Goal: Task Accomplishment & Management: Complete application form

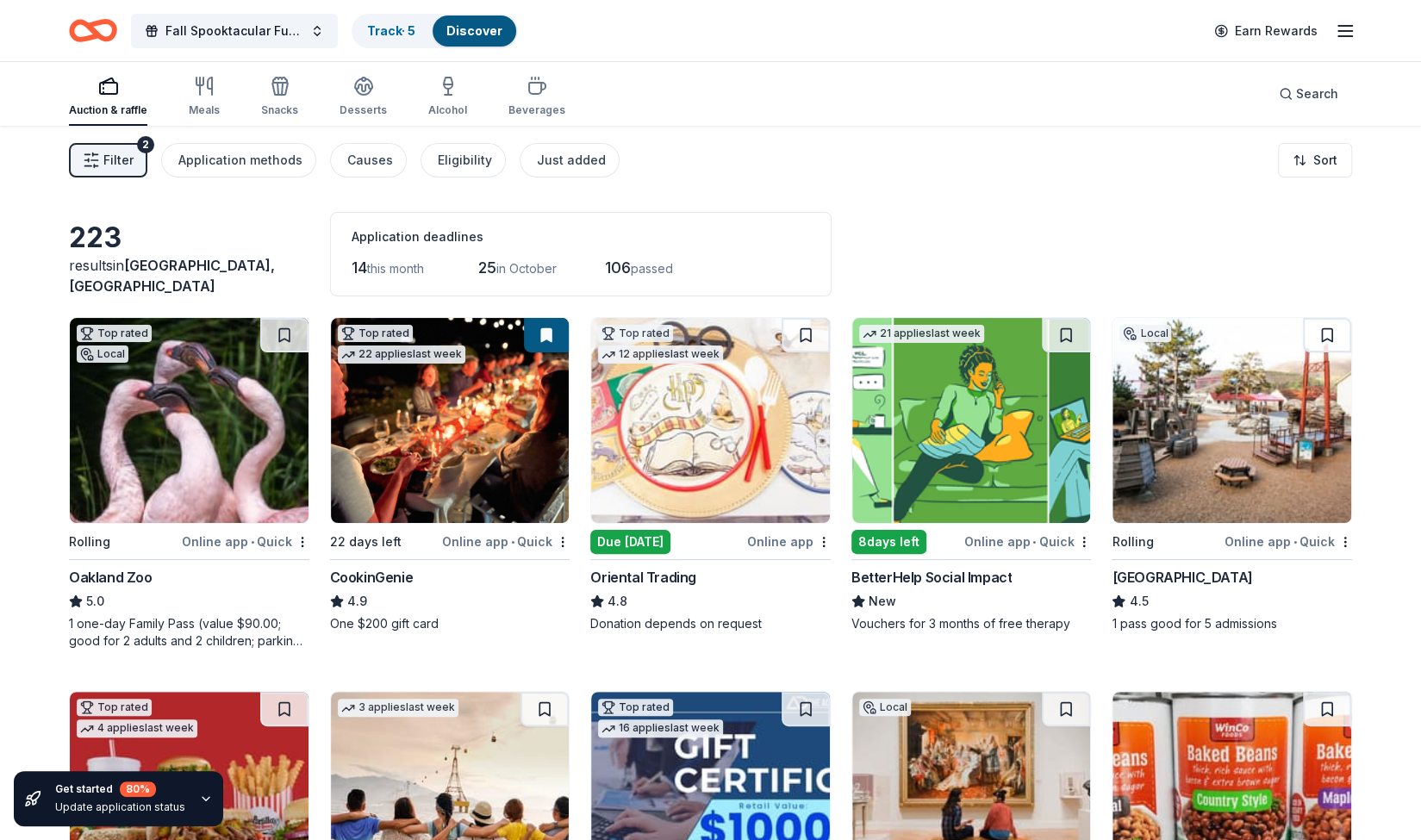
click at [410, 454] on img at bounding box center [449, 420] width 238 height 205
click at [316, 28] on button "Fall Spooktacular Fundraiser" at bounding box center [234, 31] width 207 height 35
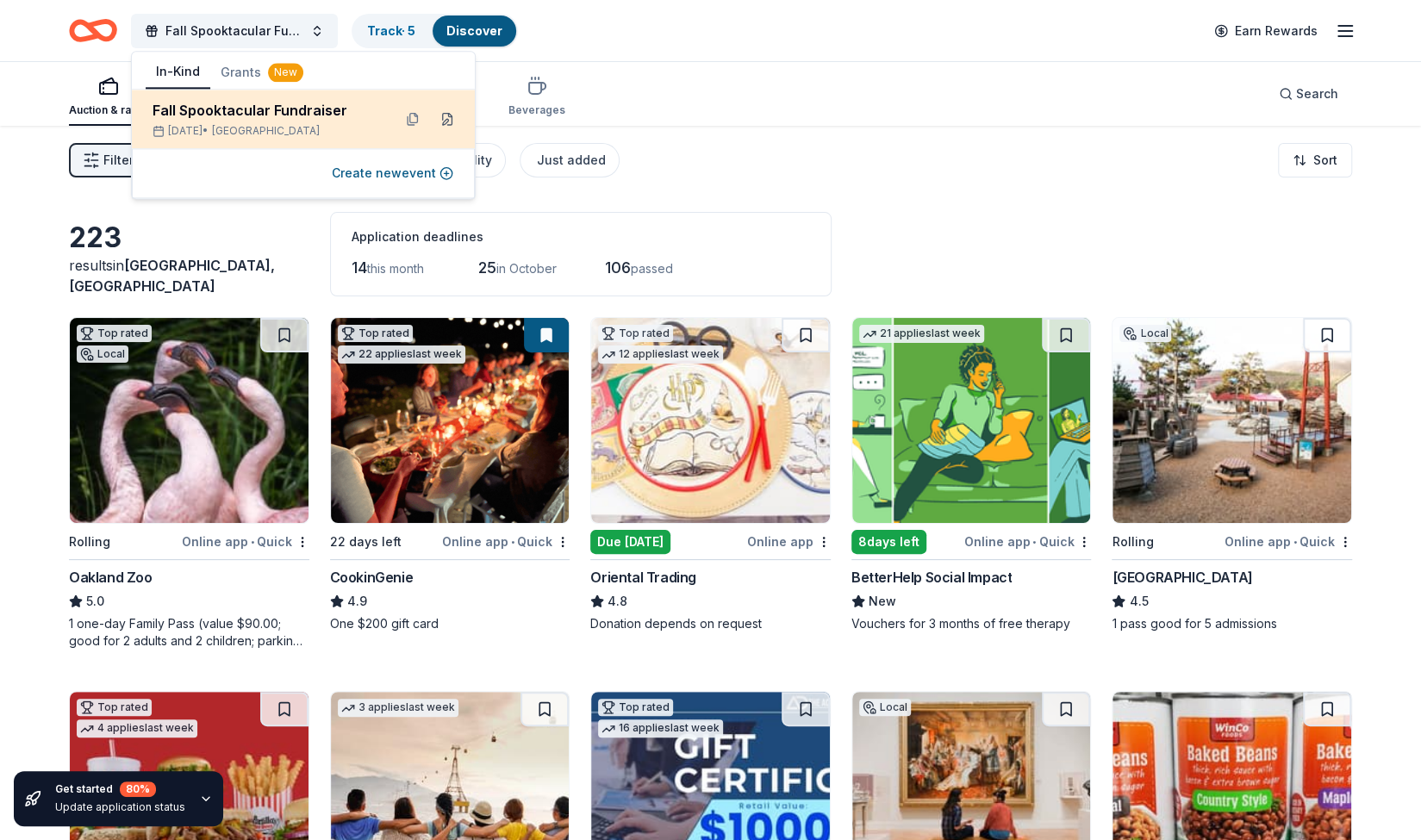
click at [449, 115] on button at bounding box center [447, 119] width 27 height 27
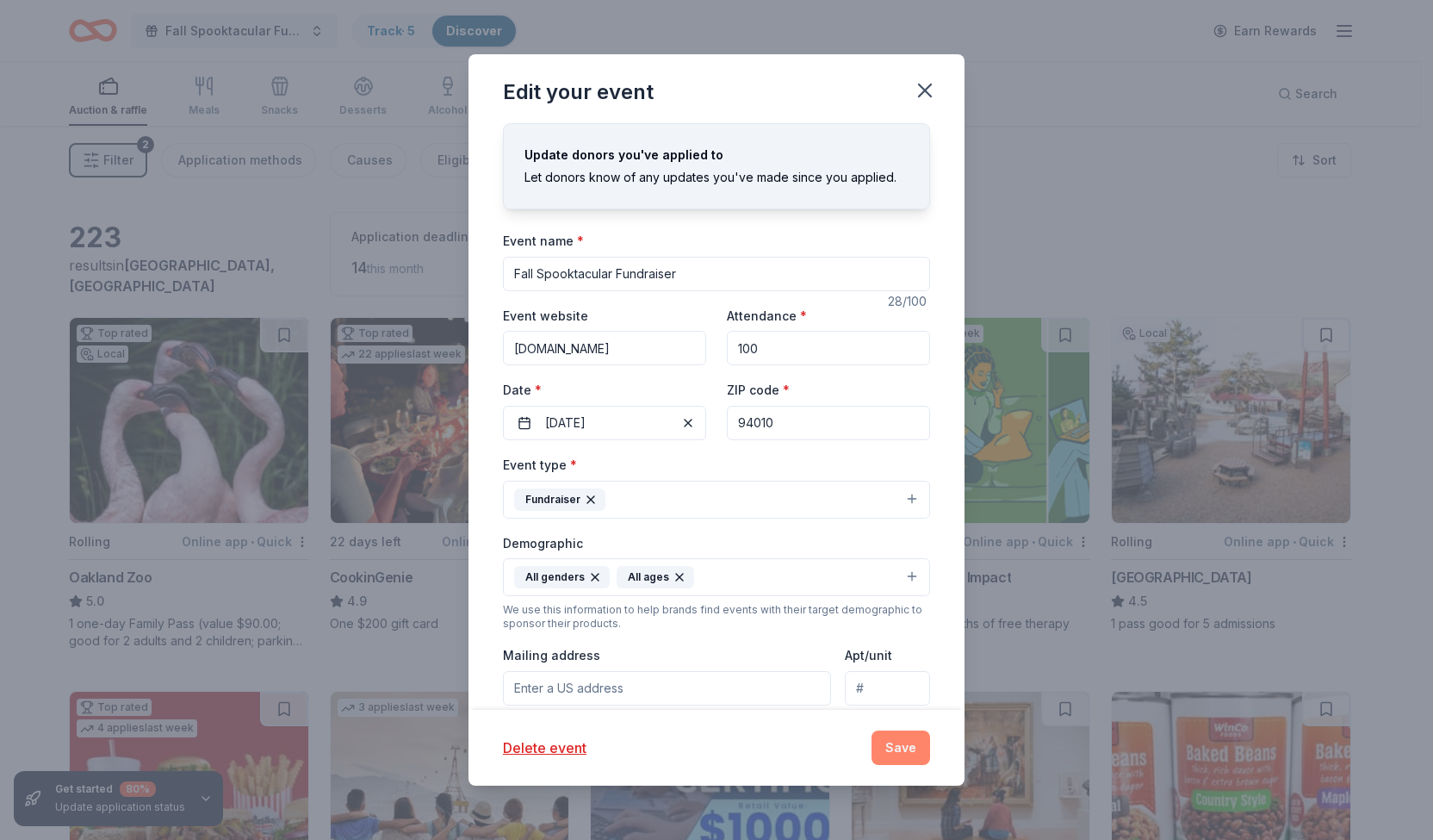
click at [900, 742] on button "Save" at bounding box center [901, 747] width 58 height 35
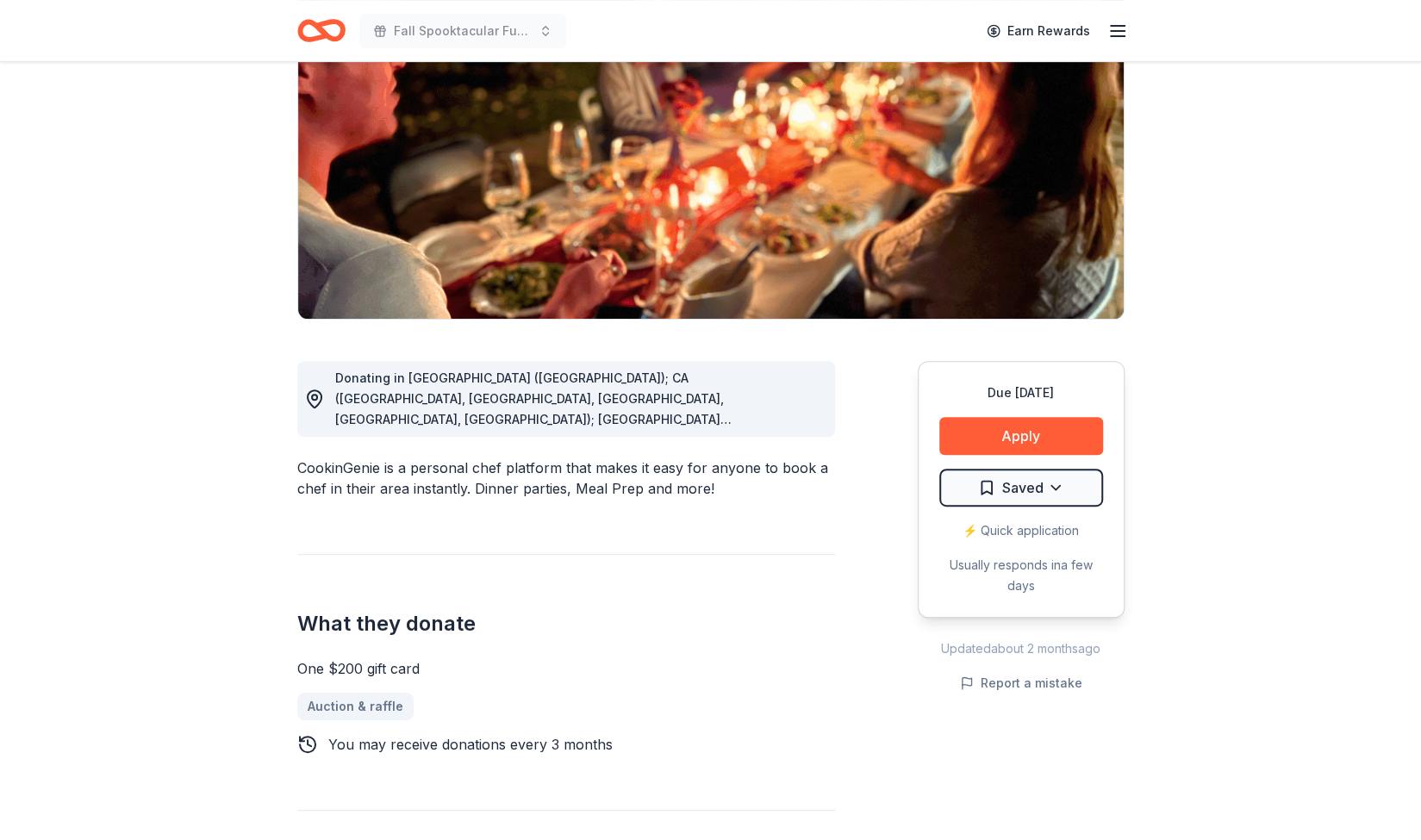
scroll to position [205, 0]
click at [1008, 433] on button "Apply" at bounding box center [1021, 434] width 164 height 38
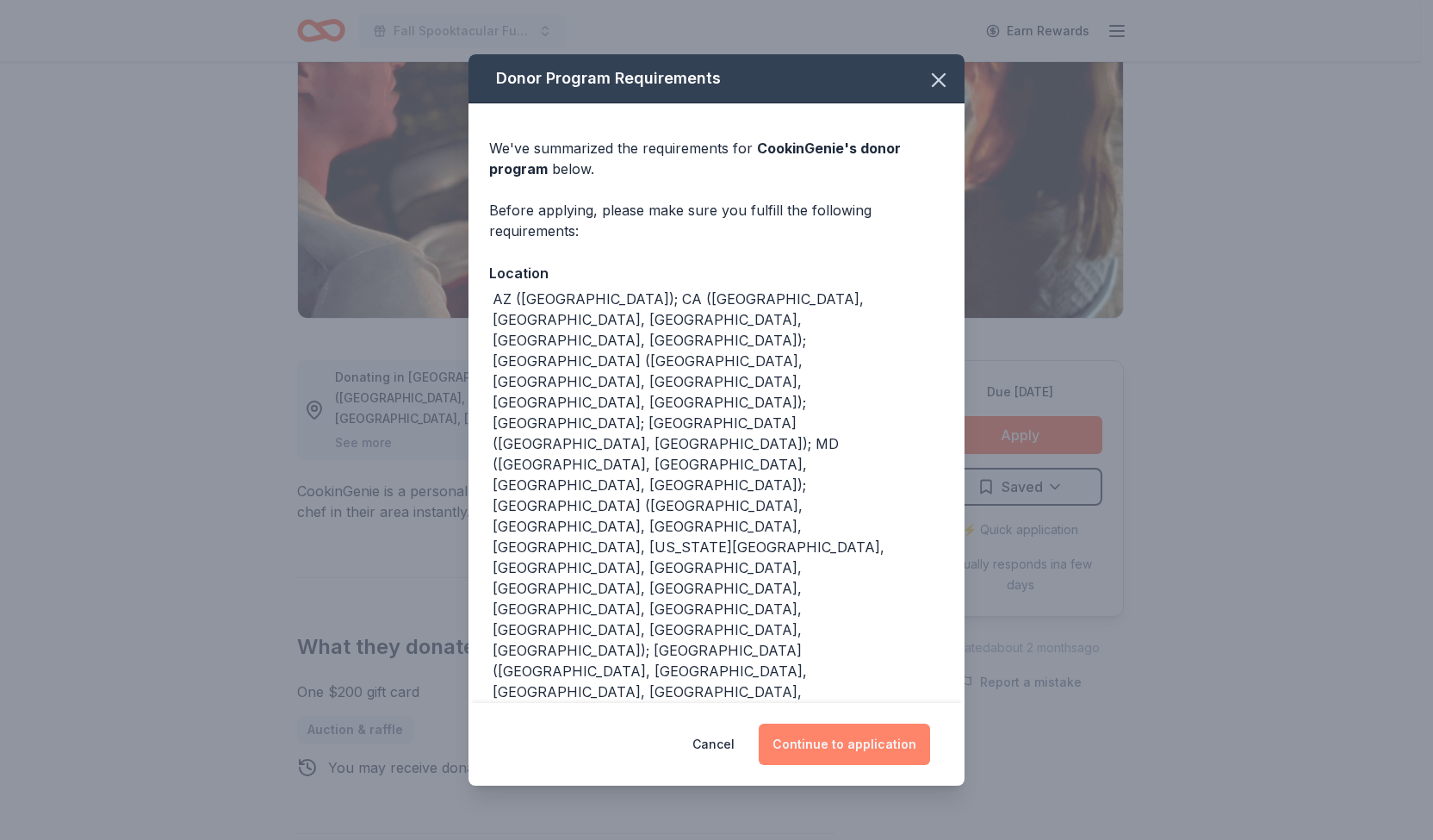
click at [832, 743] on button "Continue to application" at bounding box center [844, 744] width 171 height 42
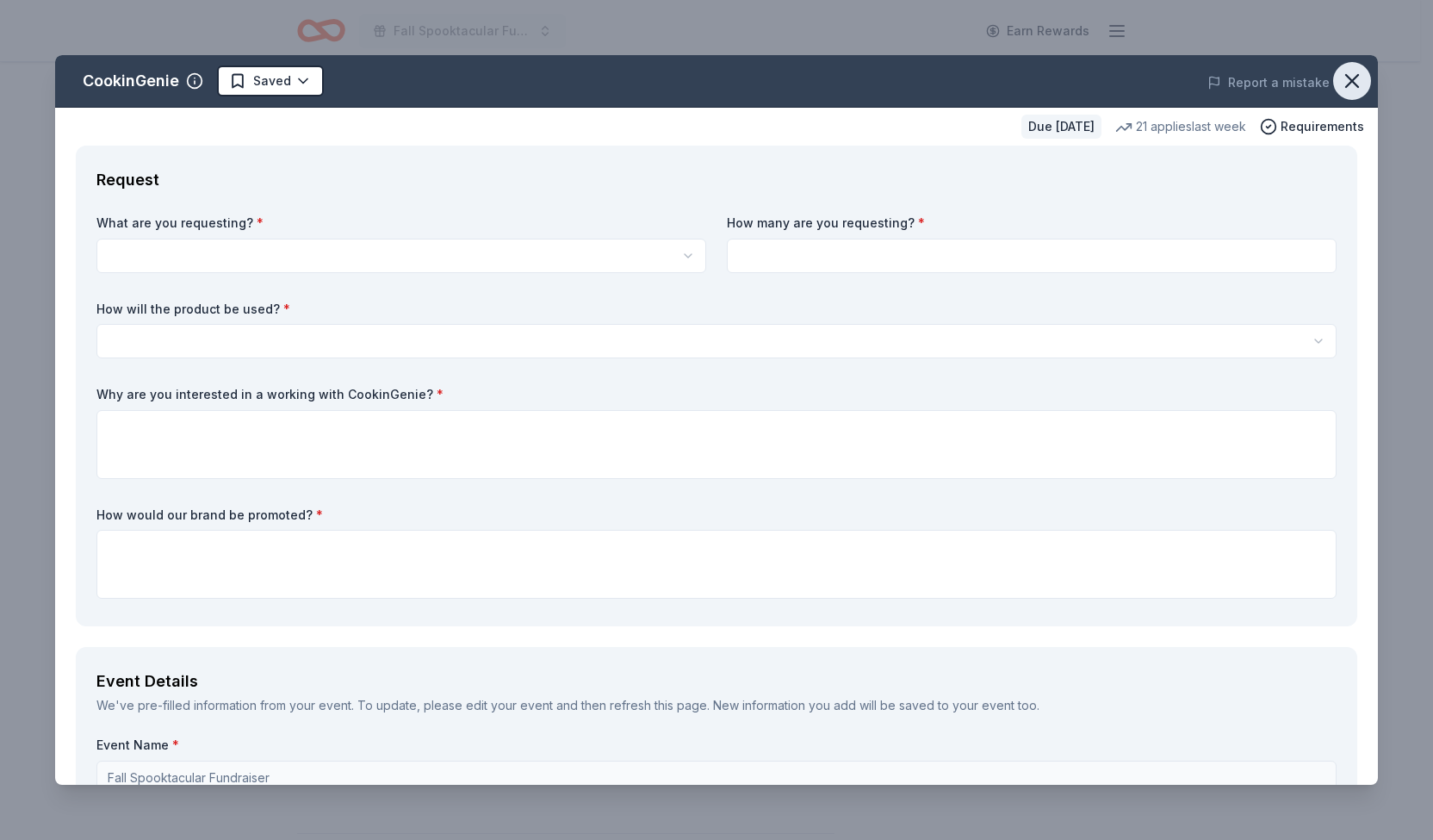
click at [1340, 77] on icon "button" at bounding box center [1351, 81] width 24 height 24
click at [1340, 81] on icon "button" at bounding box center [1351, 81] width 24 height 24
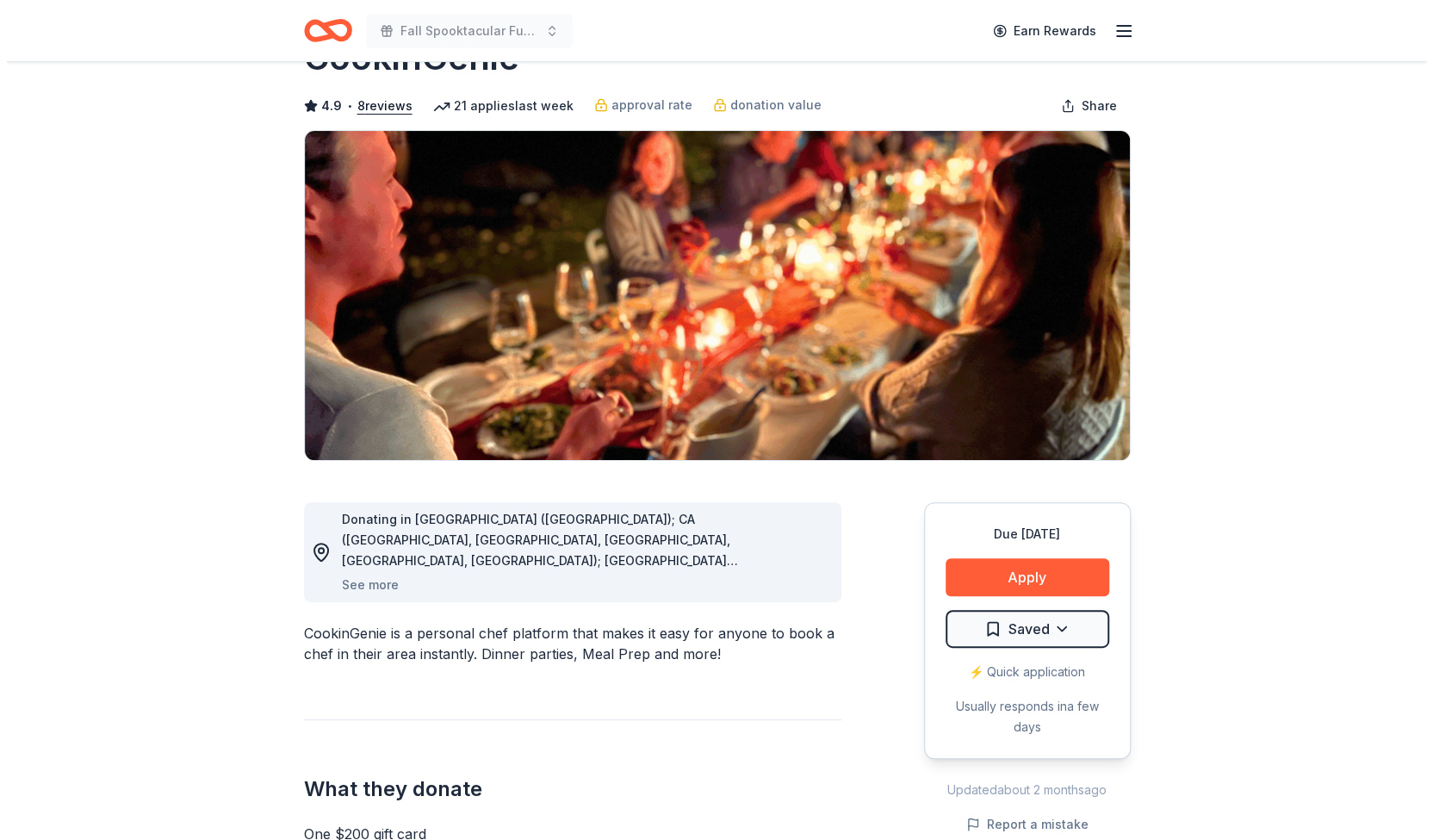
scroll to position [0, 0]
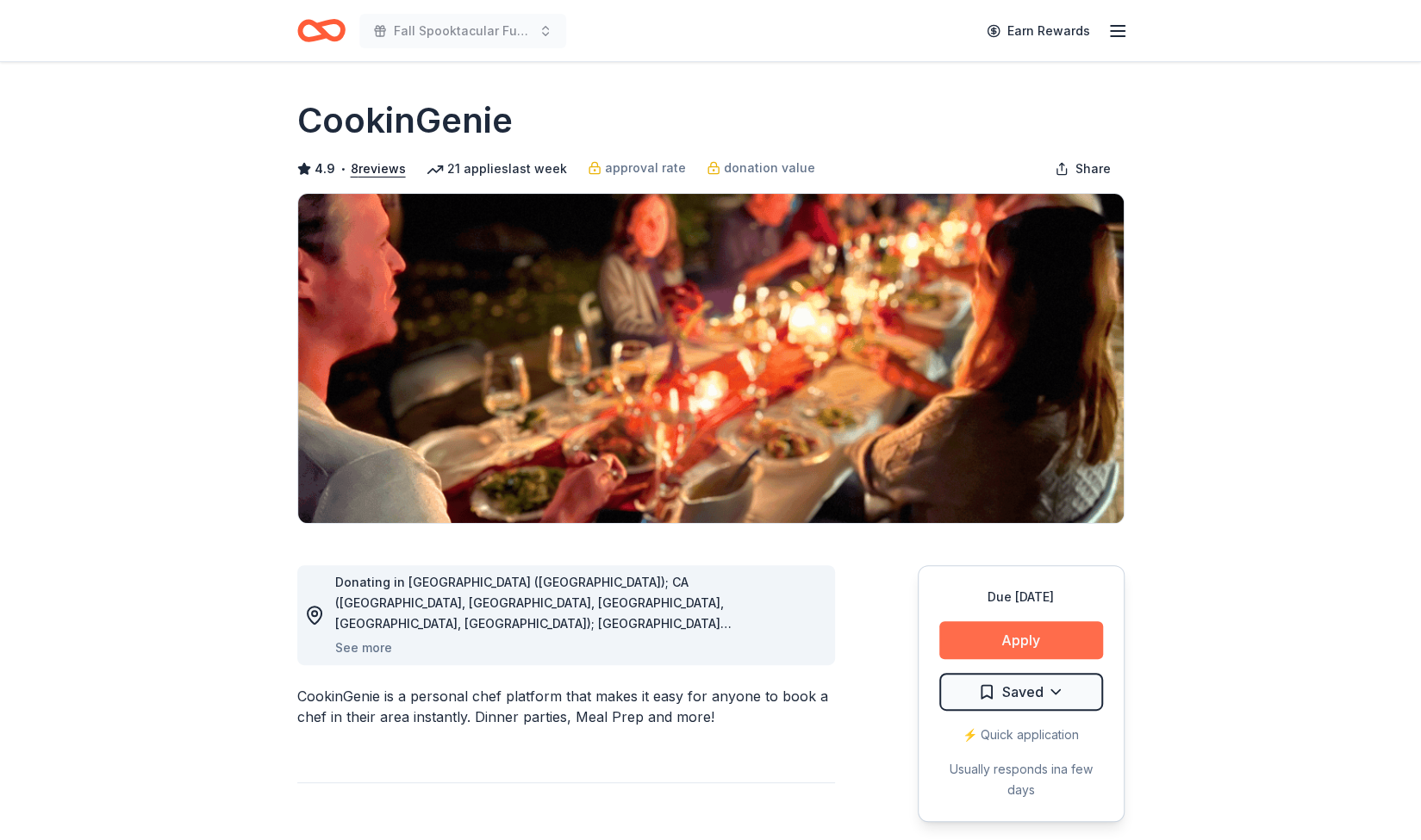
click at [1027, 641] on button "Apply" at bounding box center [1021, 640] width 164 height 38
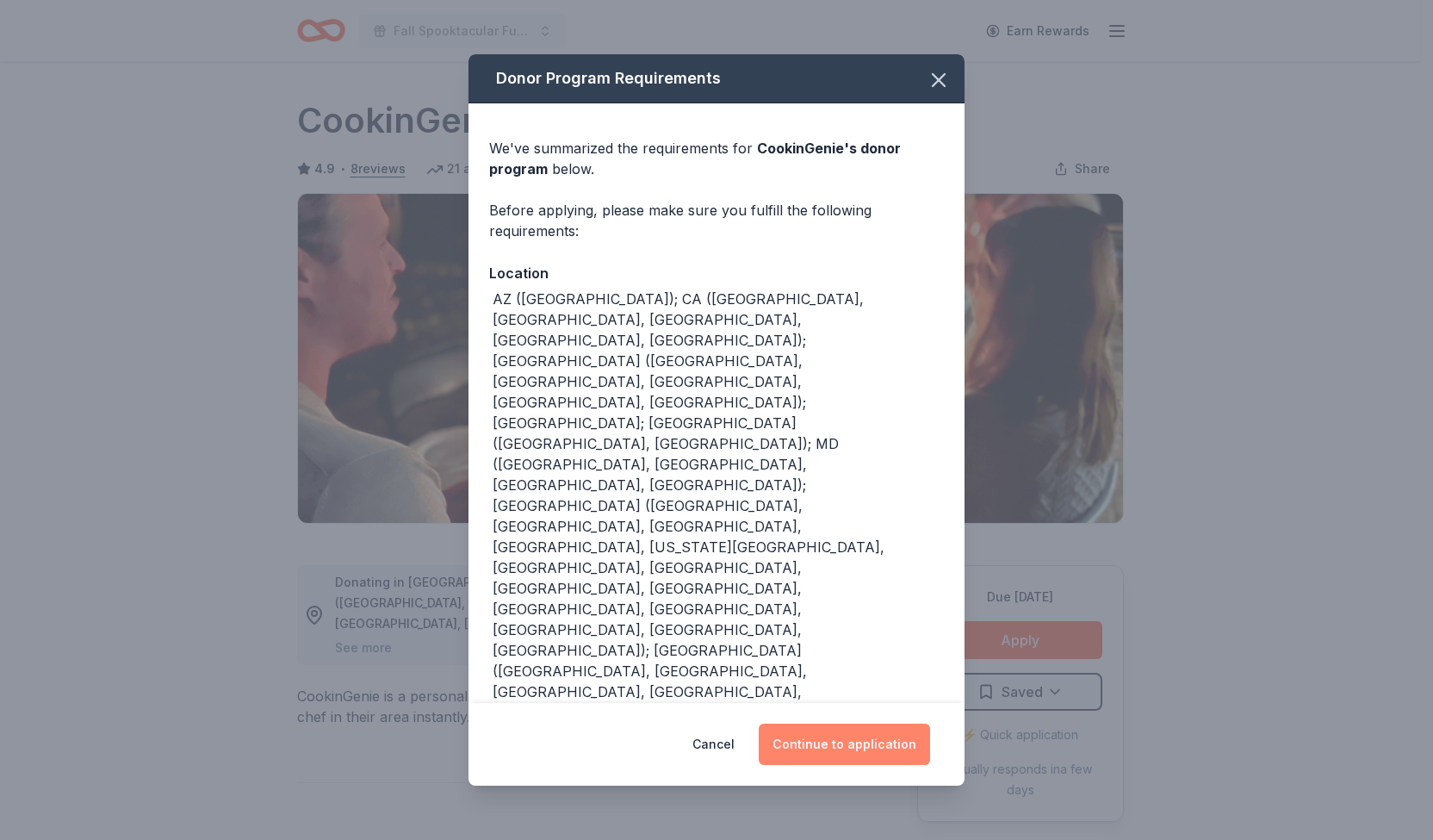
click at [832, 741] on button "Continue to application" at bounding box center [844, 744] width 171 height 42
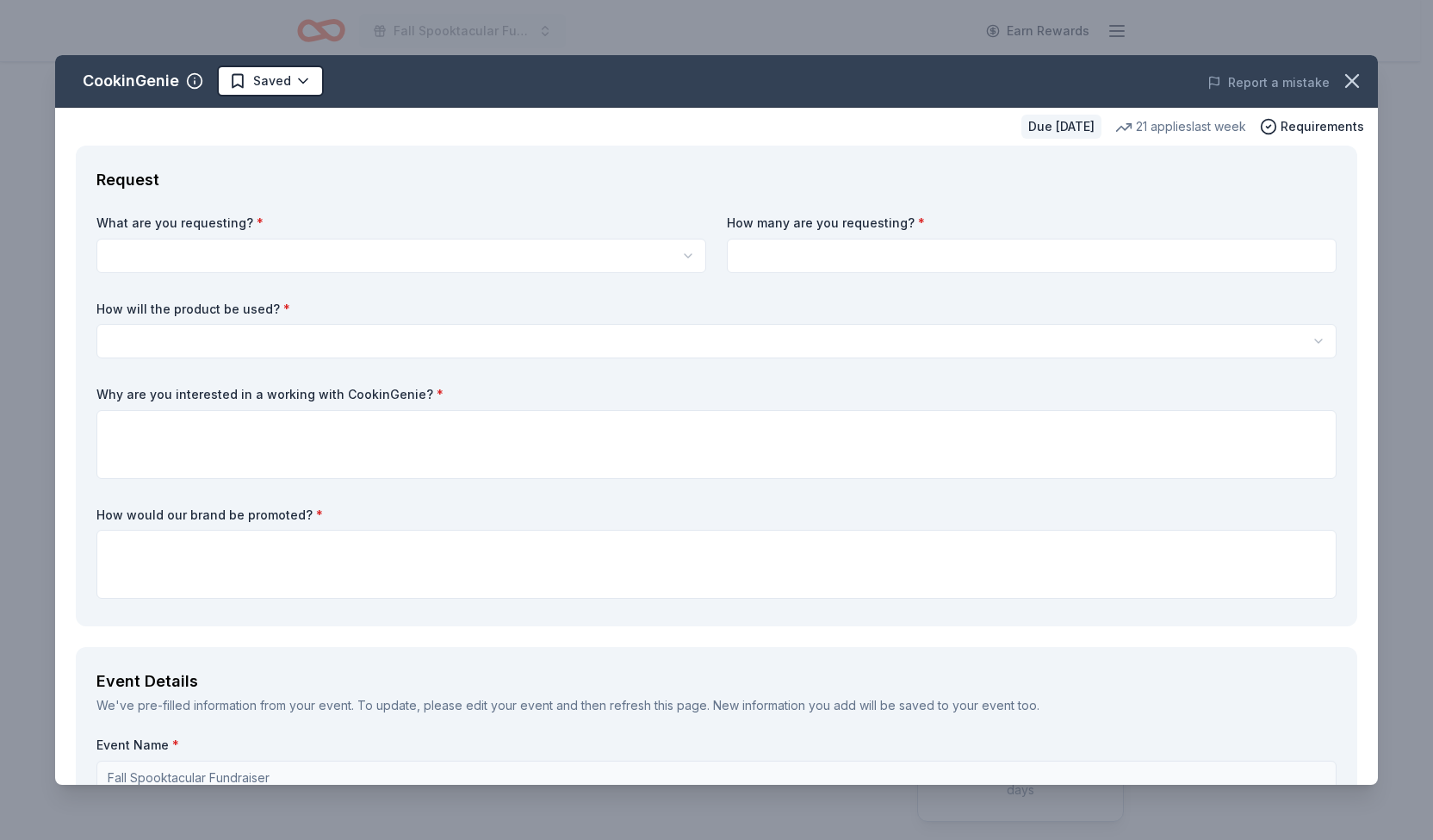
click at [478, 254] on html "Fall Spooktacular Fundraiser Earn Rewards Due in 22 days Share CookinGenie 4.9 …" at bounding box center [716, 420] width 1433 height 840
select select "One $200 gift card"
click at [900, 261] on input at bounding box center [1032, 255] width 610 height 35
click at [570, 344] on html "Fall Spooktacular Fundraiser Earn Rewards Due in 22 days Share CookinGenie 4.9 …" at bounding box center [716, 420] width 1433 height 840
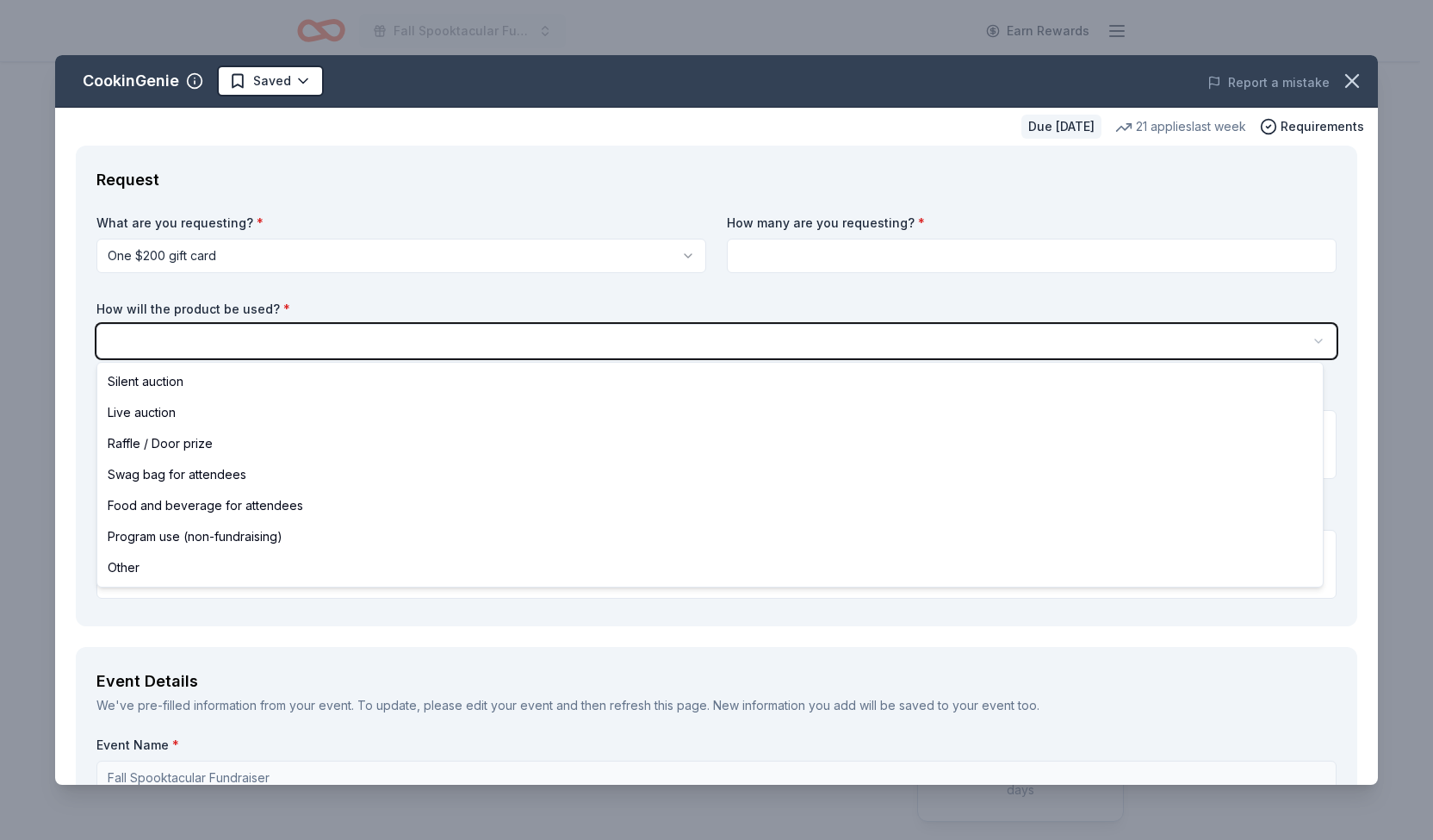
click at [823, 248] on html "Fall Spooktacular Fundraiser Earn Rewards Due in 22 days Share CookinGenie 4.9 …" at bounding box center [716, 420] width 1433 height 840
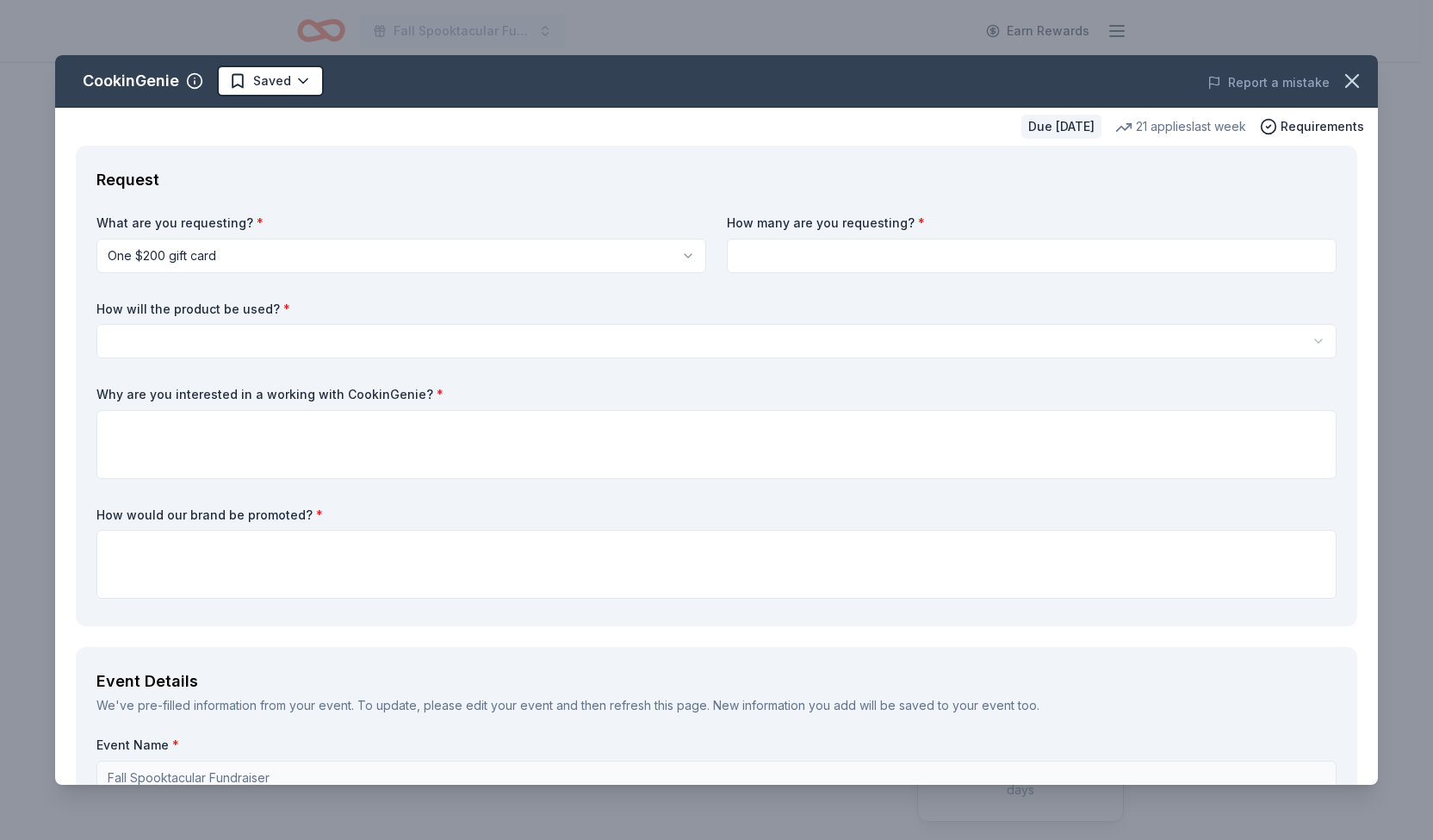
click at [1301, 260] on input at bounding box center [1032, 255] width 610 height 35
type input "2"
click at [329, 346] on html "Fall Spooktacular Fundraiser Earn Rewards Due in 22 days Share CookinGenie 4.9 …" at bounding box center [716, 420] width 1433 height 840
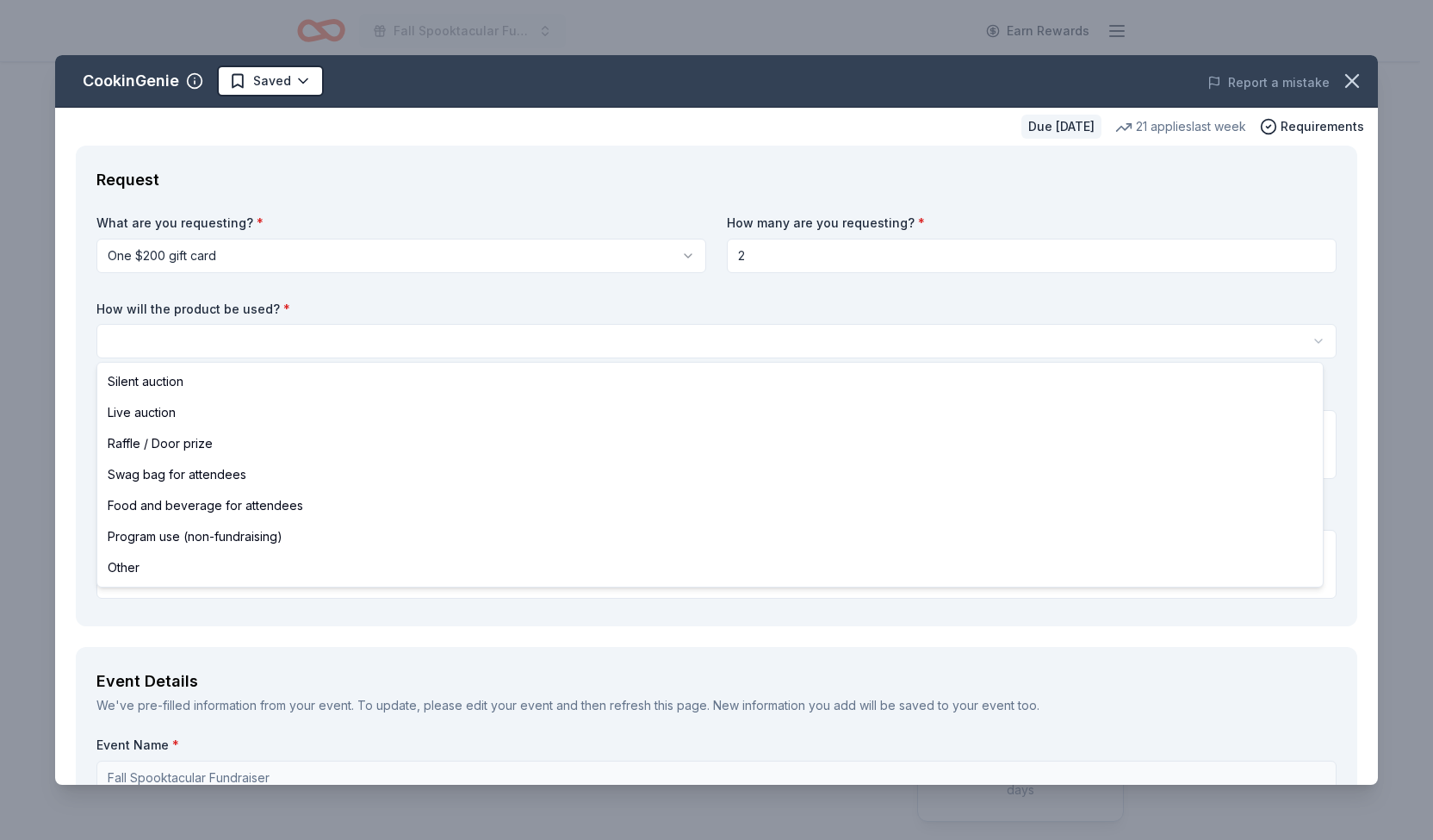
select select "liveAuction"
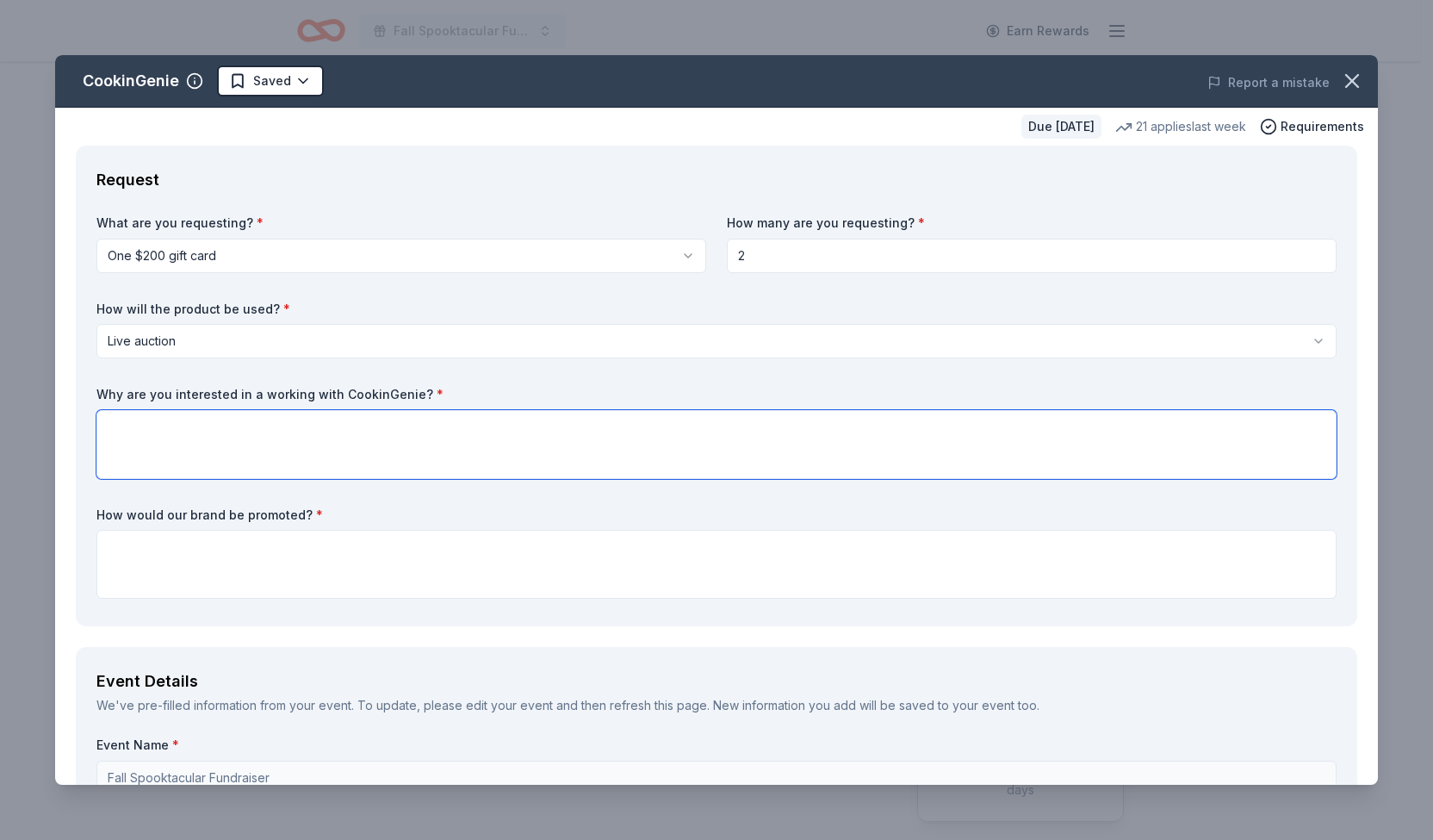
click at [226, 426] on textarea at bounding box center [717, 445] width 1241 height 69
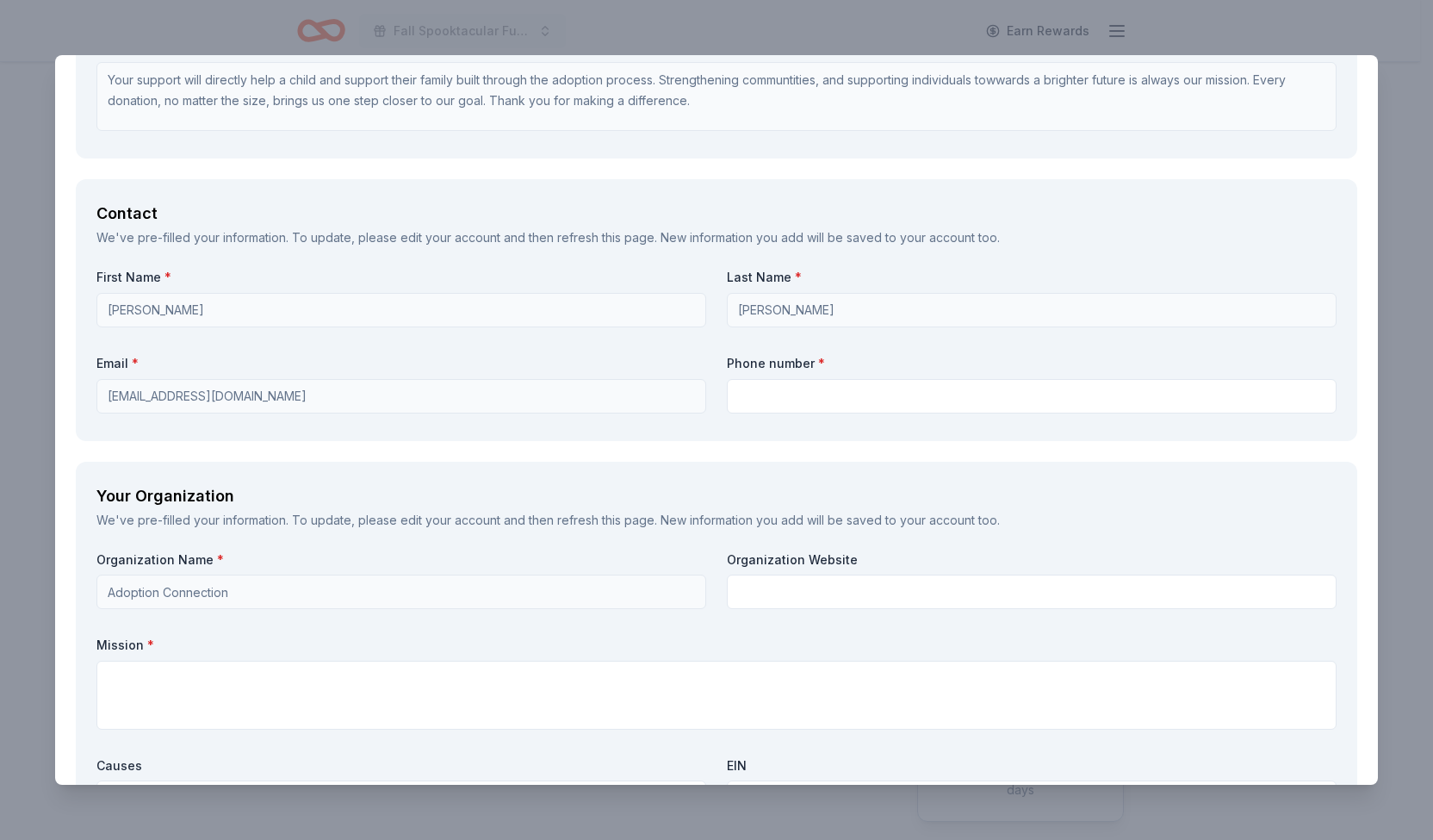
scroll to position [1091, 0]
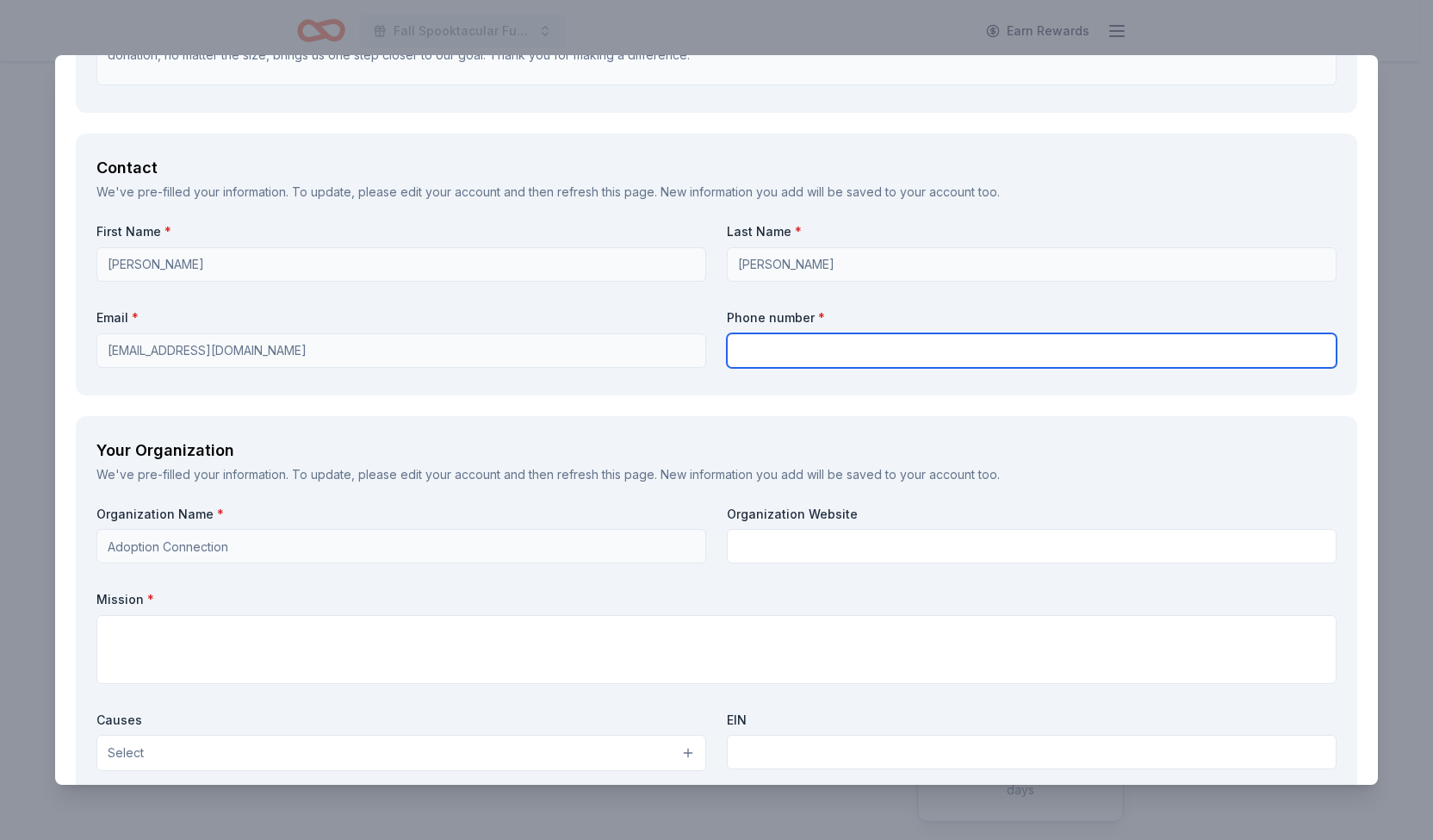
click at [792, 352] on input "text" at bounding box center [1032, 350] width 610 height 35
type input "4157942467"
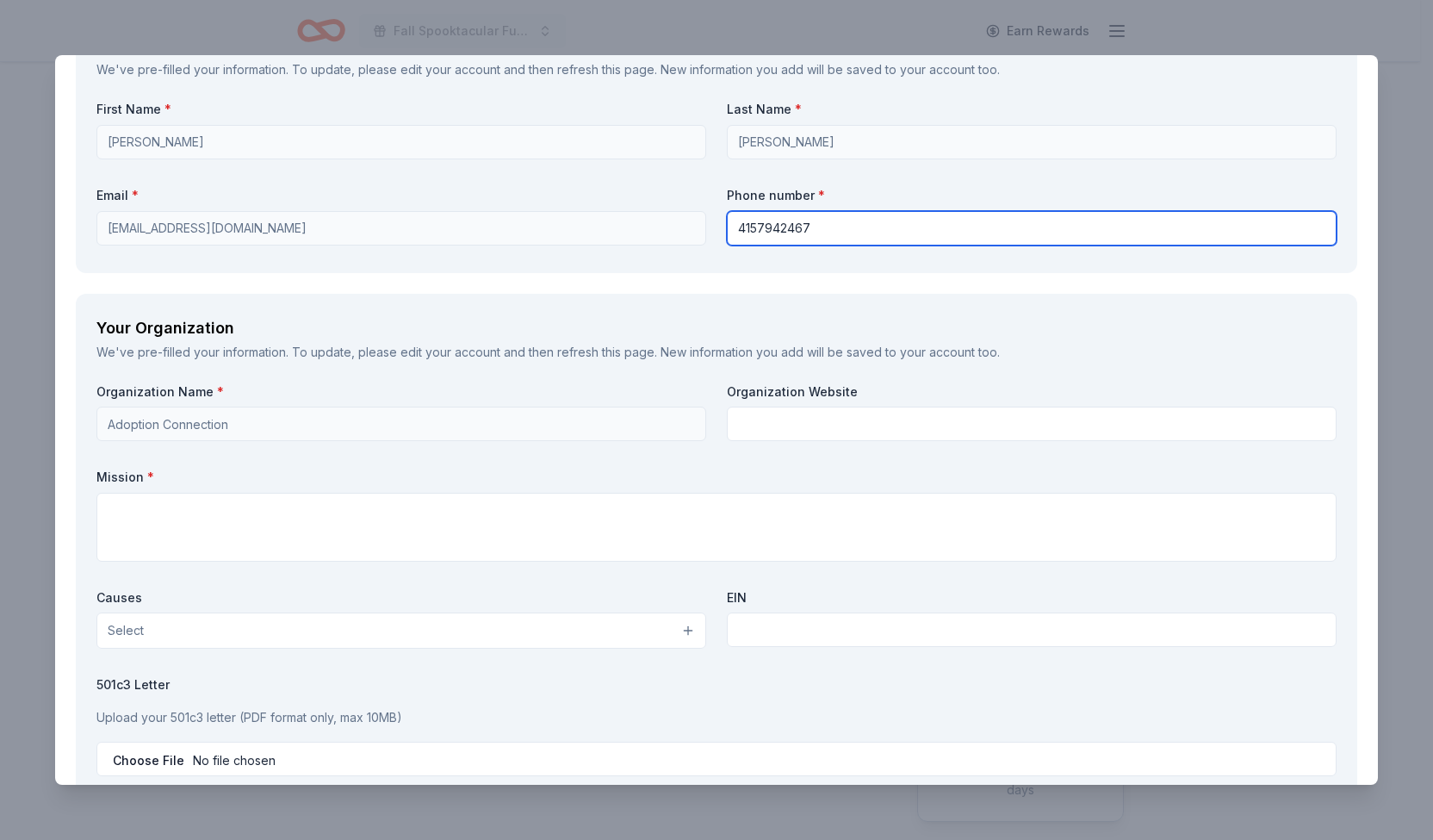
scroll to position [1217, 0]
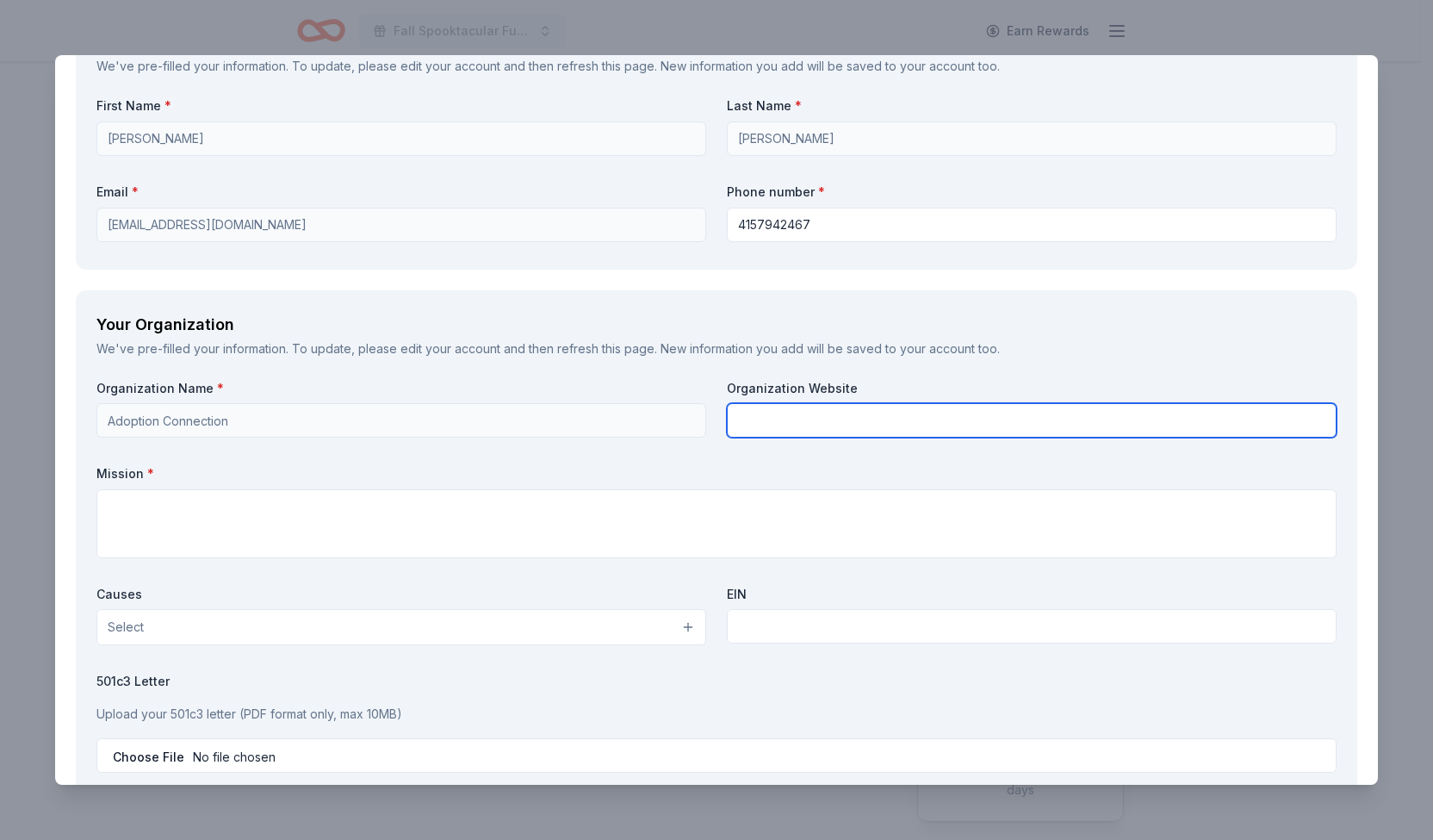
click at [814, 414] on input "text" at bounding box center [1032, 420] width 610 height 35
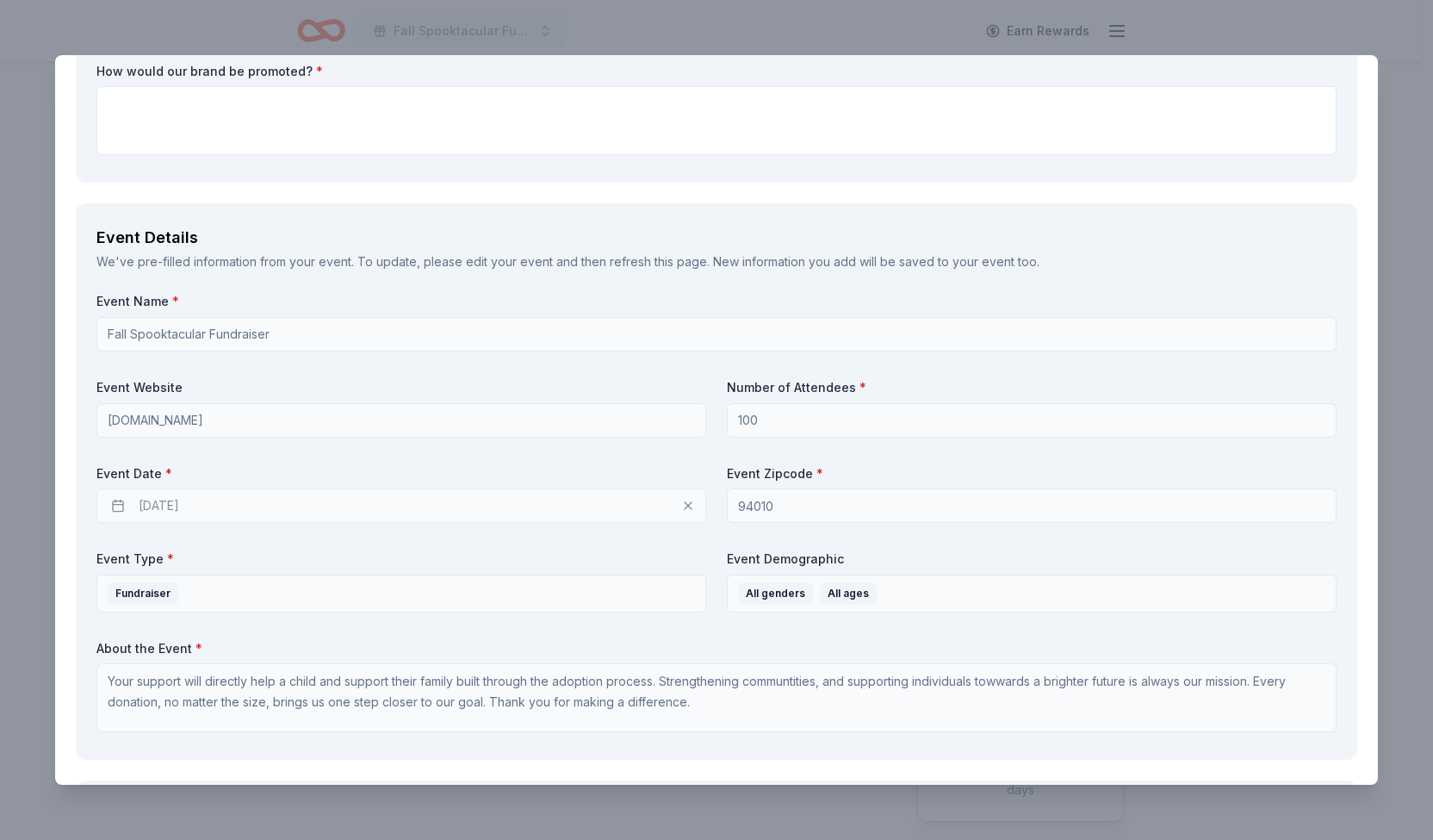
scroll to position [443, 0]
type input "[DOMAIN_NAME]"
click at [681, 508] on div "10/24/2025" at bounding box center [401, 506] width 610 height 35
click at [187, 502] on div "10/24/2025" at bounding box center [401, 506] width 610 height 35
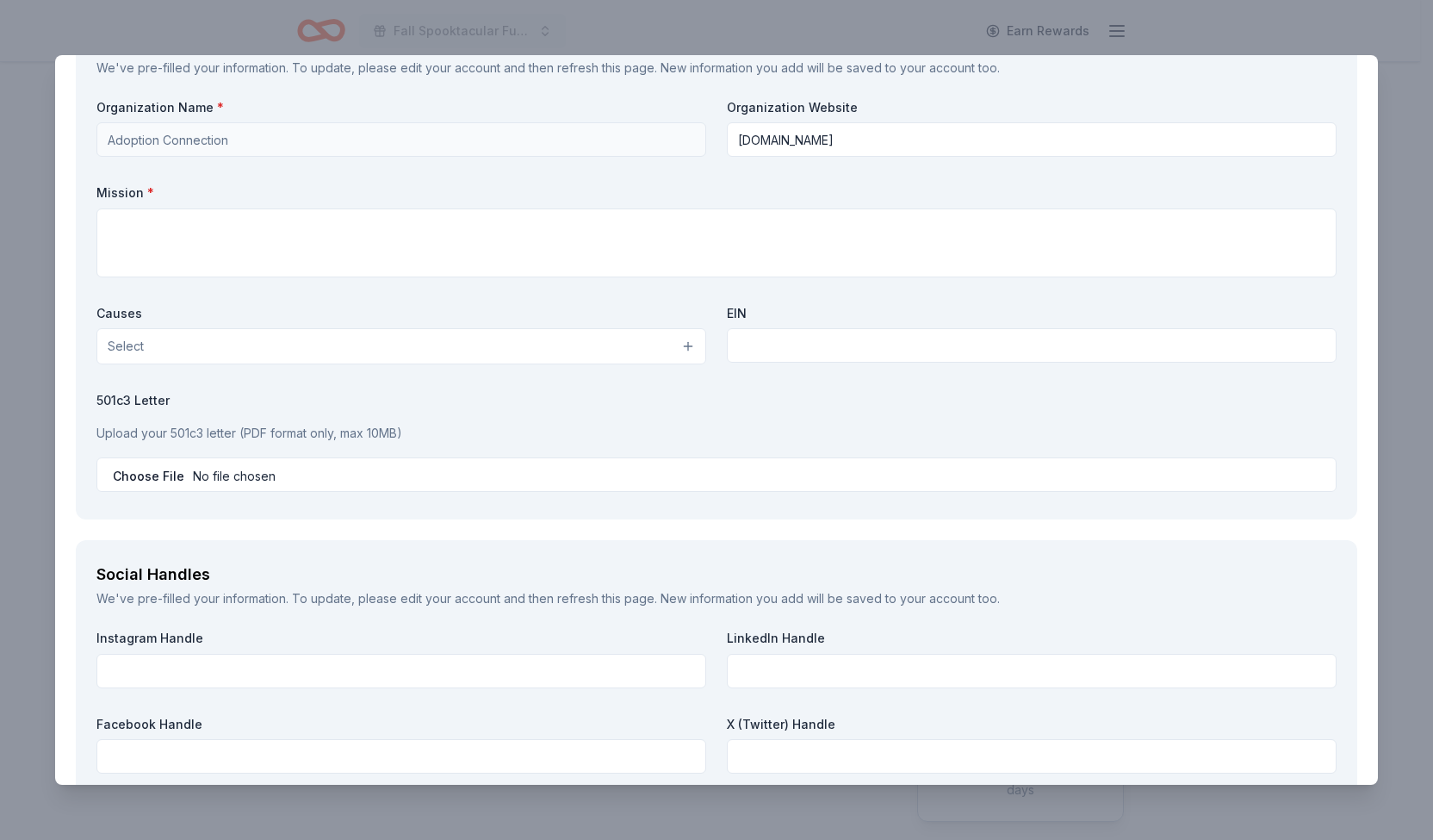
scroll to position [1492, 0]
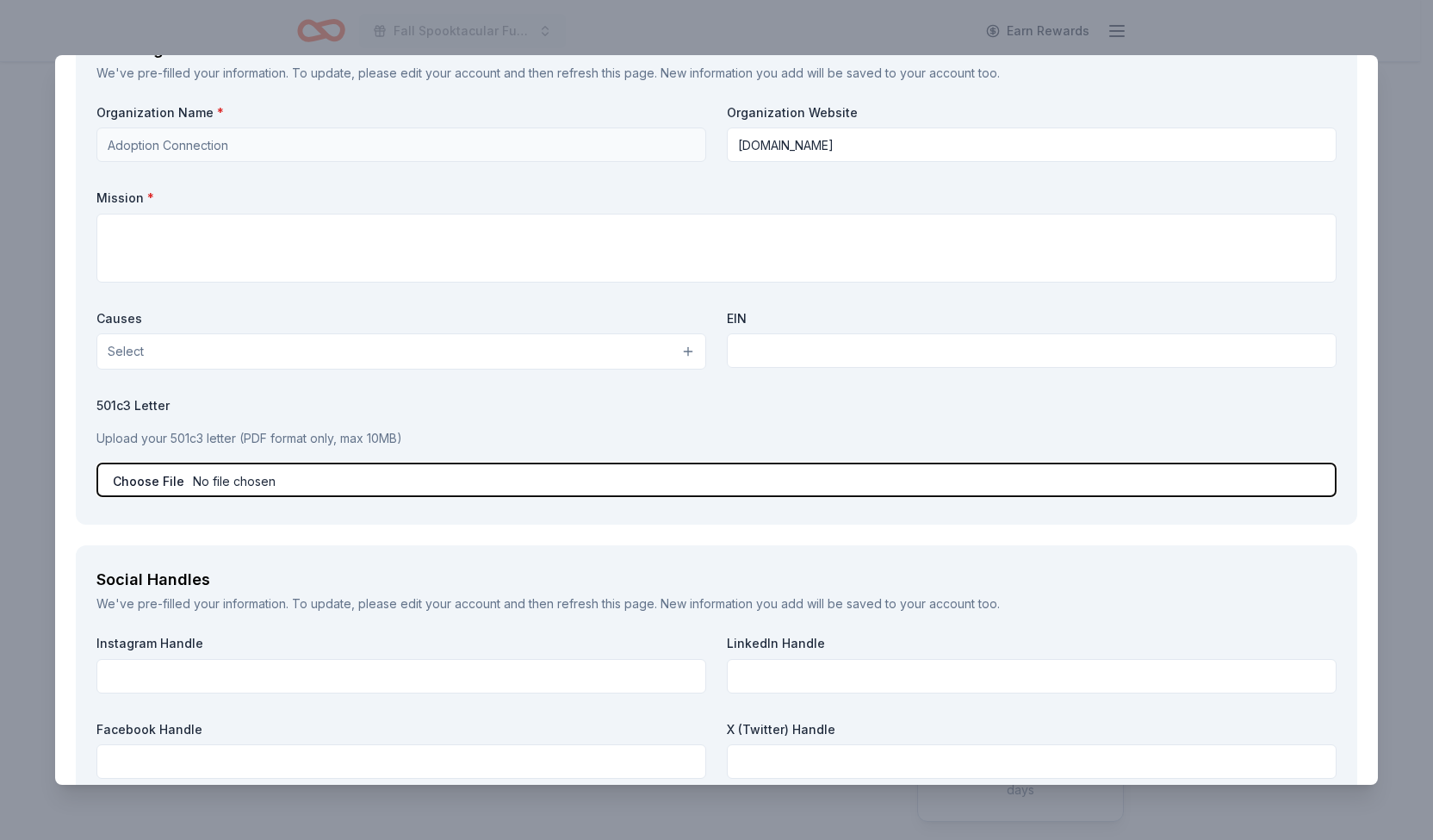
click at [218, 478] on input "file" at bounding box center [717, 479] width 1241 height 35
click at [272, 478] on input "file" at bounding box center [717, 479] width 1241 height 35
type input "C:\fakepath\Donation Req Ltr 25 FFS.docx"
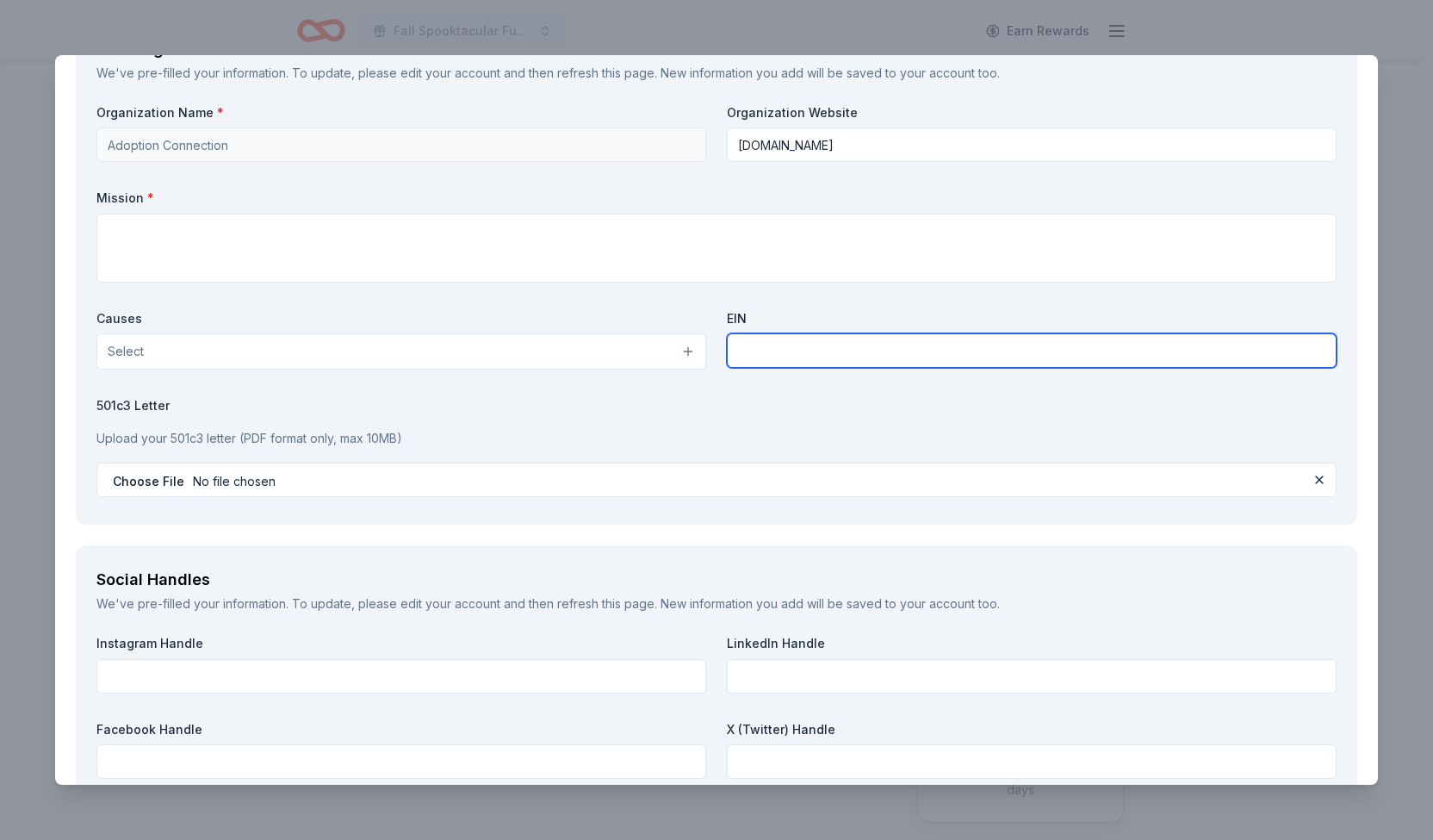
click at [787, 349] on input "text" at bounding box center [1032, 350] width 610 height 35
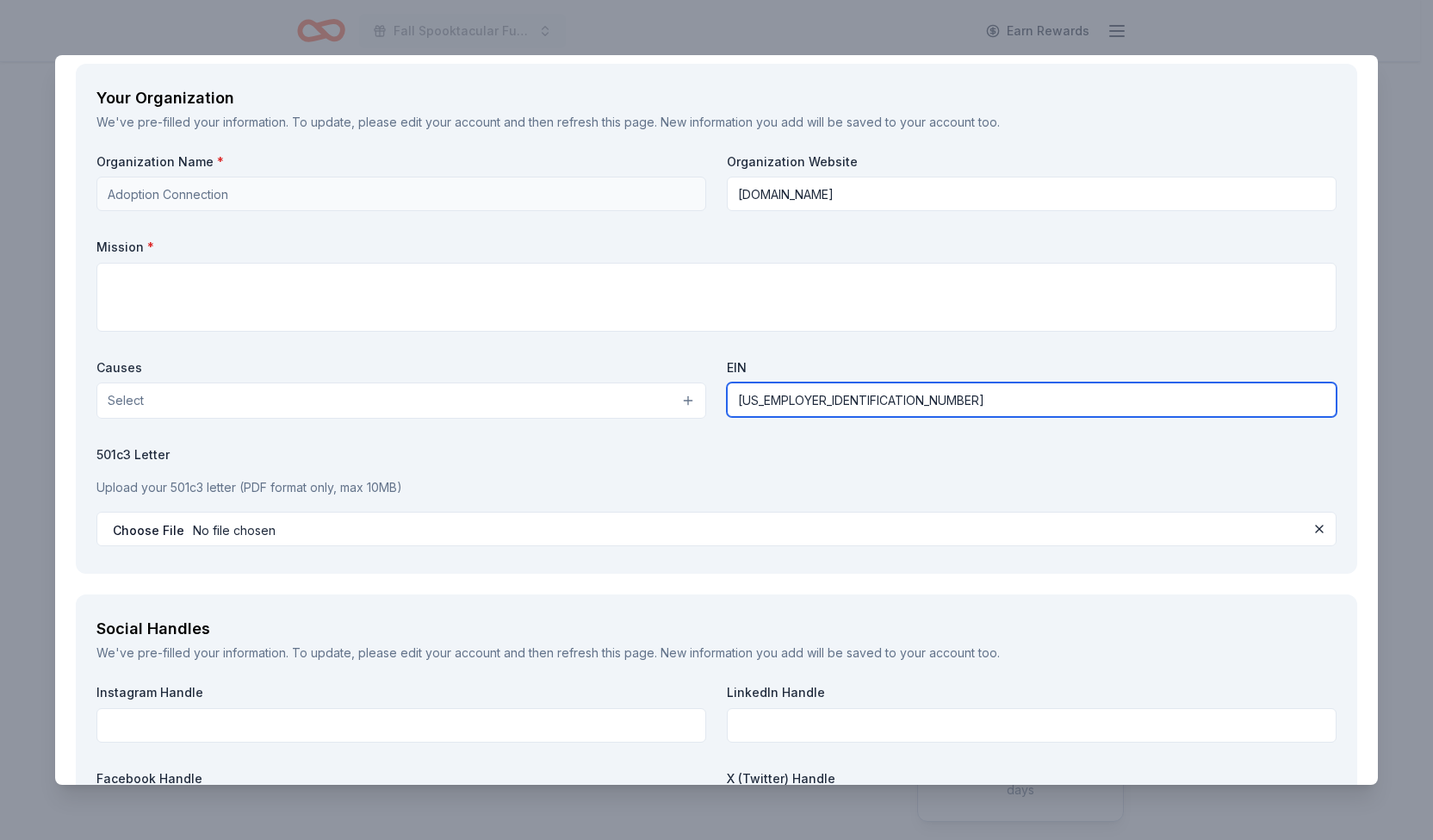
scroll to position [1442, 0]
type input "94-1156528"
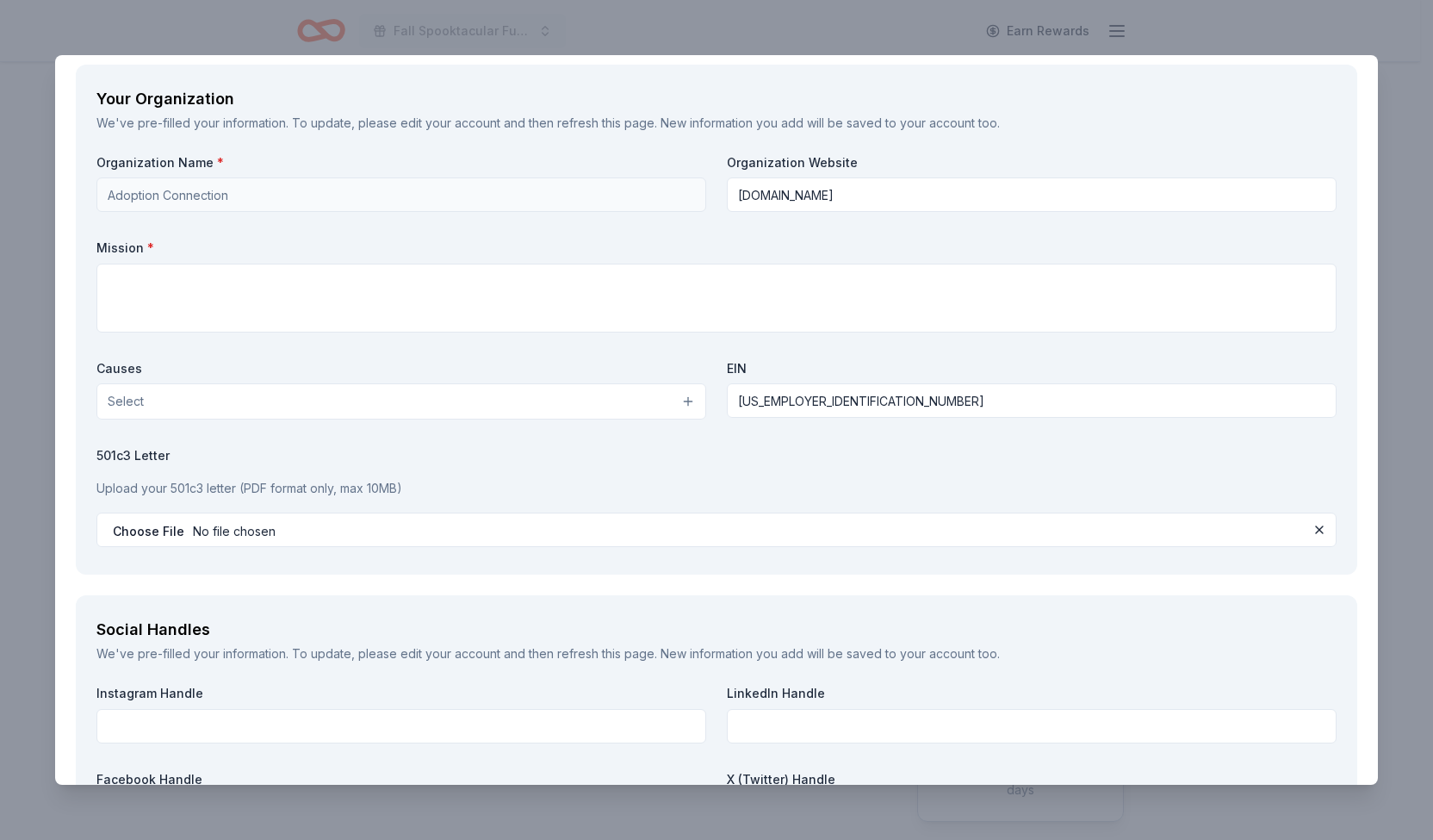
click at [683, 399] on button "Select" at bounding box center [401, 401] width 610 height 36
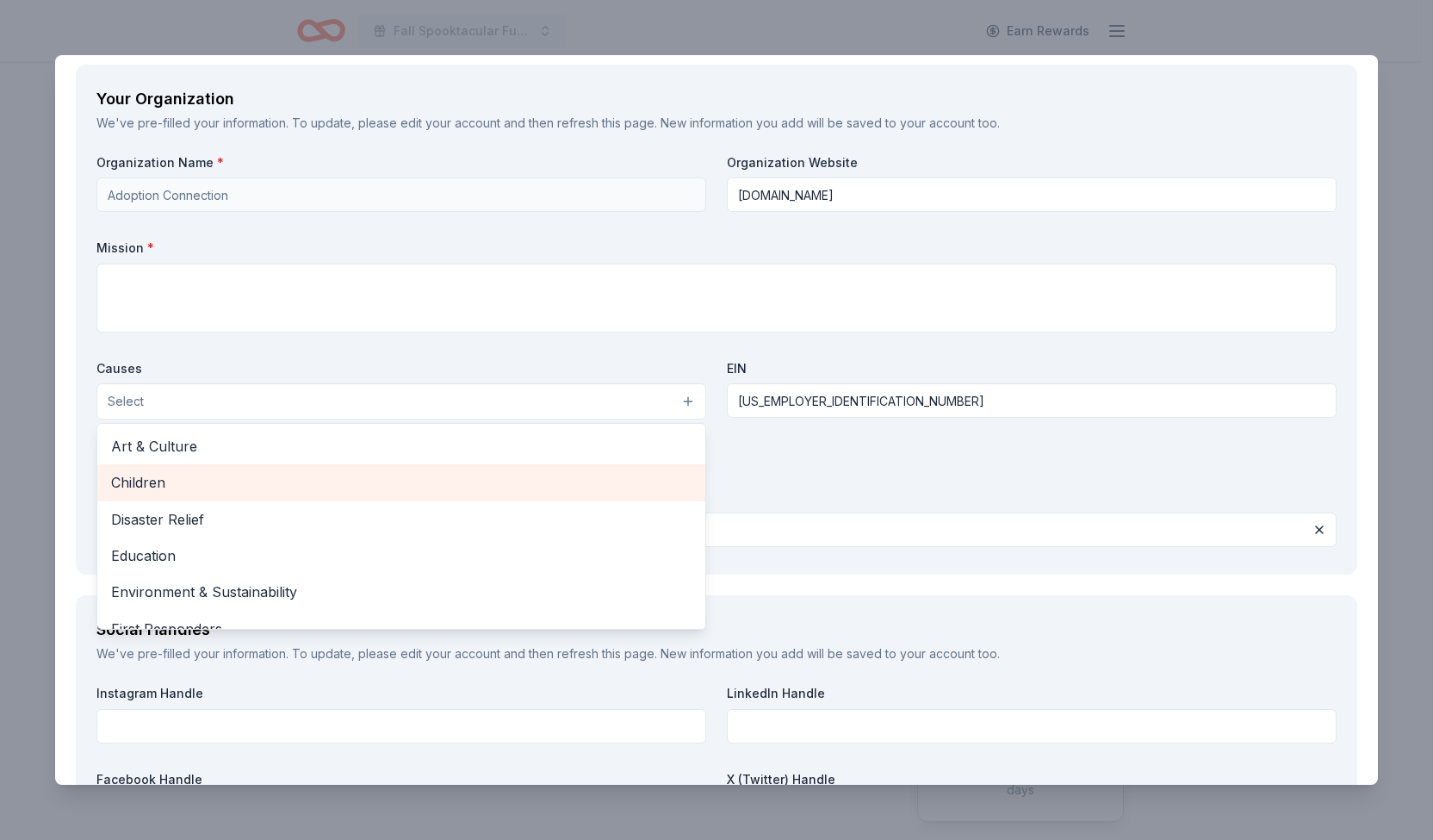
scroll to position [0, 0]
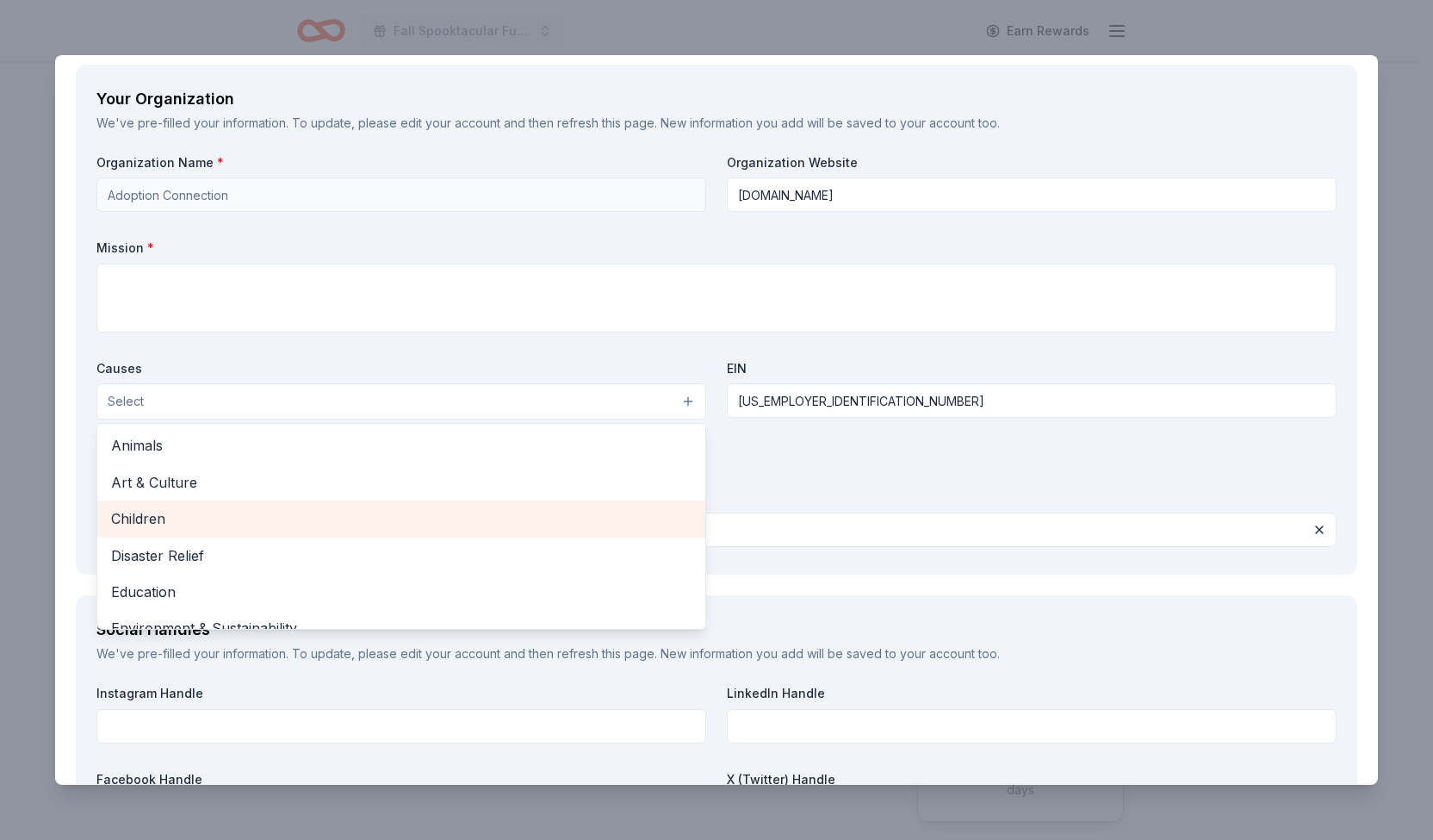
click at [263, 516] on span "Children" at bounding box center [401, 518] width 580 height 22
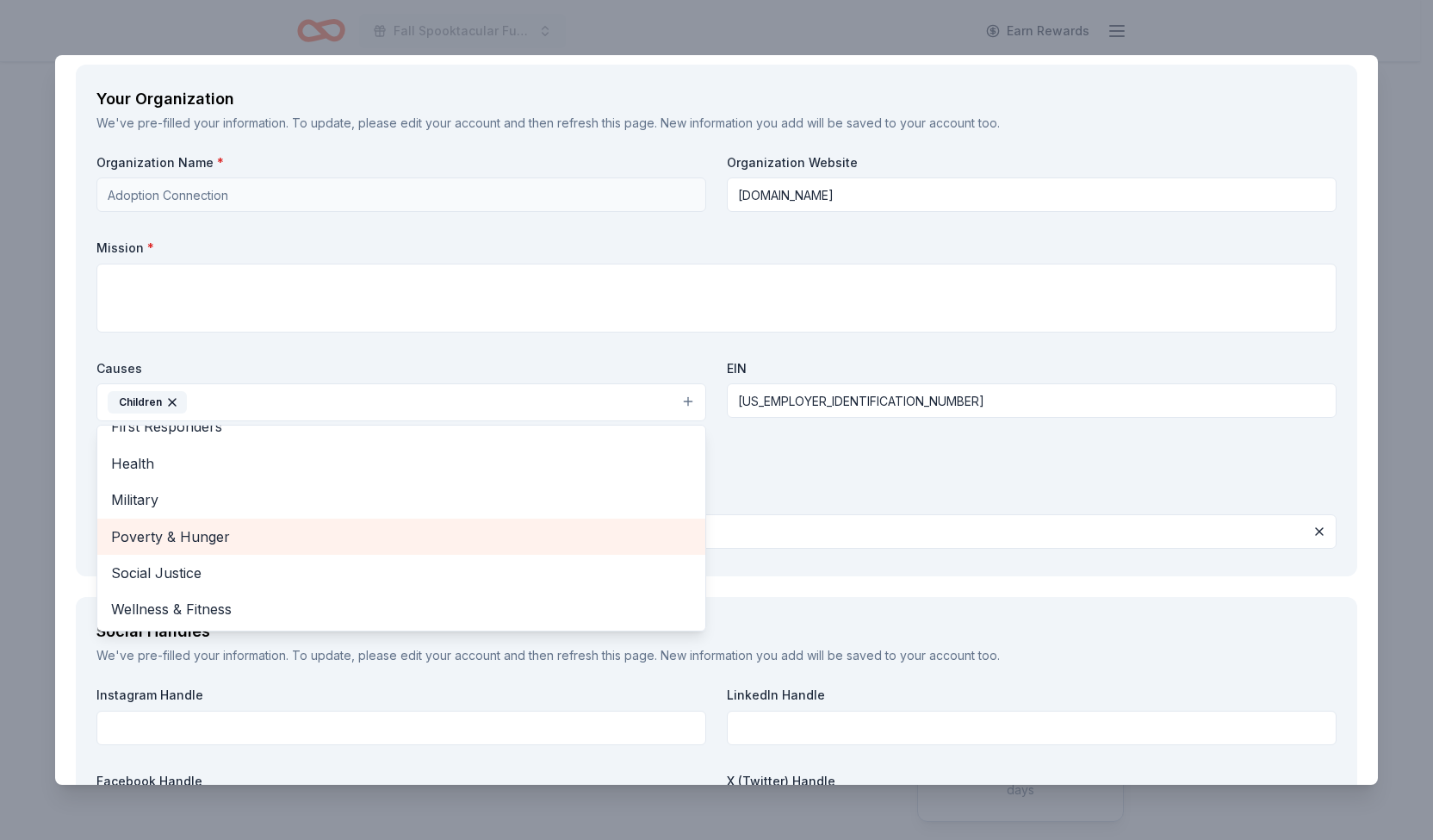
scroll to position [184, 0]
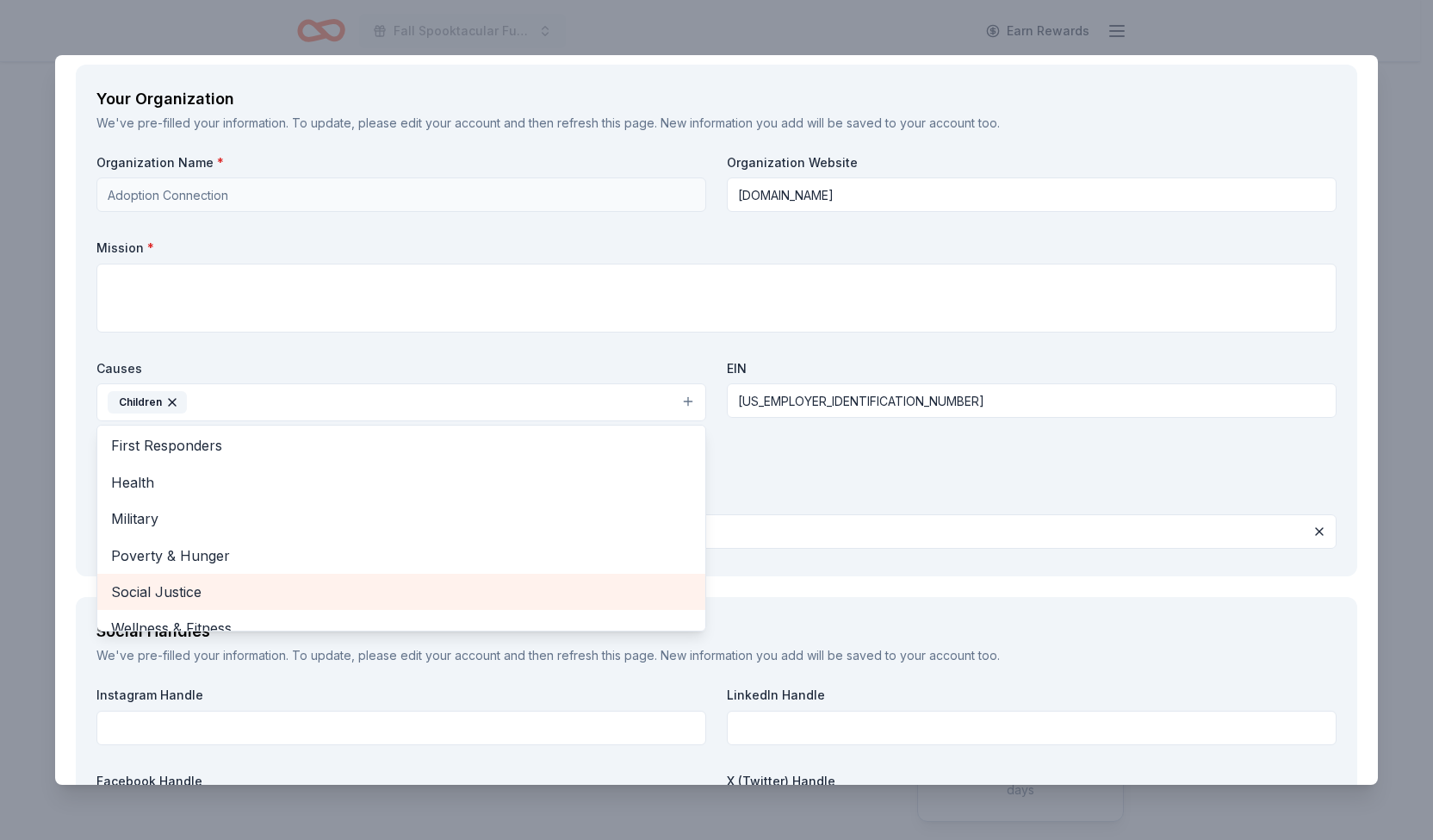
click at [172, 585] on span "Social Justice" at bounding box center [401, 591] width 580 height 22
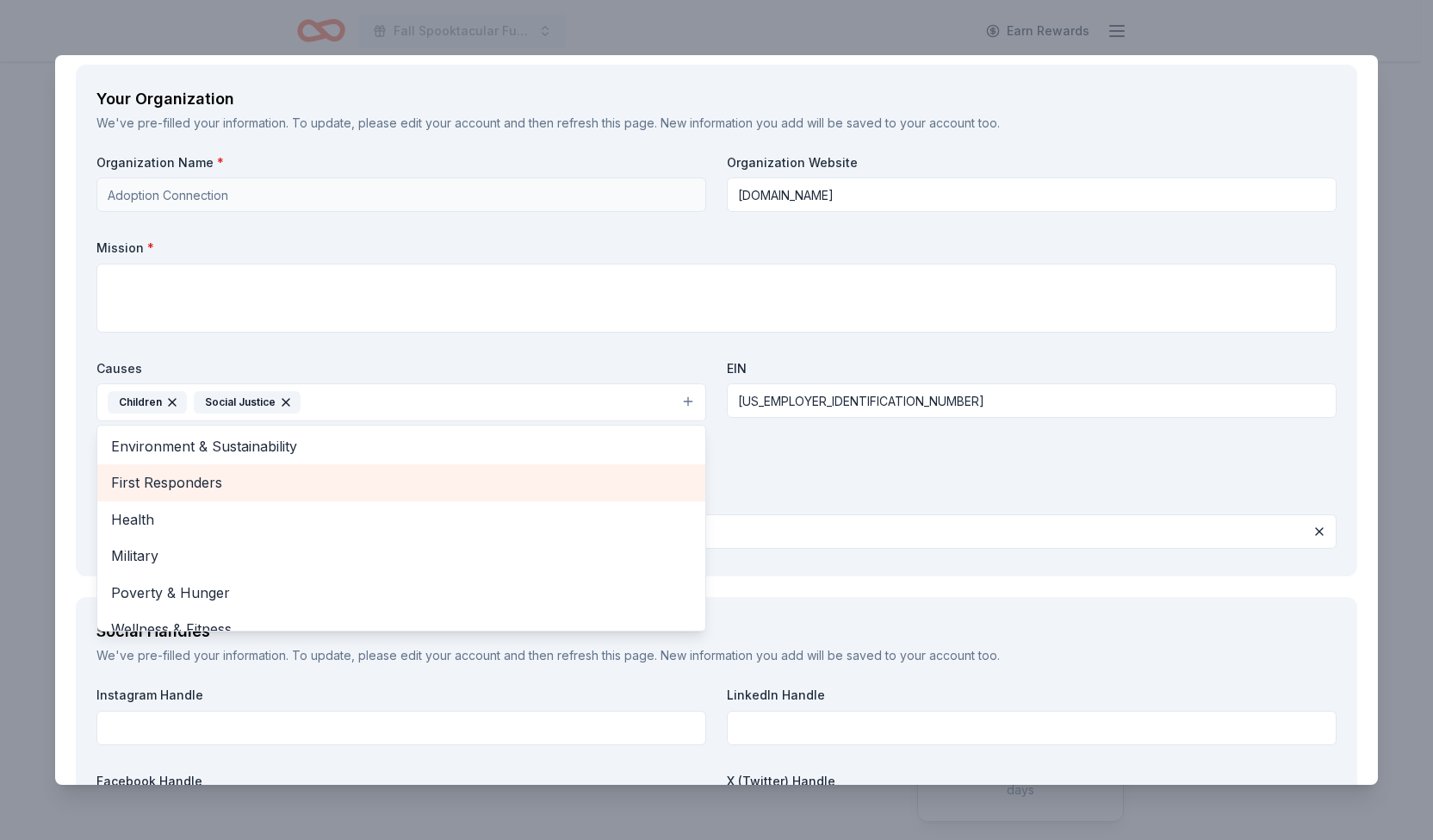
scroll to position [167, 0]
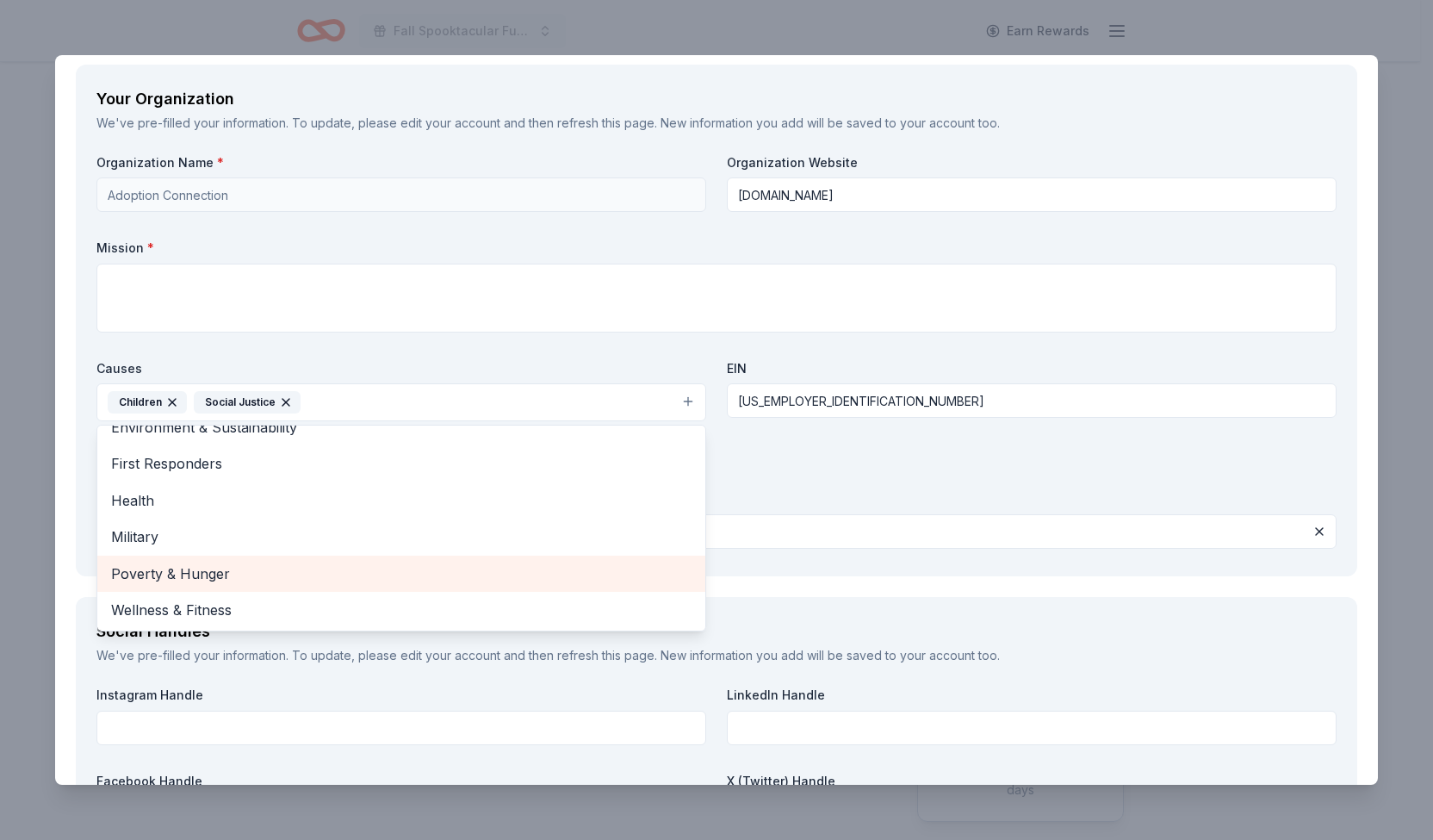
click at [193, 568] on span "Poverty & Hunger" at bounding box center [401, 573] width 580 height 22
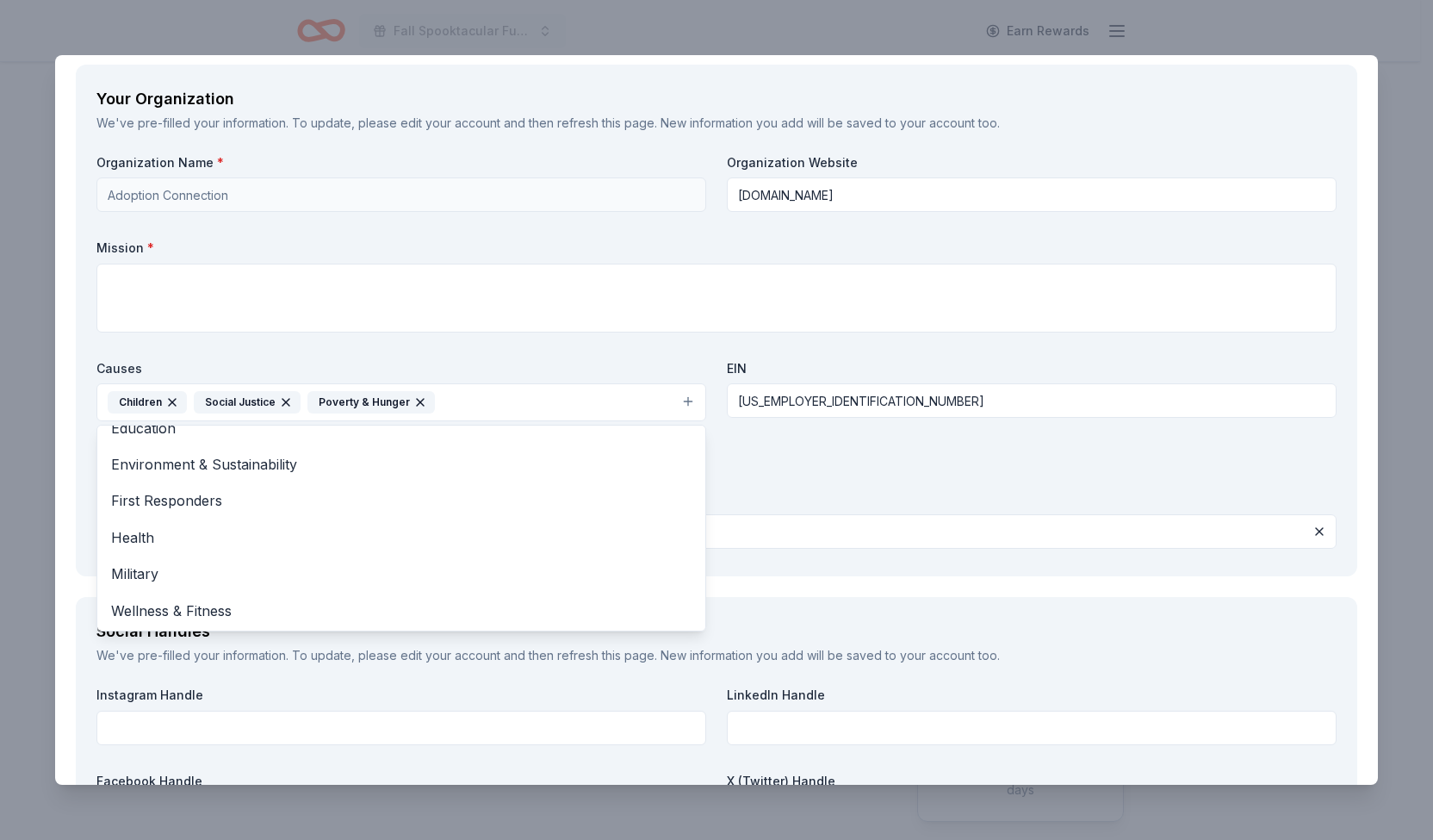
click at [787, 487] on div "Organization Name * Adoption Connection Organization Website adoptionconnection…" at bounding box center [717, 354] width 1241 height 401
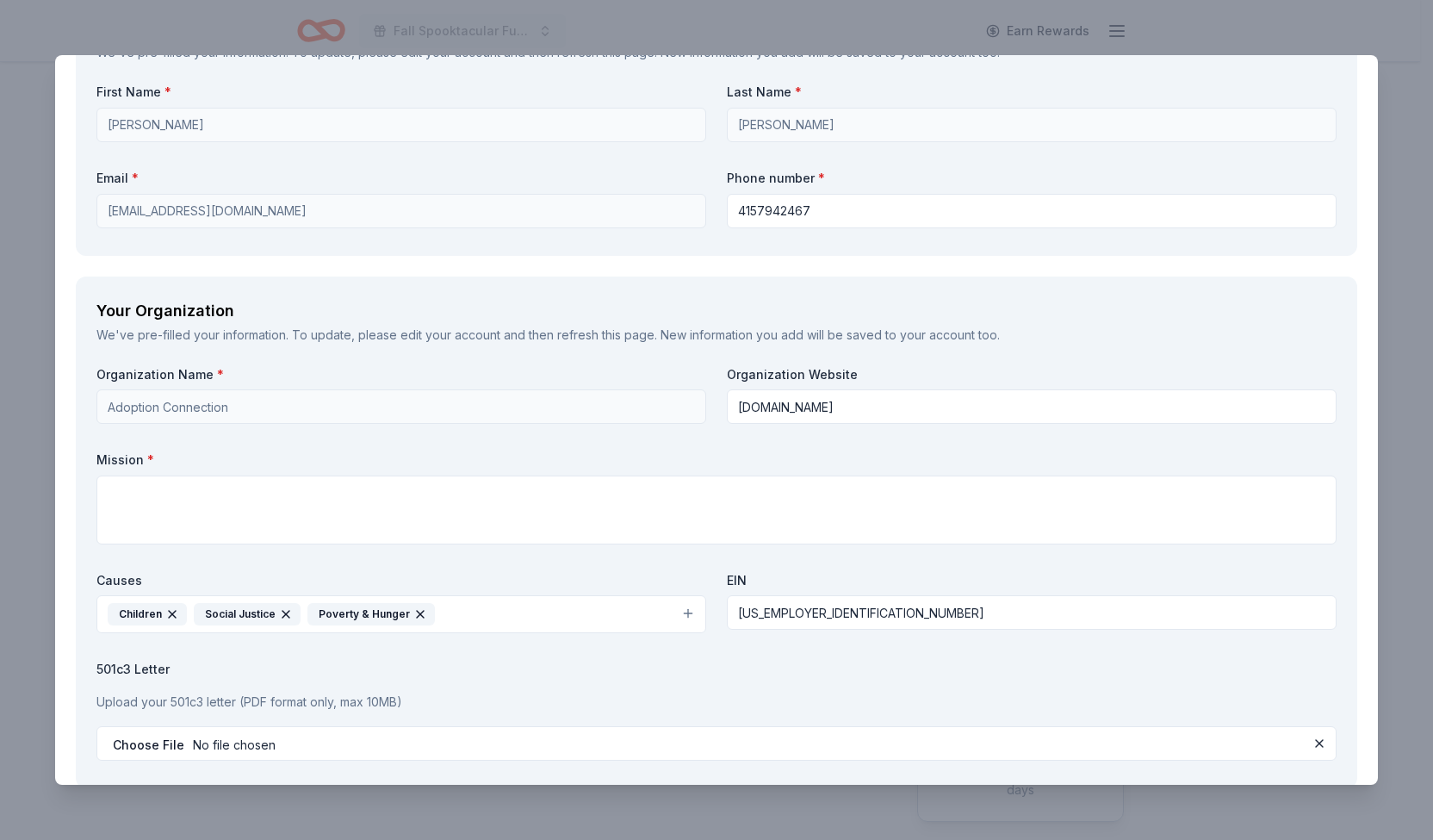
scroll to position [1229, 0]
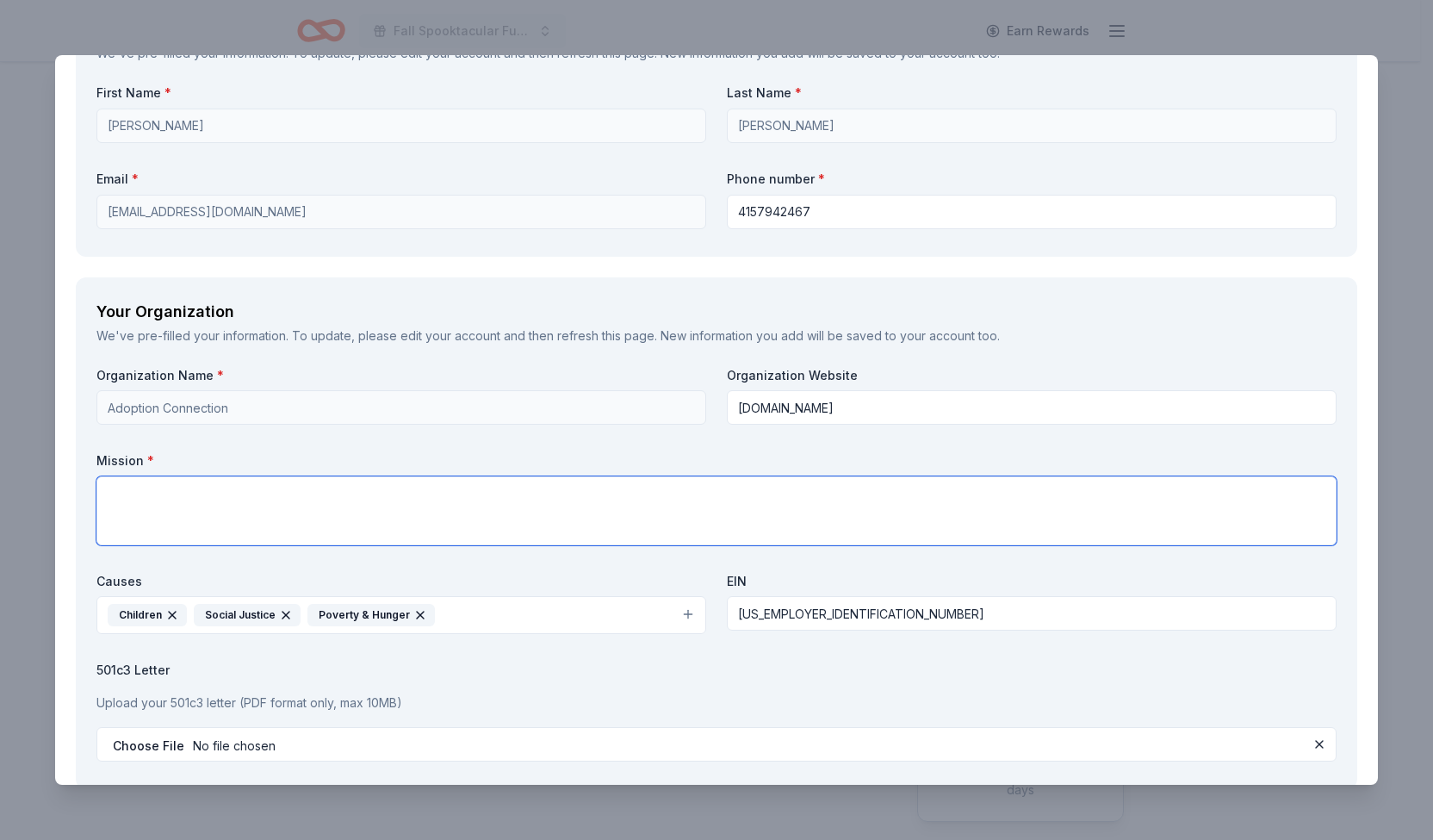
click at [332, 500] on textarea at bounding box center [717, 511] width 1241 height 69
paste textarea "This year, we have been working tirelessly to provide critical counseling servi…"
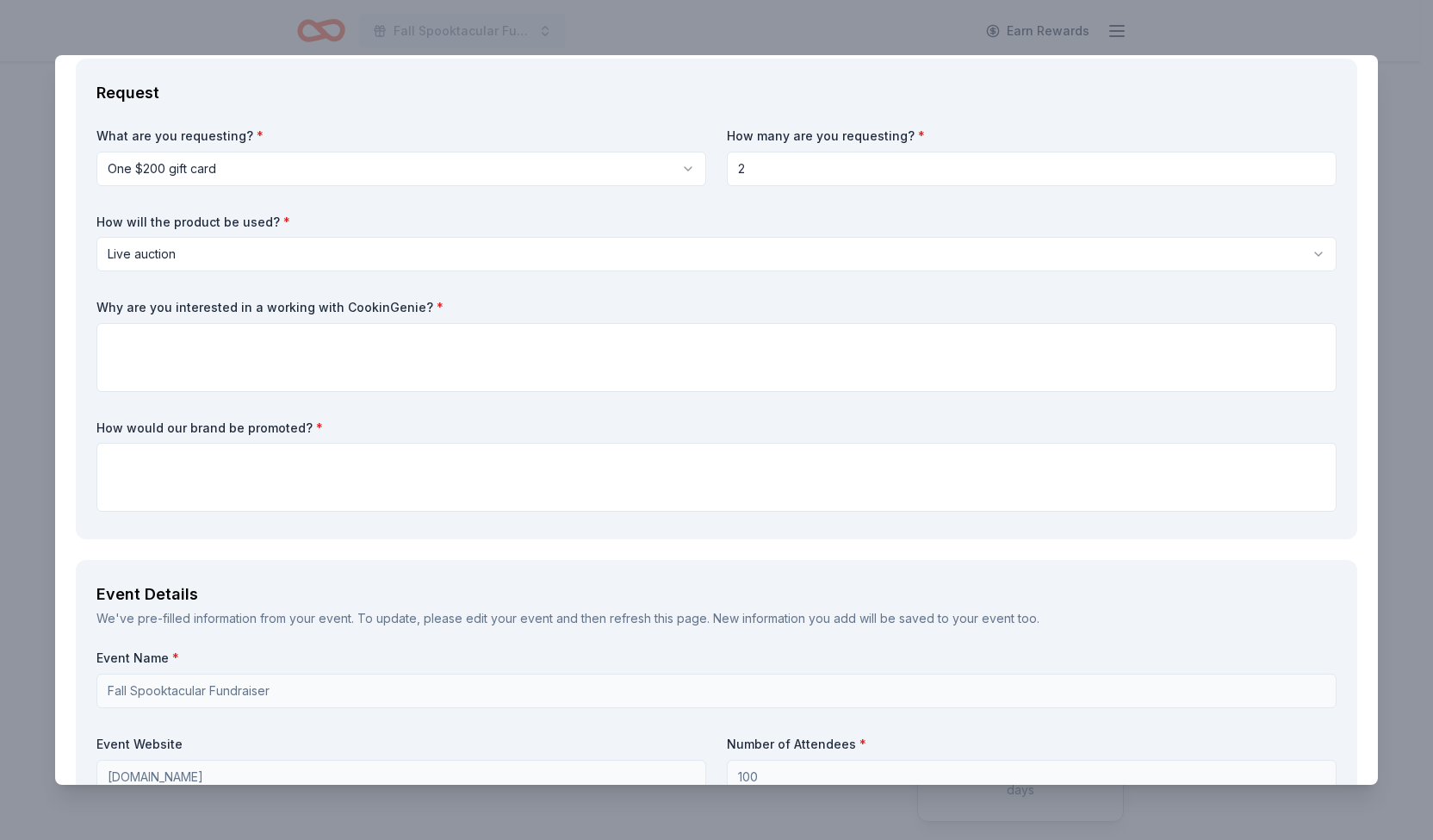
scroll to position [0, 0]
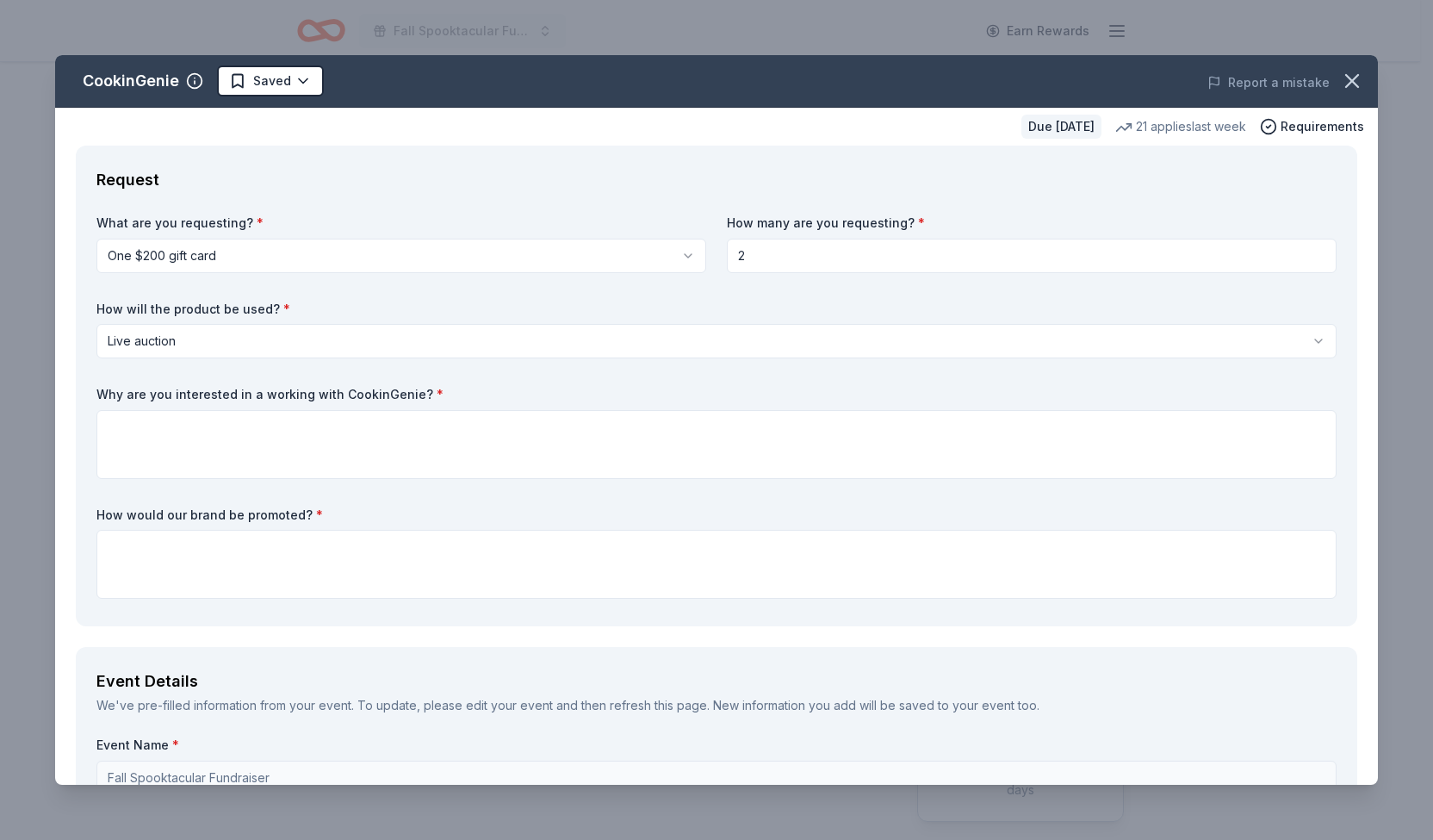
type textarea "This year, we have been working tirelessly to provide critical counseling servi…"
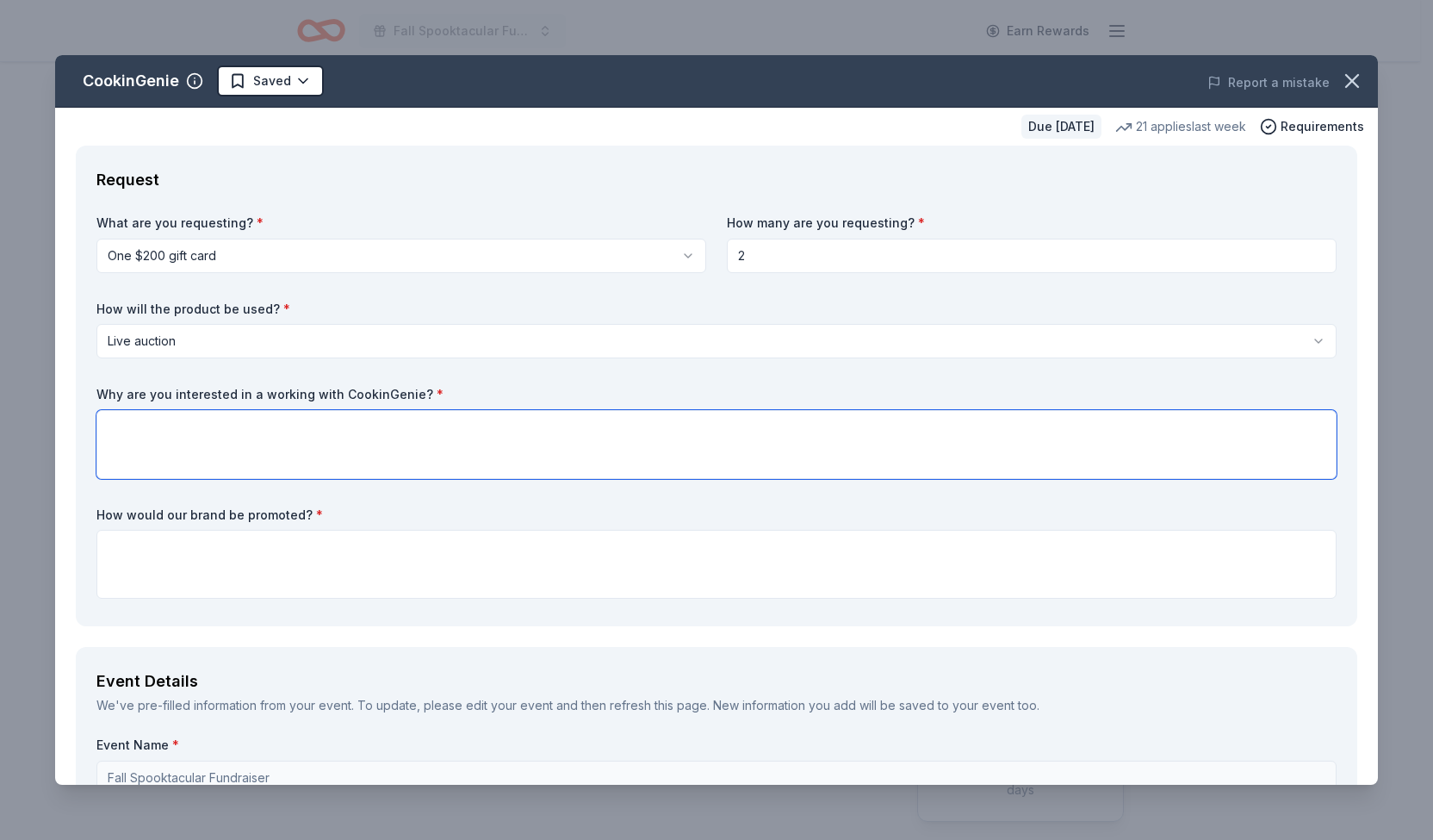
click at [539, 422] on textarea at bounding box center [717, 445] width 1241 height 69
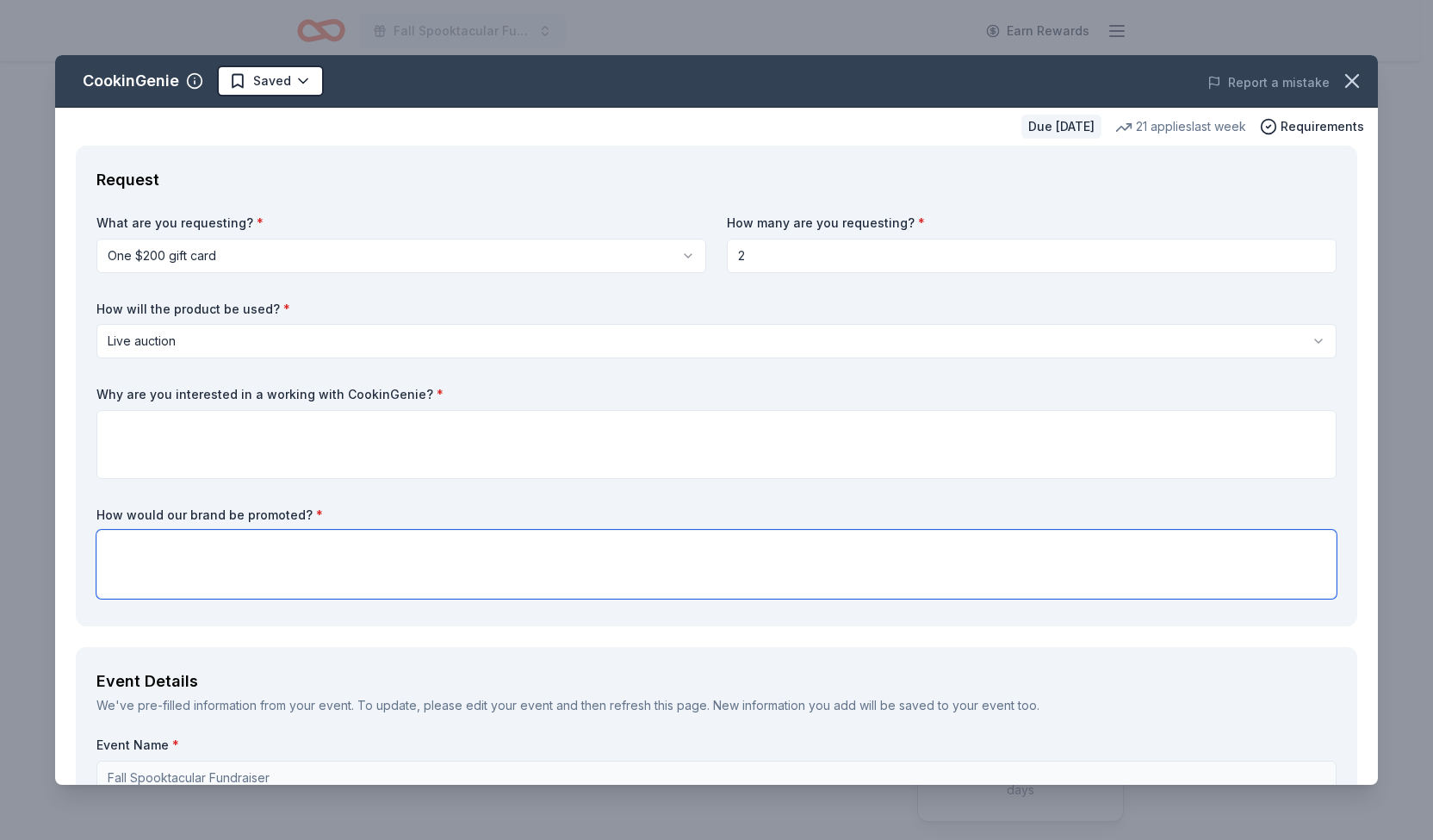
click at [370, 551] on textarea at bounding box center [717, 564] width 1241 height 69
type textarea "In print, and live in the auction announcements as well as the catlog for aucti…"
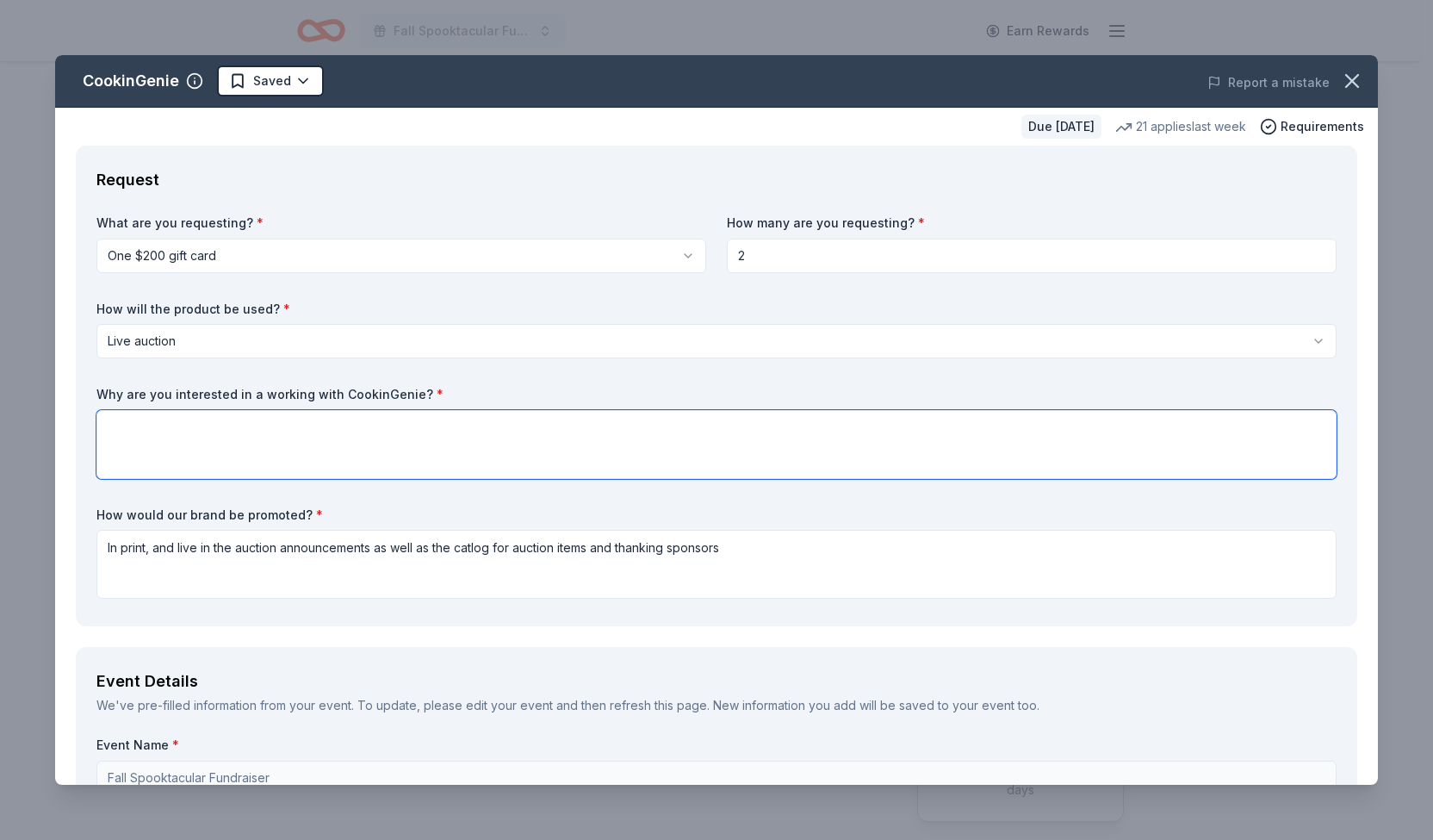
click at [217, 439] on textarea at bounding box center [717, 445] width 1241 height 69
type textarea "F"
click at [244, 428] on textarea "Families coming togtehr and building community" at bounding box center [717, 445] width 1241 height 69
click at [430, 442] on textarea "Families coming together and building community" at bounding box center [717, 445] width 1241 height 69
click at [323, 429] on textarea "Families coming together and building community benefits from shared meals! Out…" at bounding box center [717, 445] width 1241 height 69
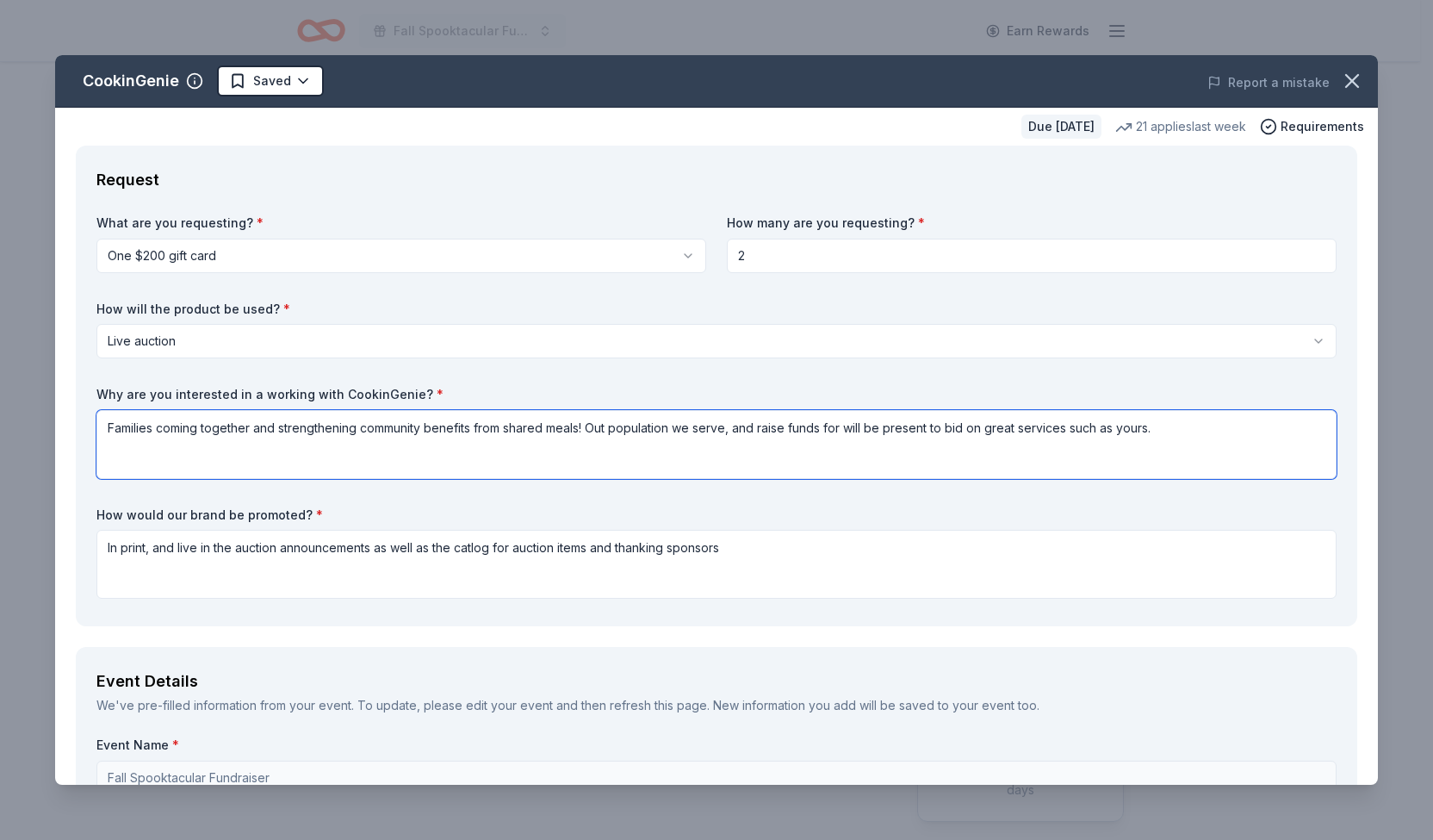
click at [428, 428] on textarea "Families coming together and strengthening community benefits from shared meals…" at bounding box center [717, 445] width 1241 height 69
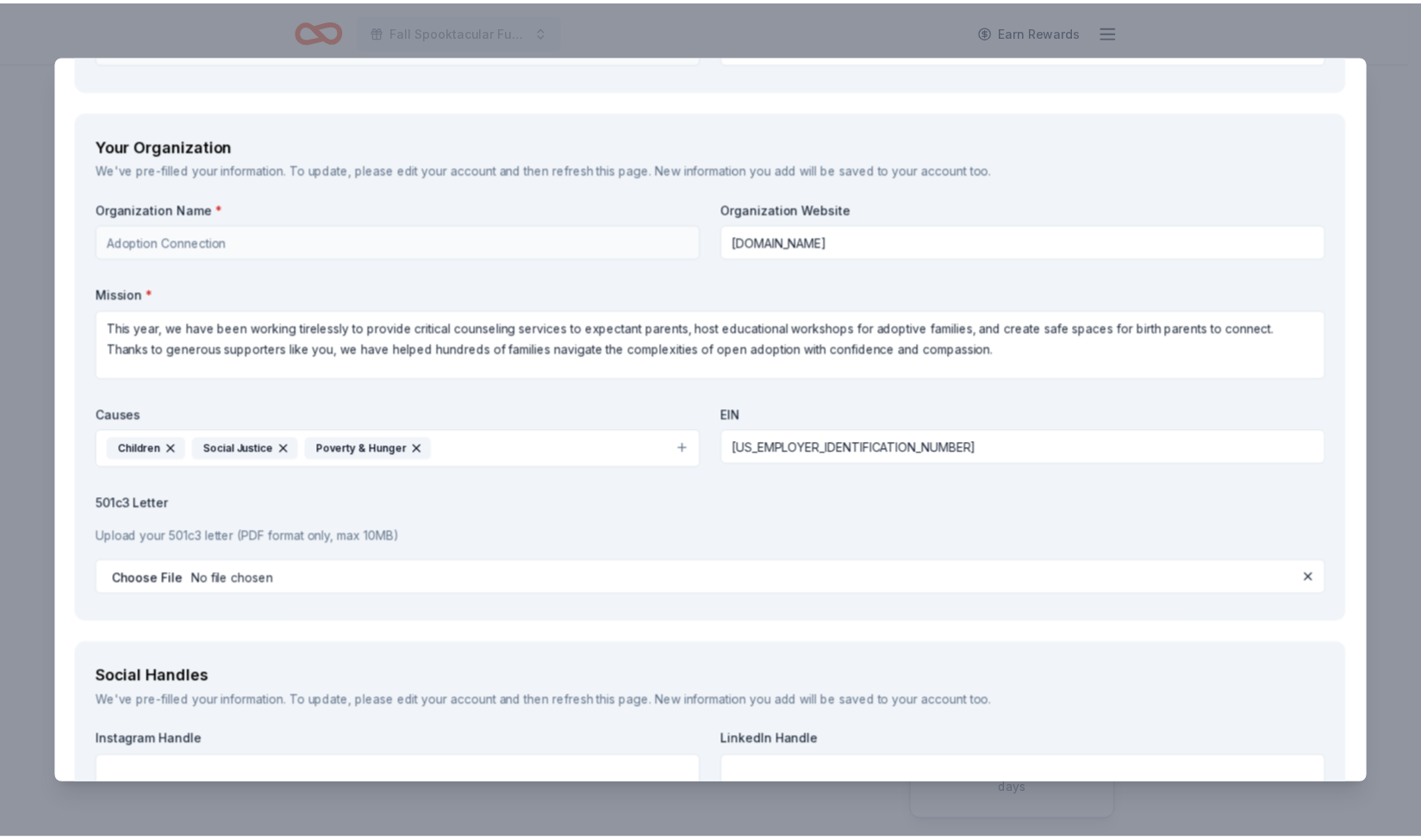
scroll to position [1811, 0]
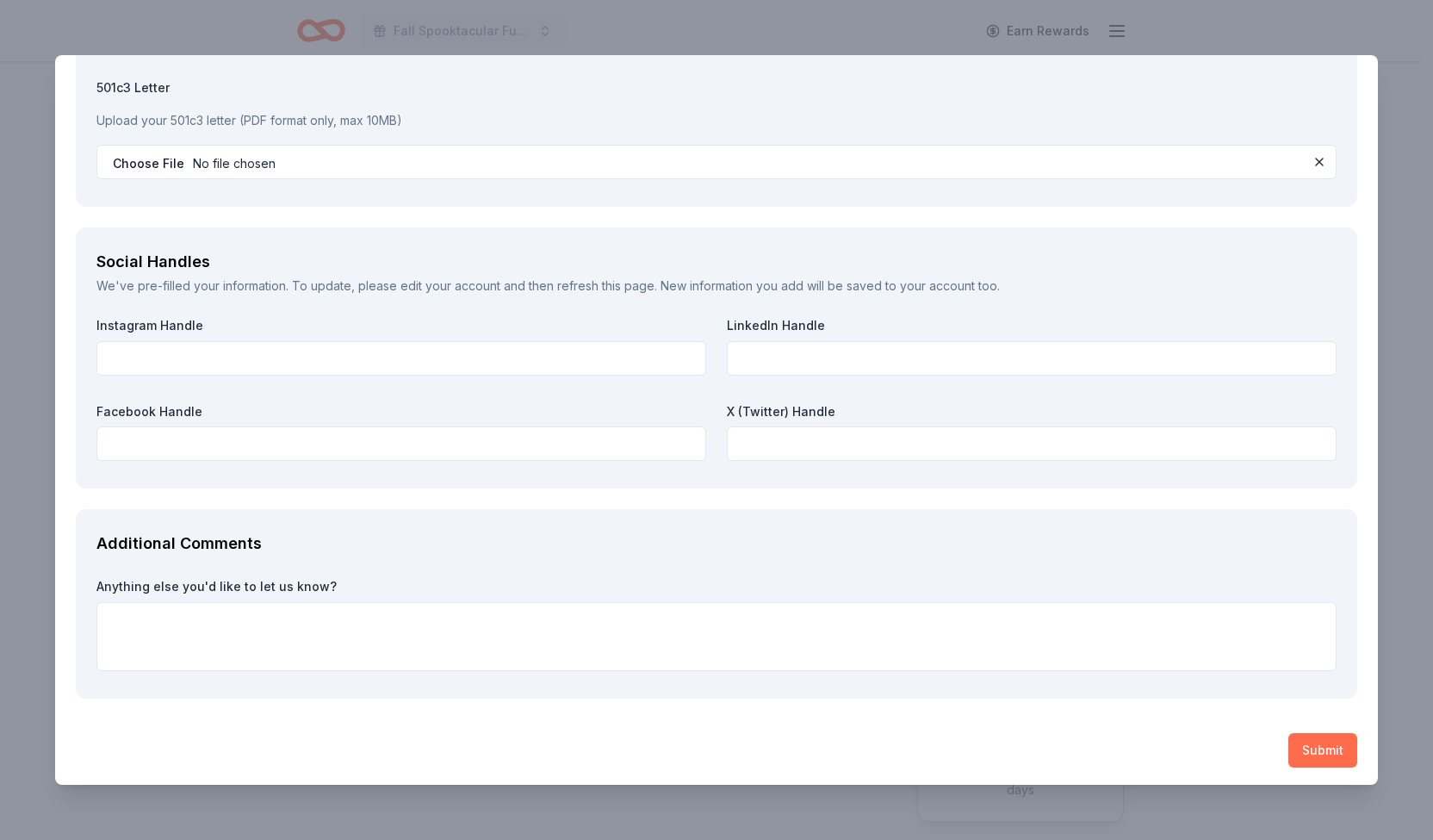
type textarea "Families coming together and strengthening community always benefits from share…"
click at [1294, 750] on button "Submit" at bounding box center [1323, 750] width 69 height 35
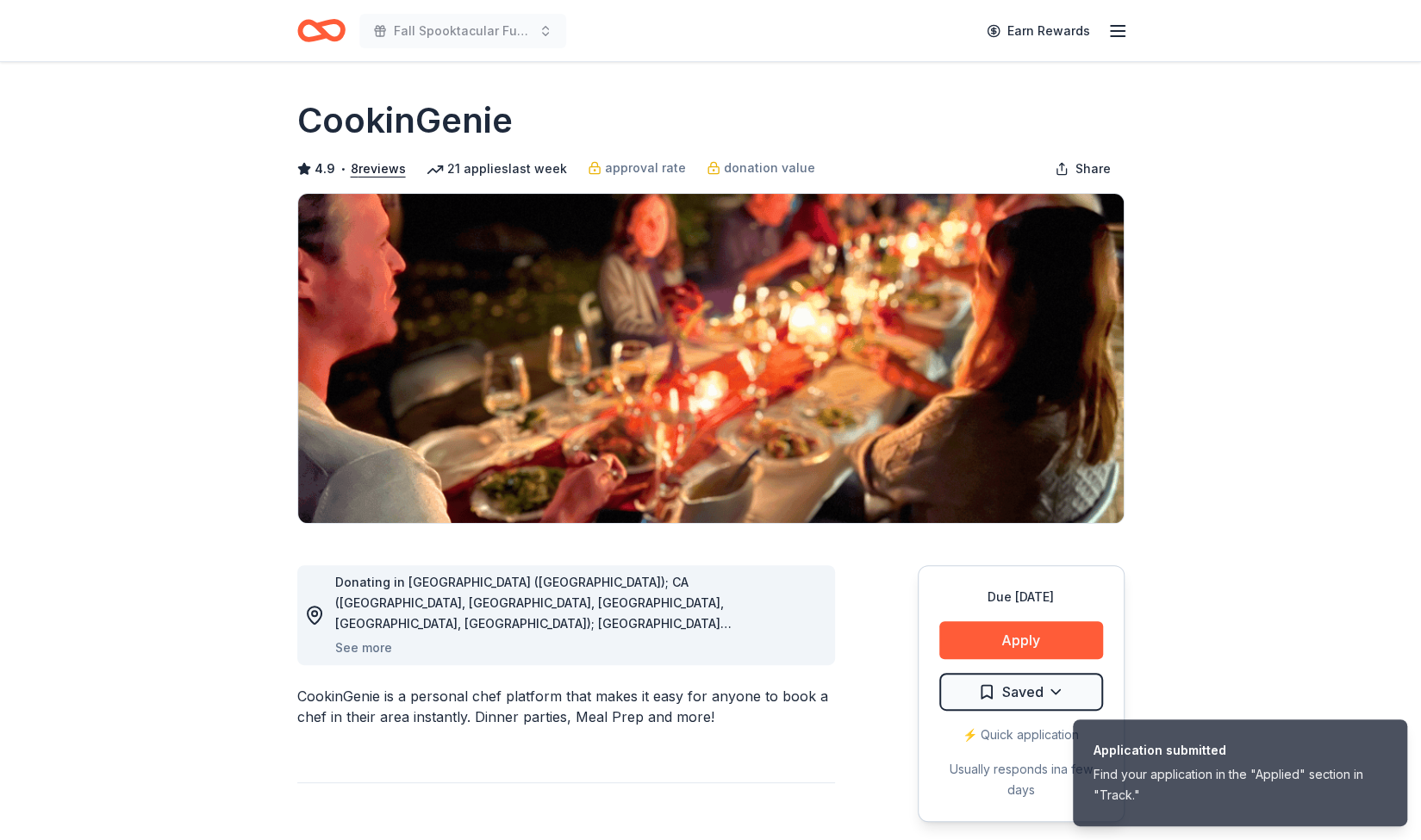
scroll to position [0, 0]
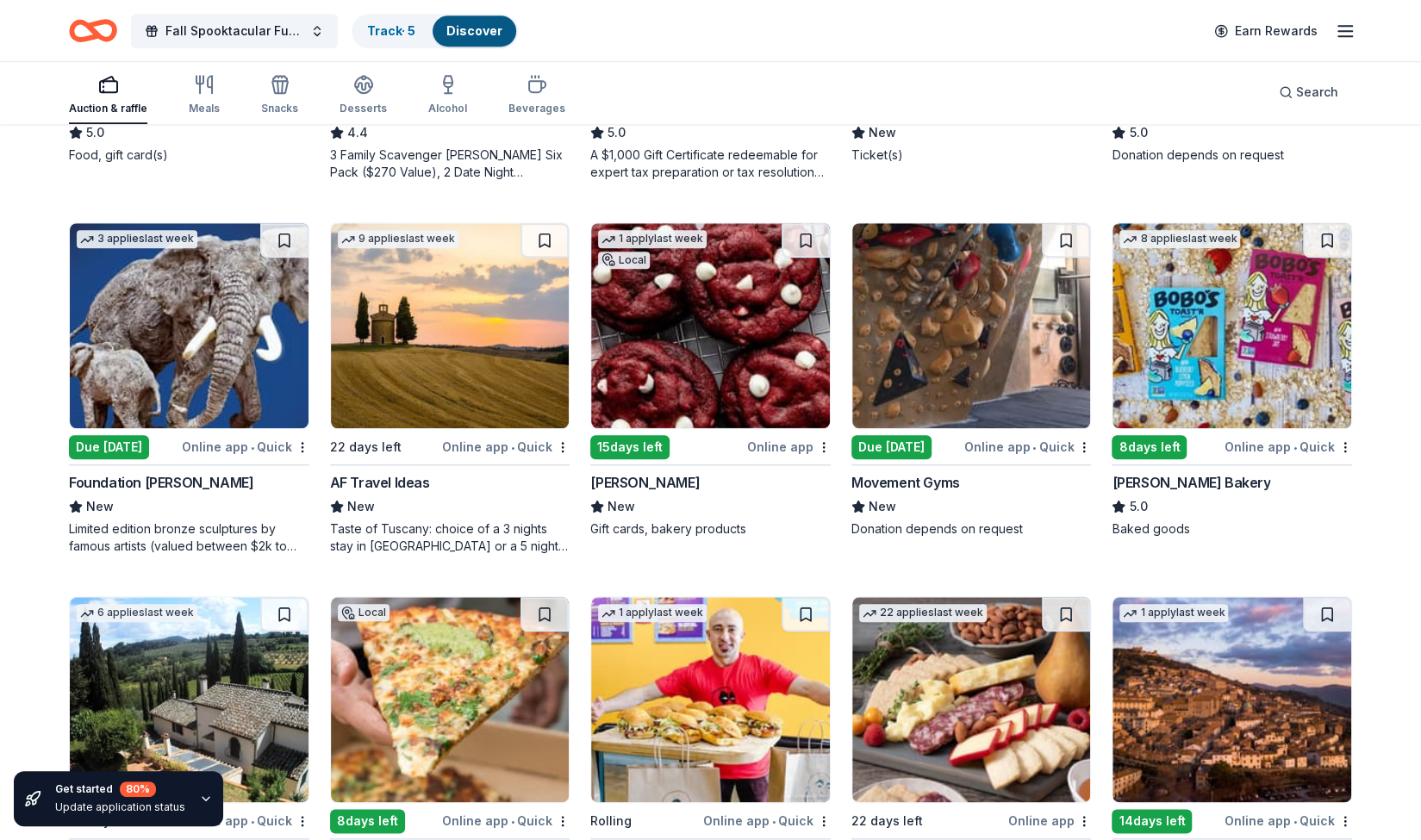
scroll to position [844, 0]
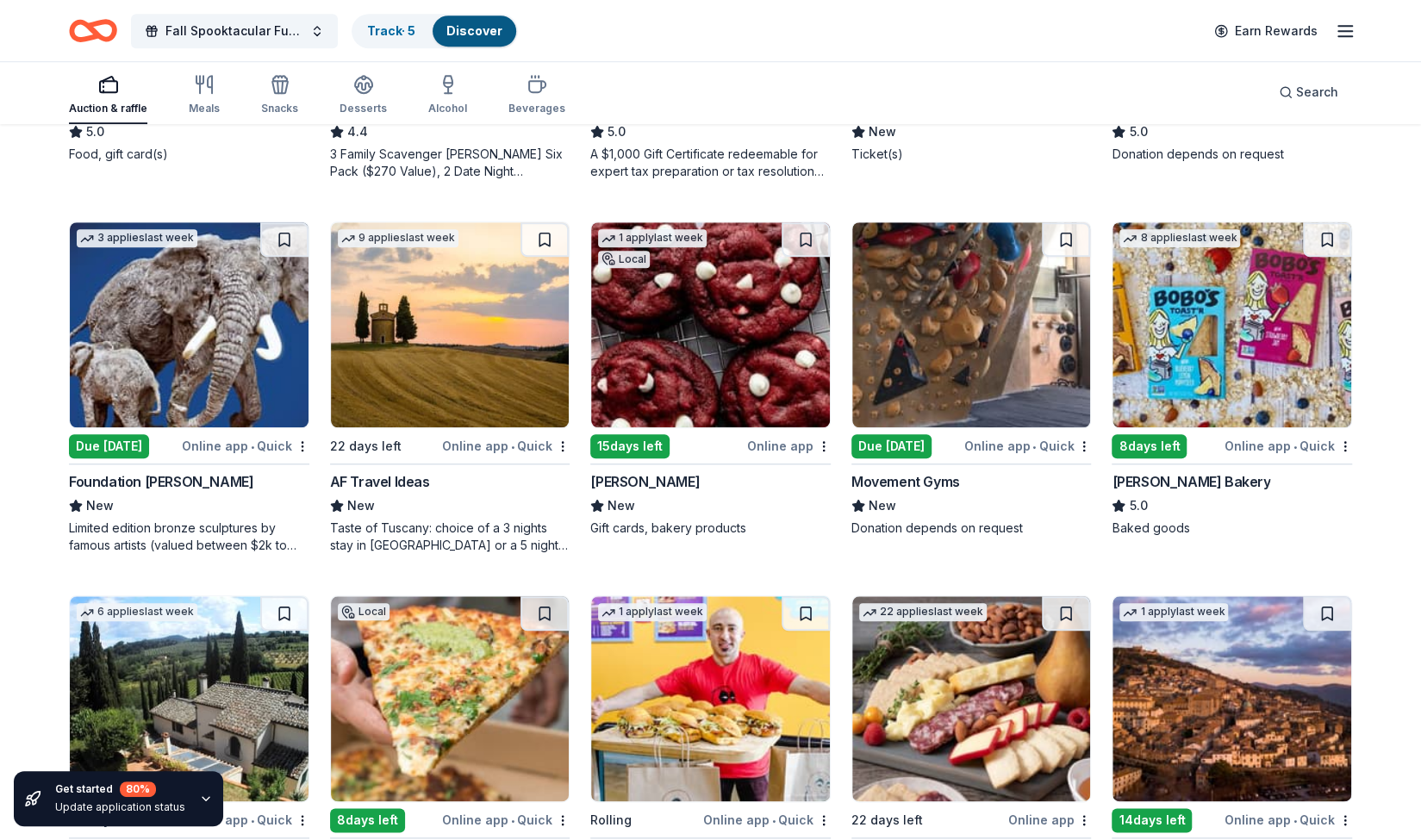
click at [970, 323] on img at bounding box center [971, 324] width 238 height 205
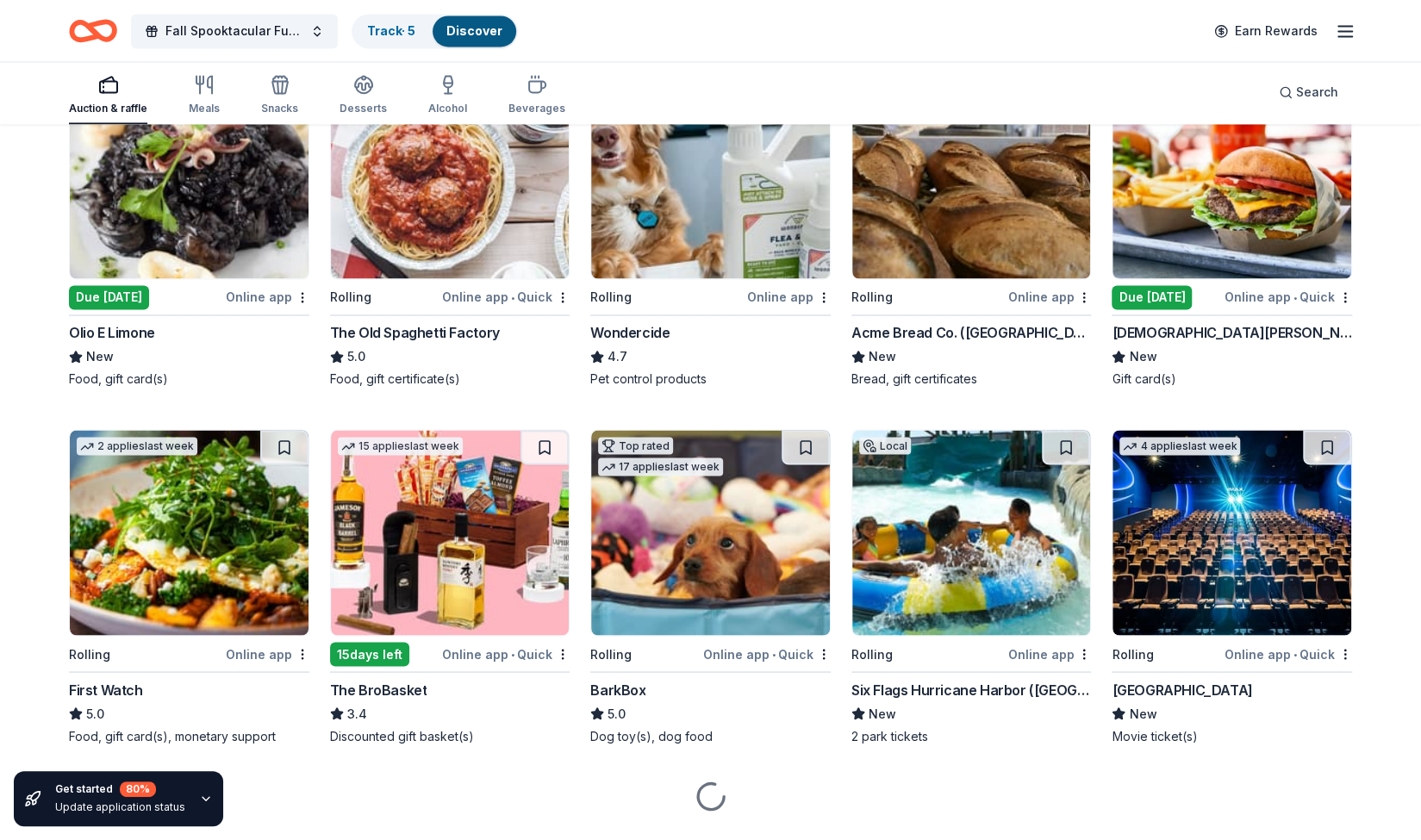
scroll to position [1743, 0]
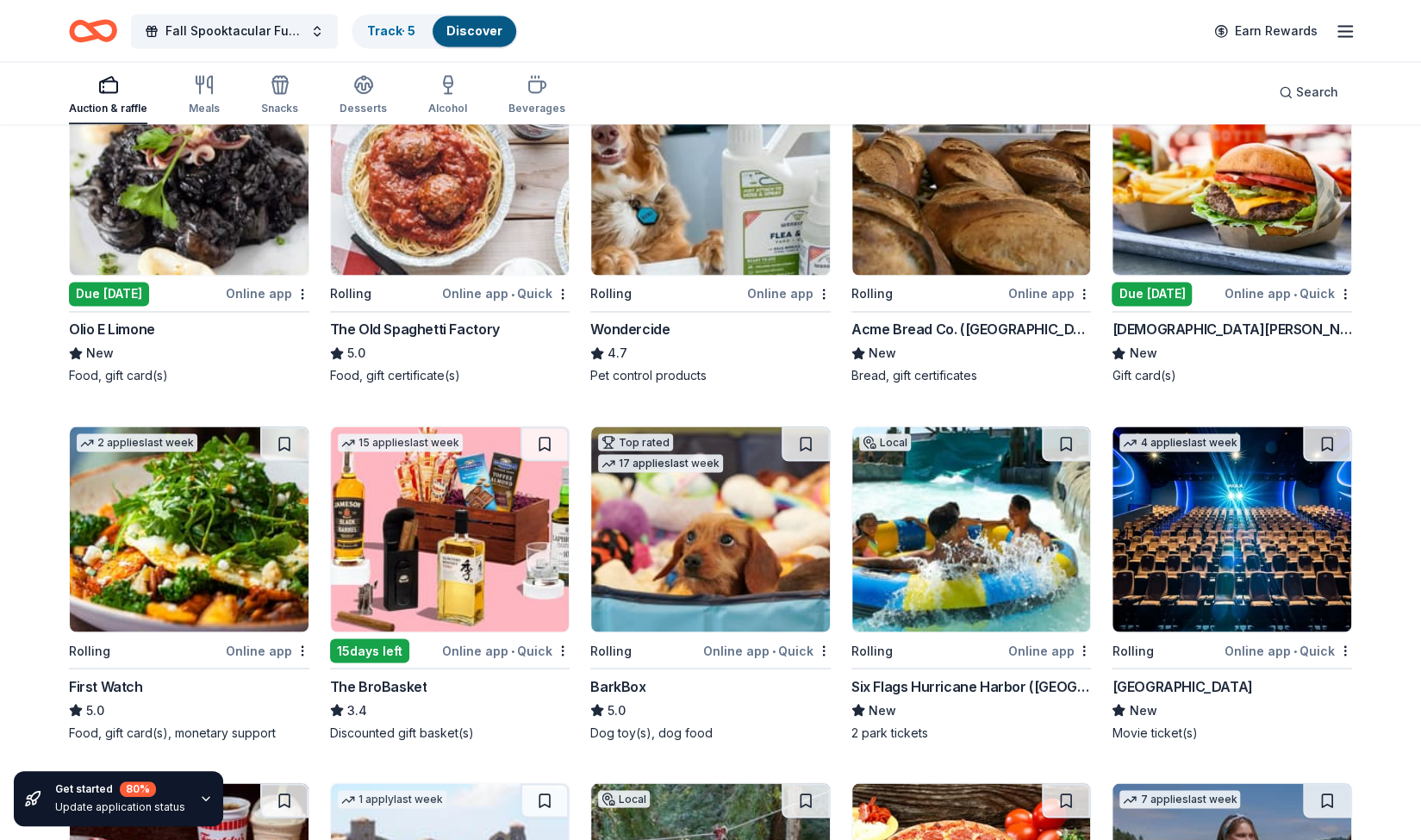
click at [1245, 200] on img at bounding box center [1231, 172] width 238 height 205
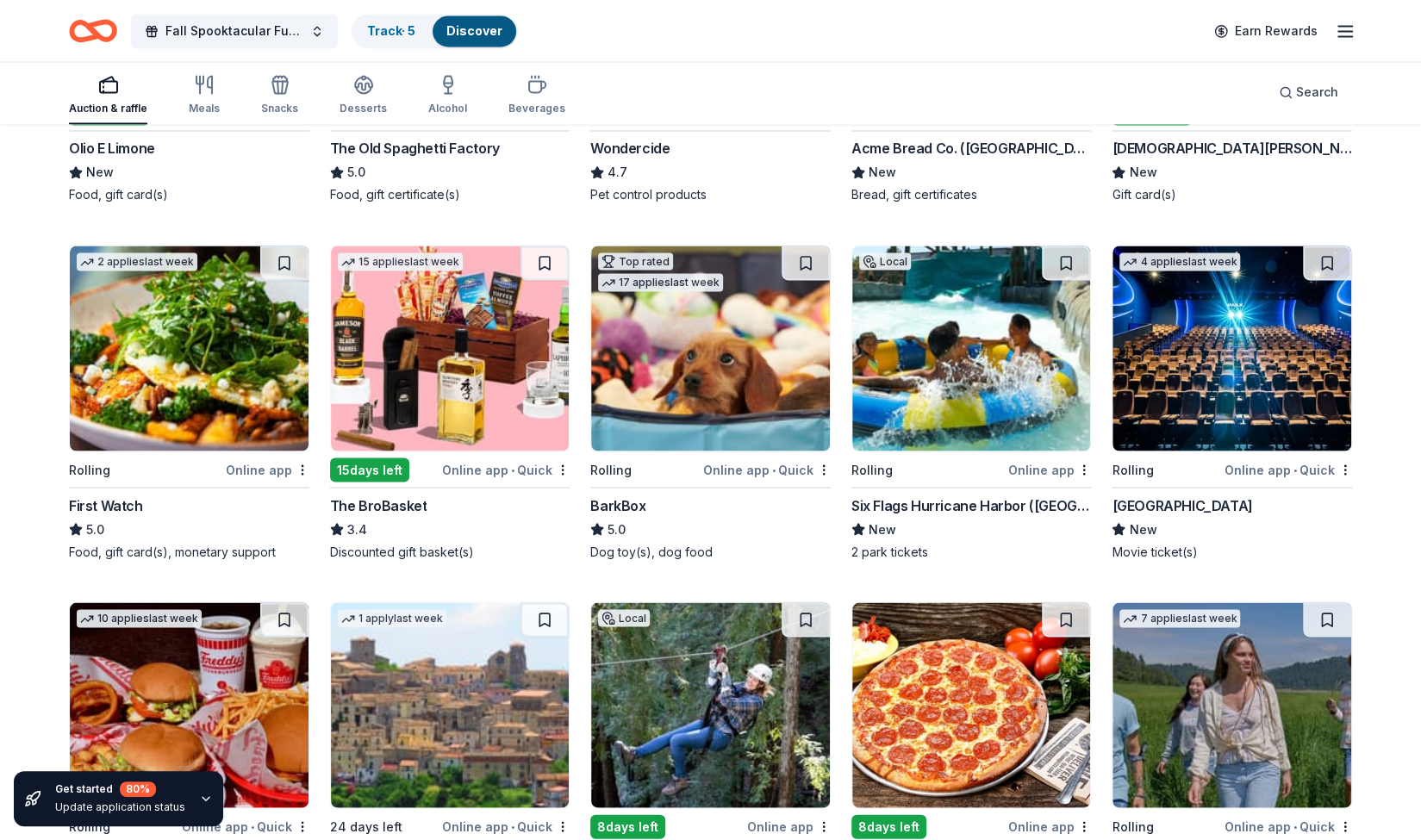
scroll to position [1969, 0]
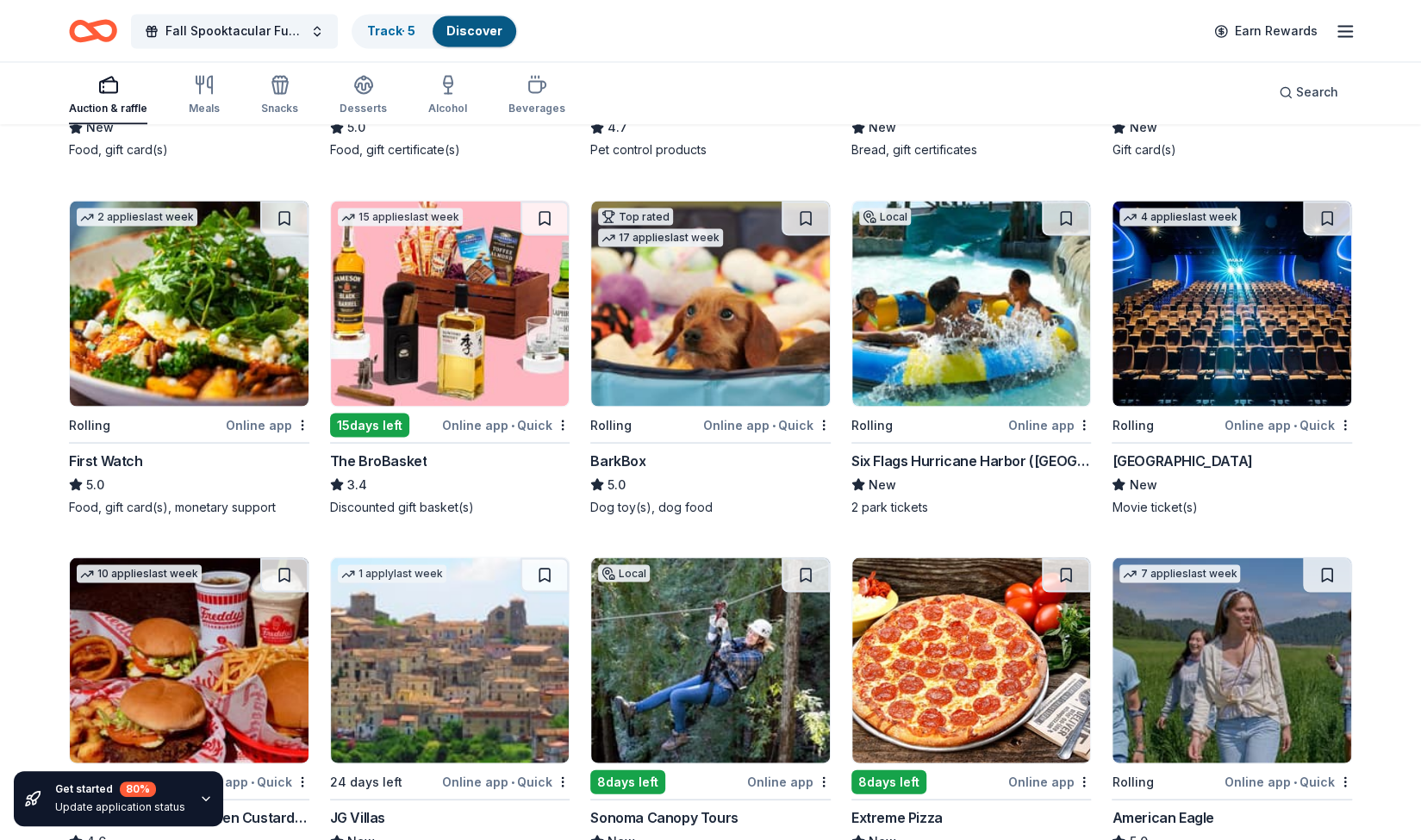
click at [972, 328] on img at bounding box center [971, 302] width 238 height 205
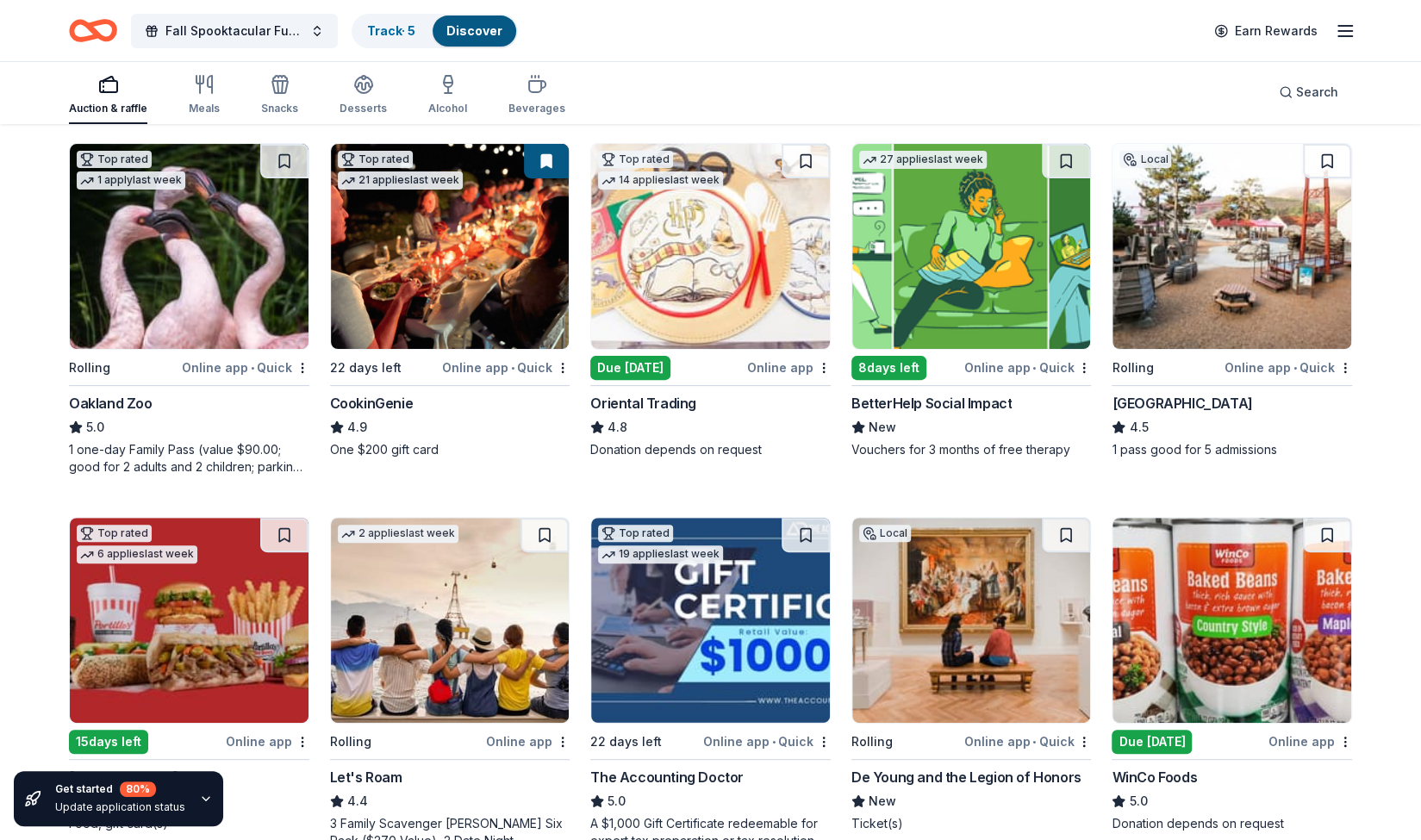
scroll to position [173, 0]
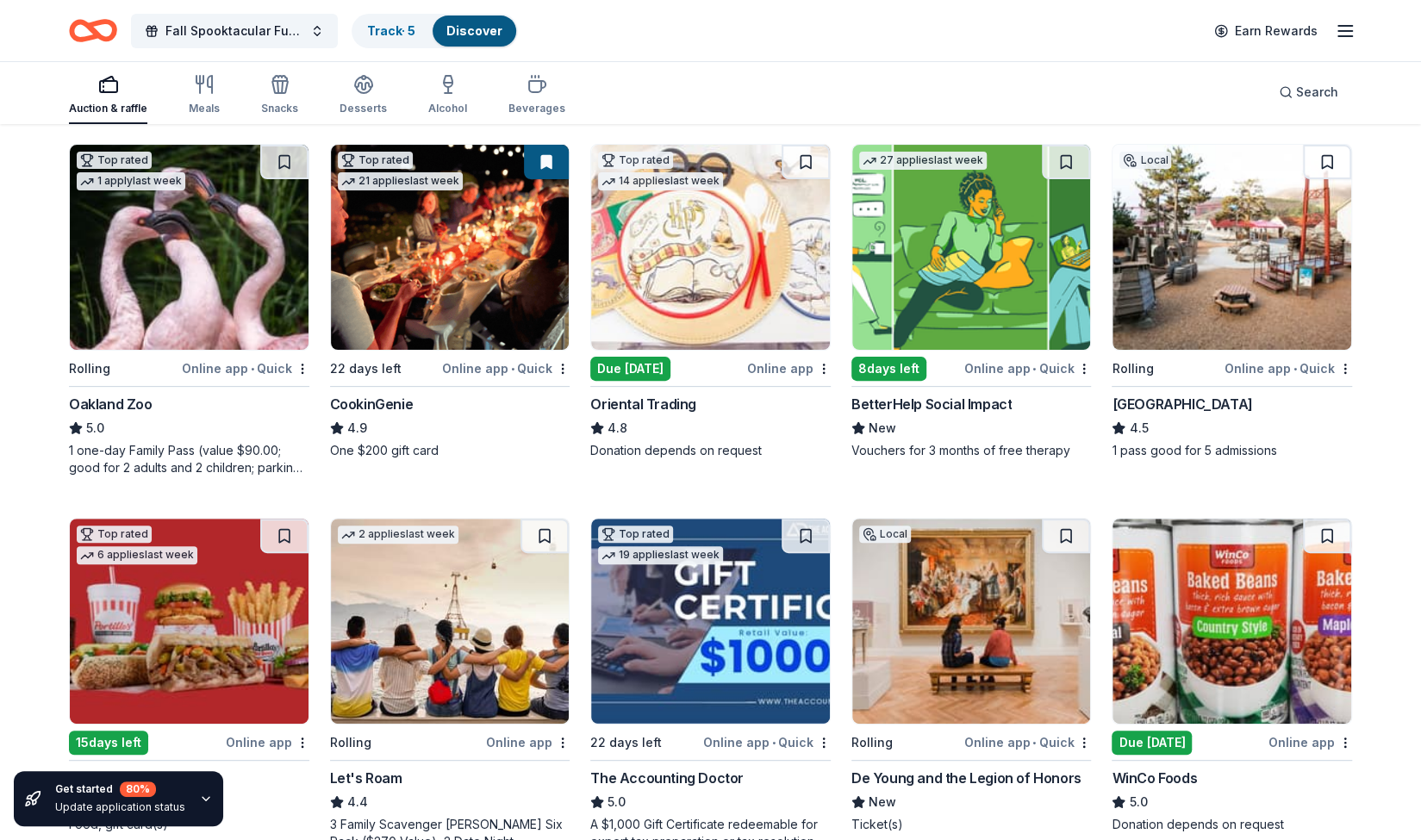
click at [1249, 270] on img at bounding box center [1231, 246] width 238 height 205
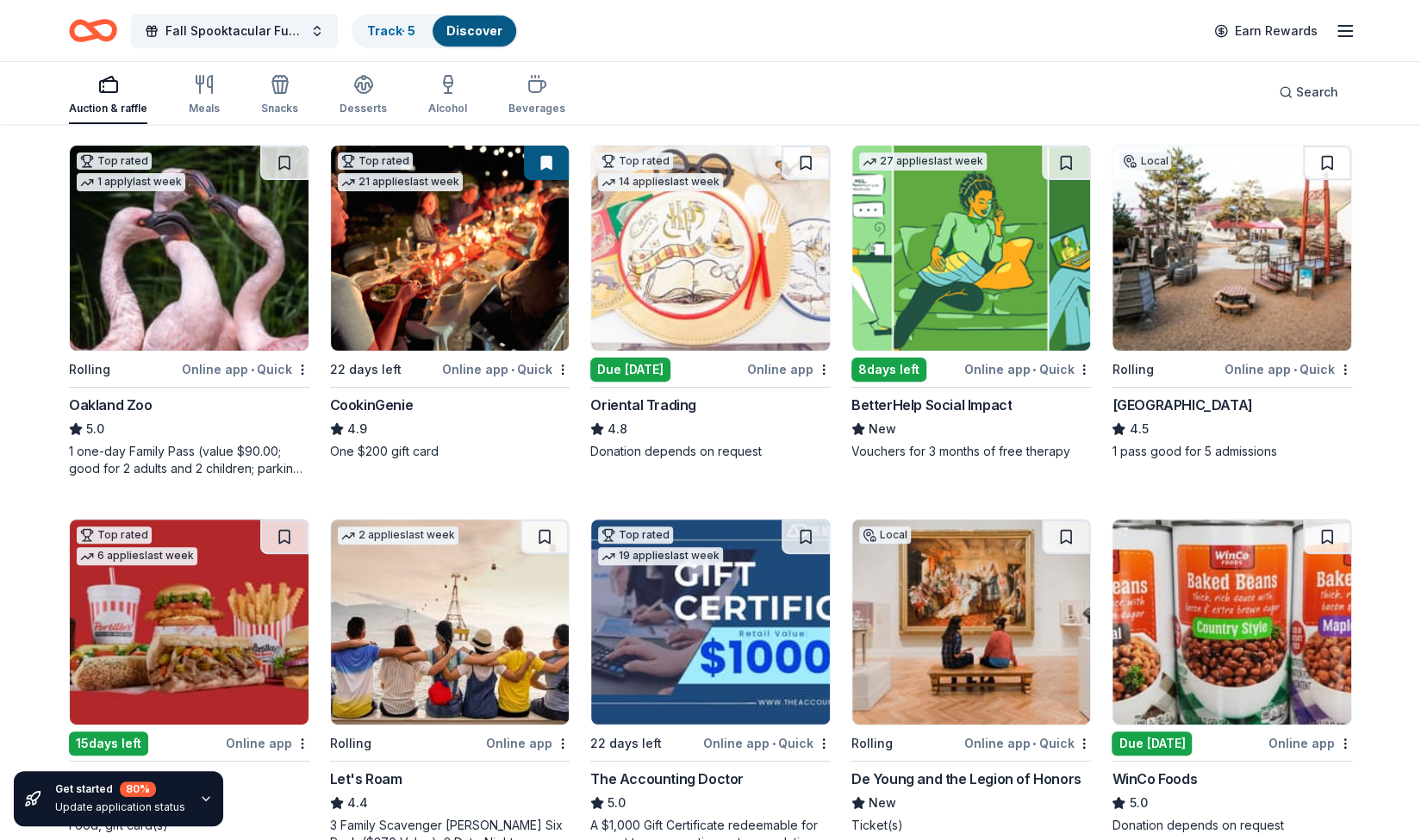
scroll to position [0, 0]
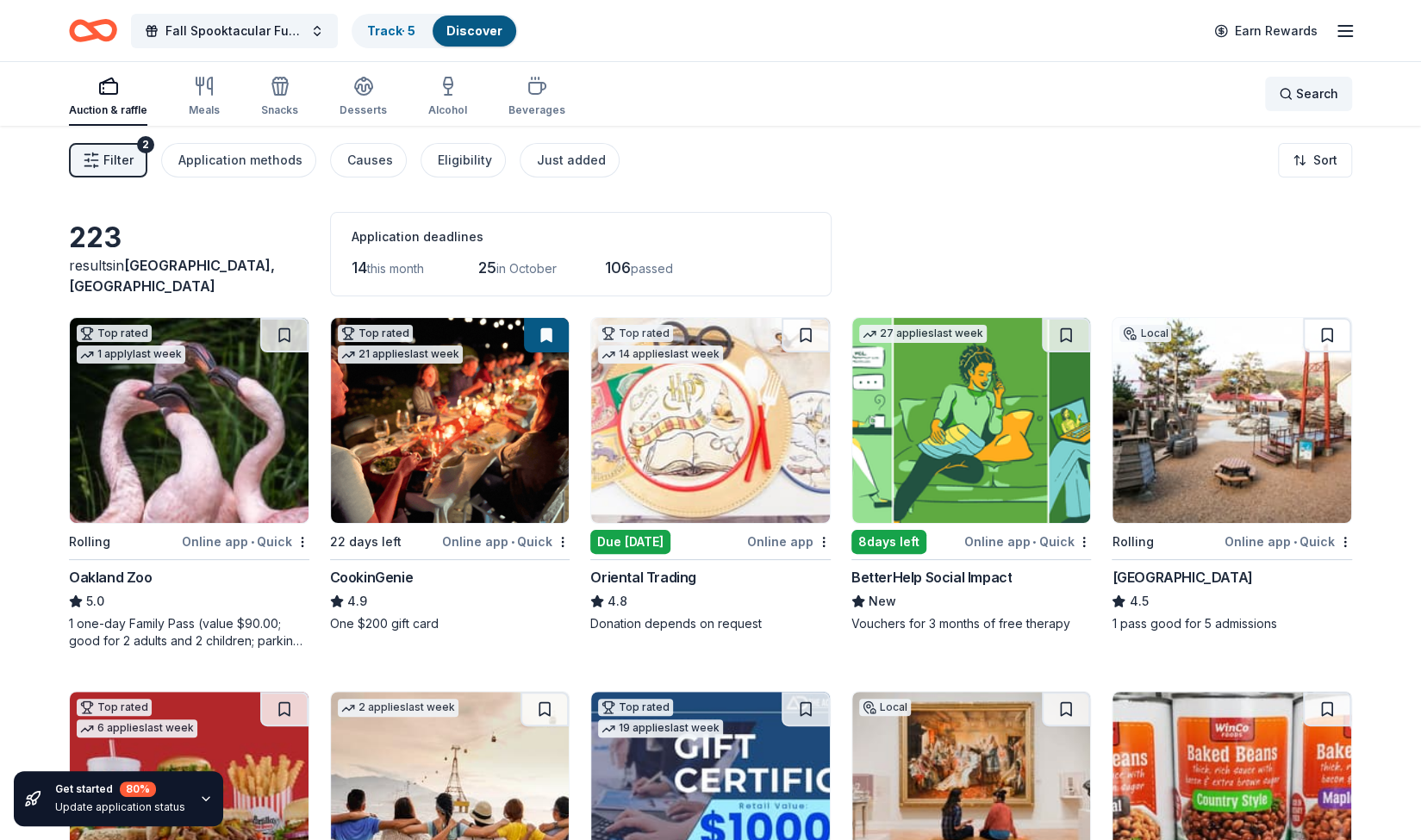
click at [1300, 89] on span "Search" at bounding box center [1317, 93] width 43 height 20
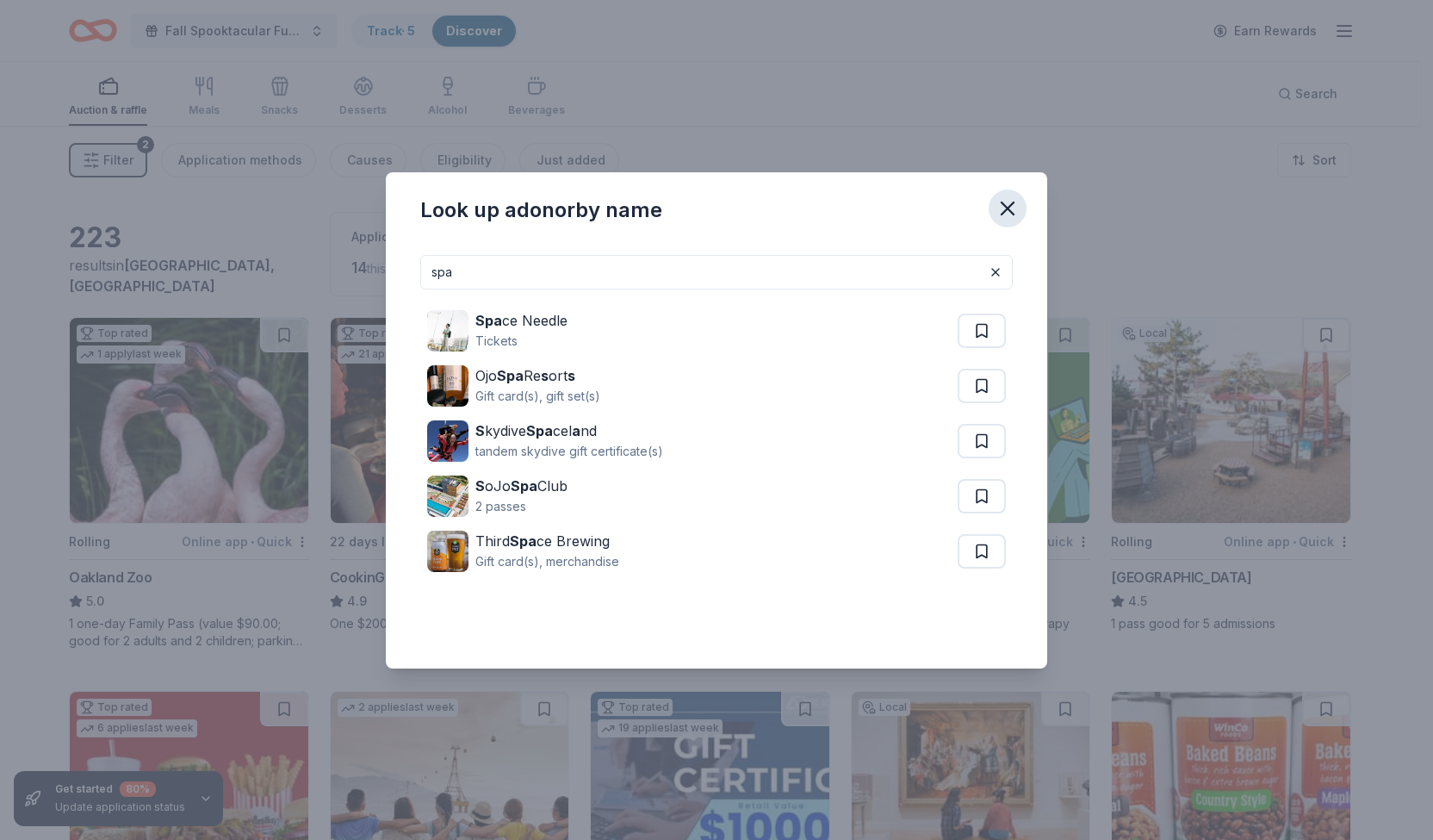
type input "spa"
click at [1002, 206] on icon "button" at bounding box center [1008, 208] width 24 height 24
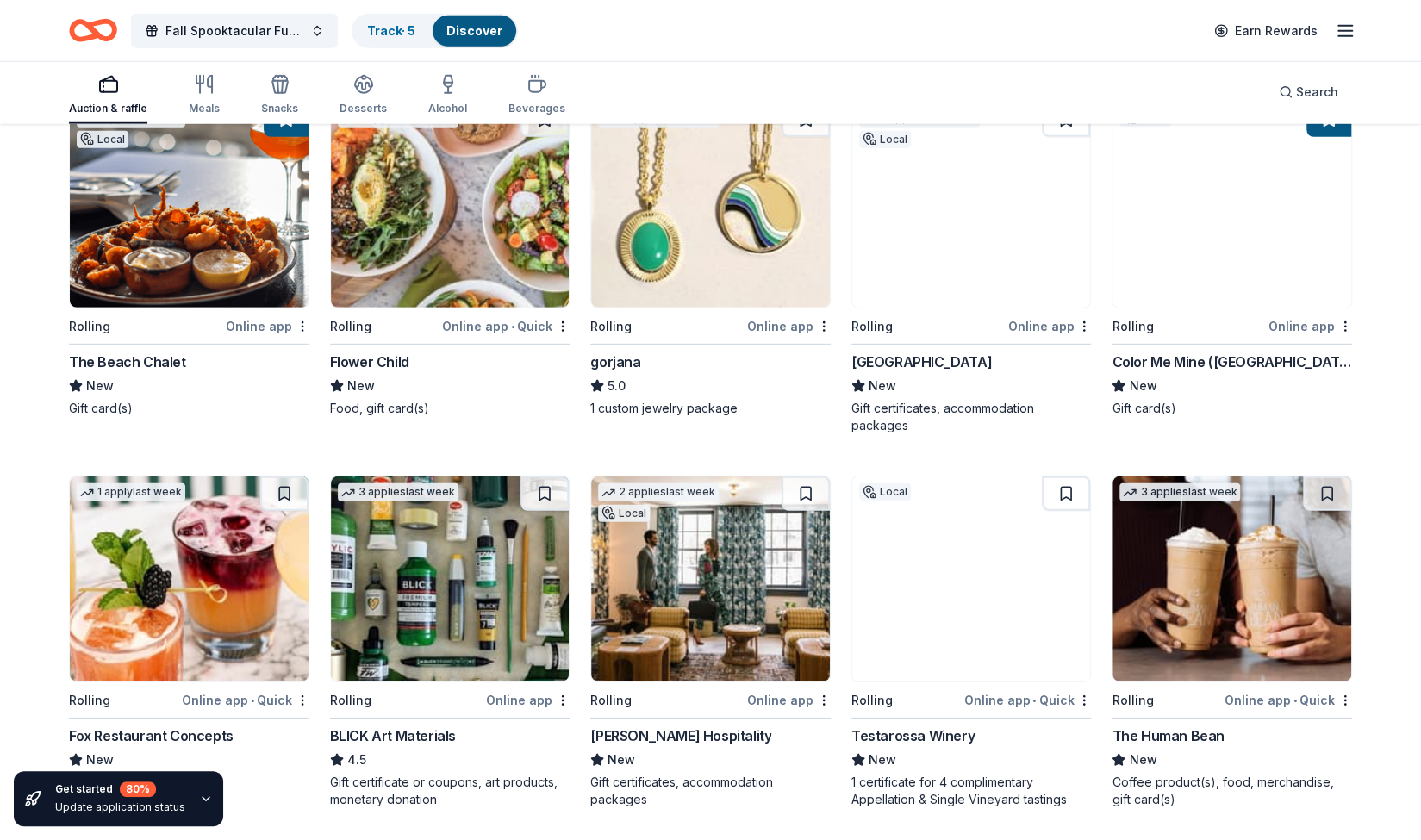
scroll to position [3172, 0]
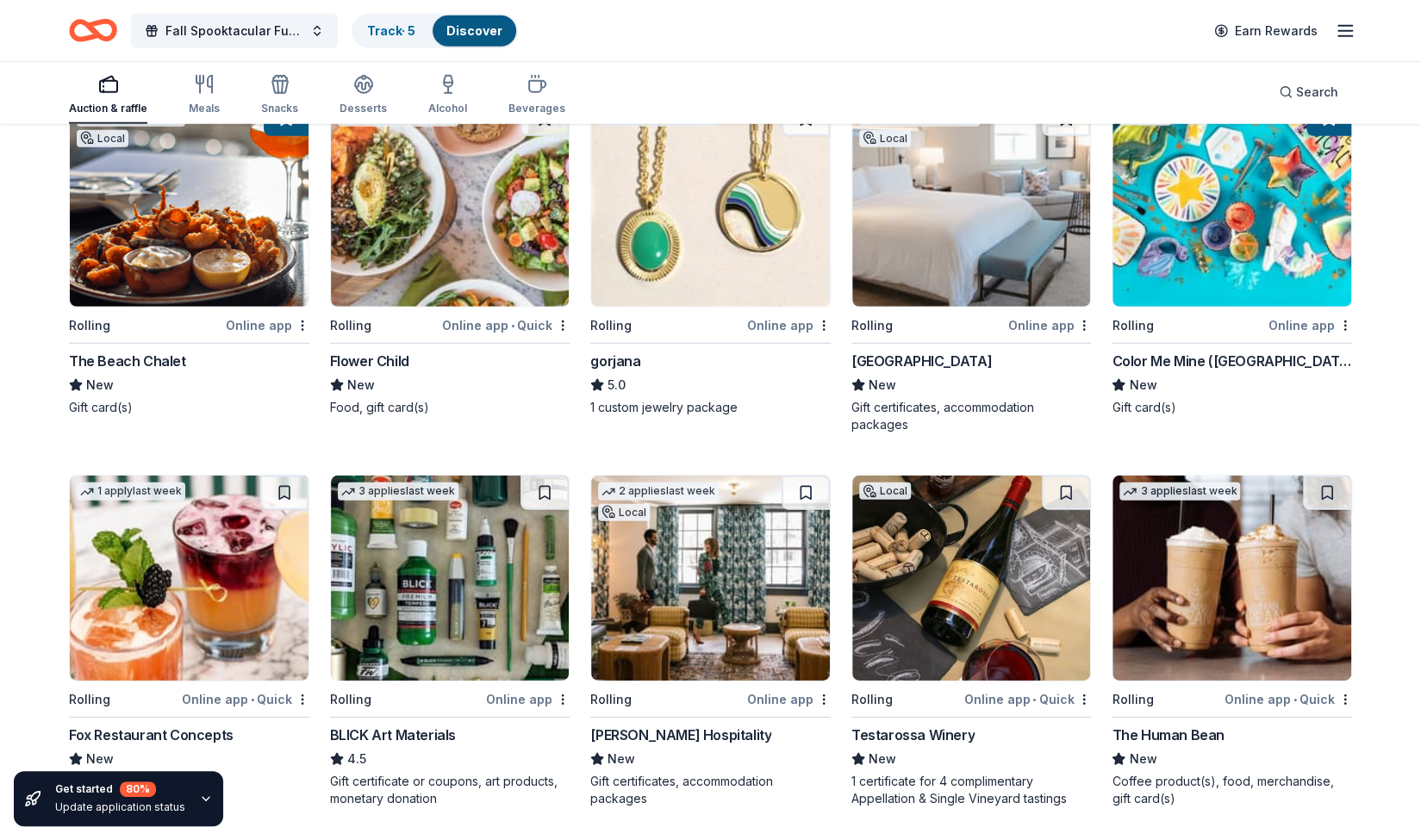
click at [428, 173] on img at bounding box center [449, 204] width 238 height 205
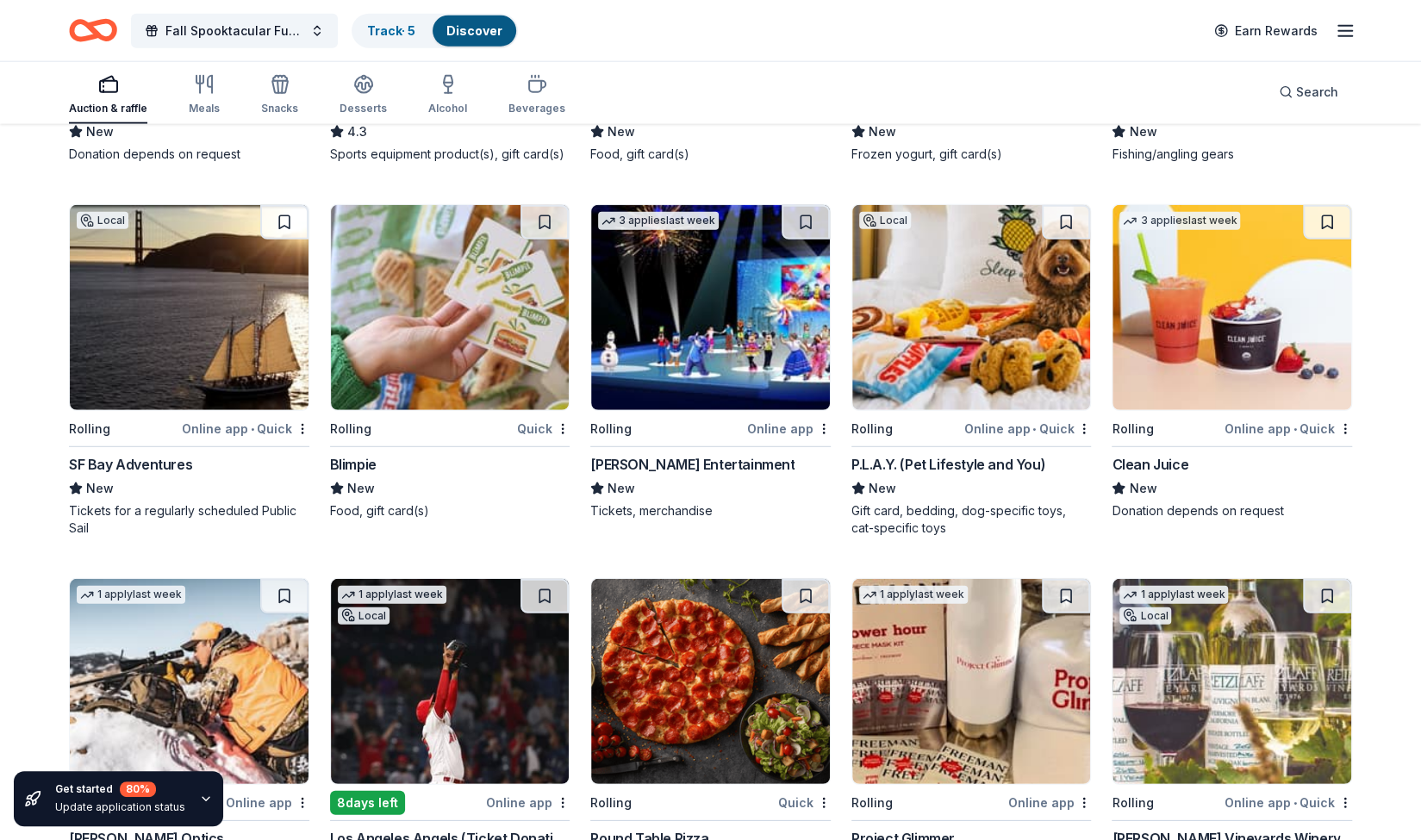
scroll to position [7137, 0]
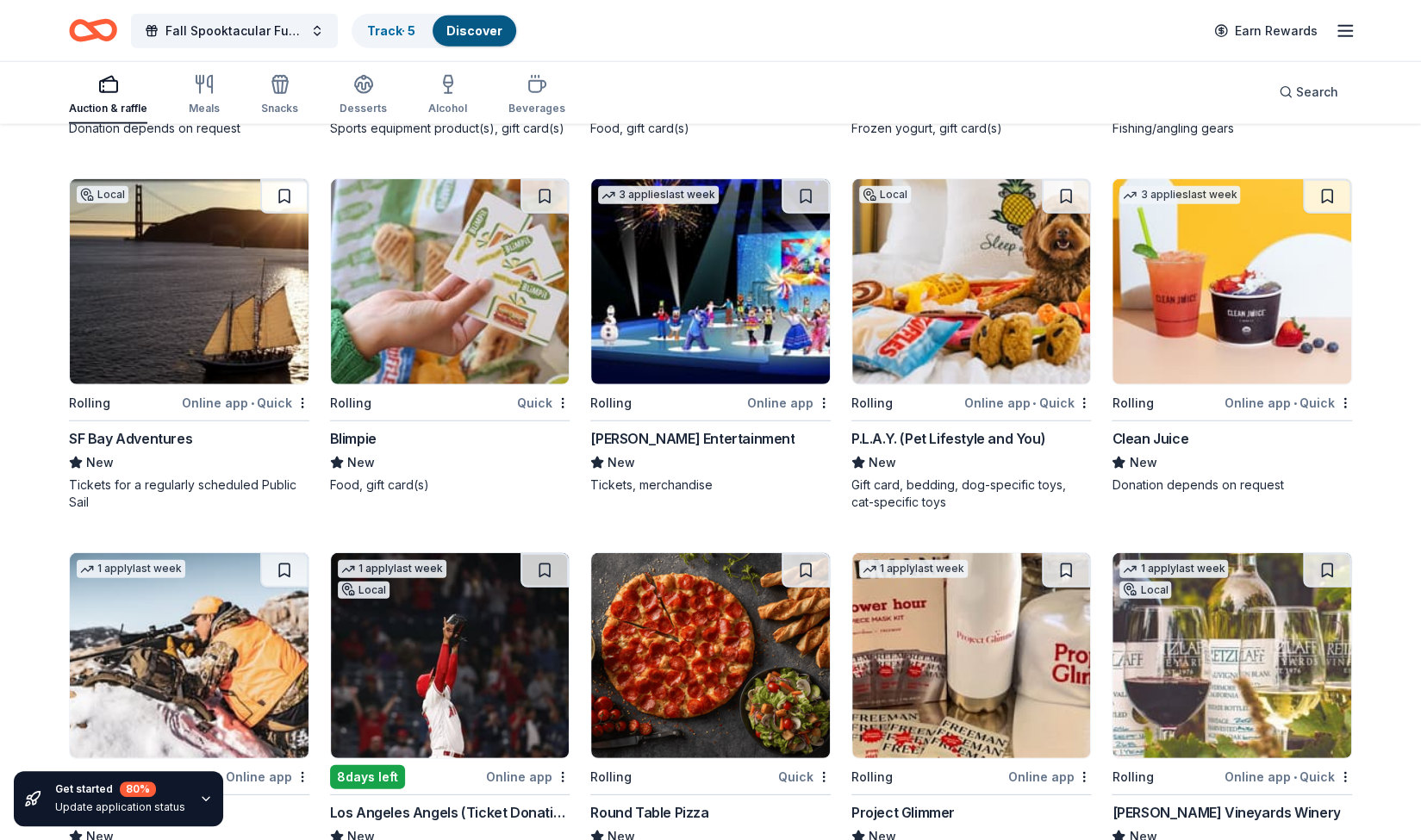
click at [182, 306] on img at bounding box center [189, 281] width 238 height 205
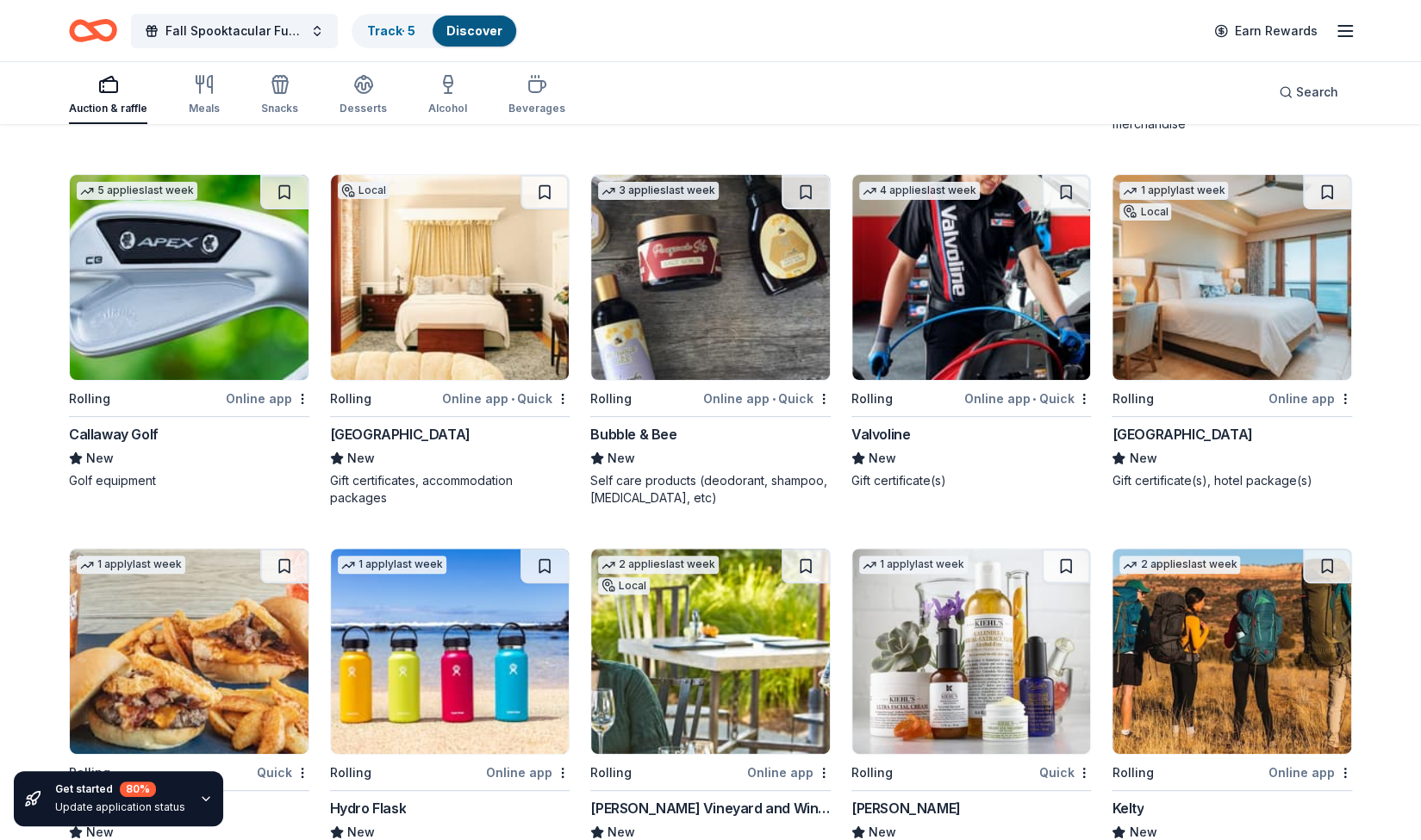
scroll to position [8620, 0]
click at [461, 269] on img at bounding box center [449, 276] width 238 height 205
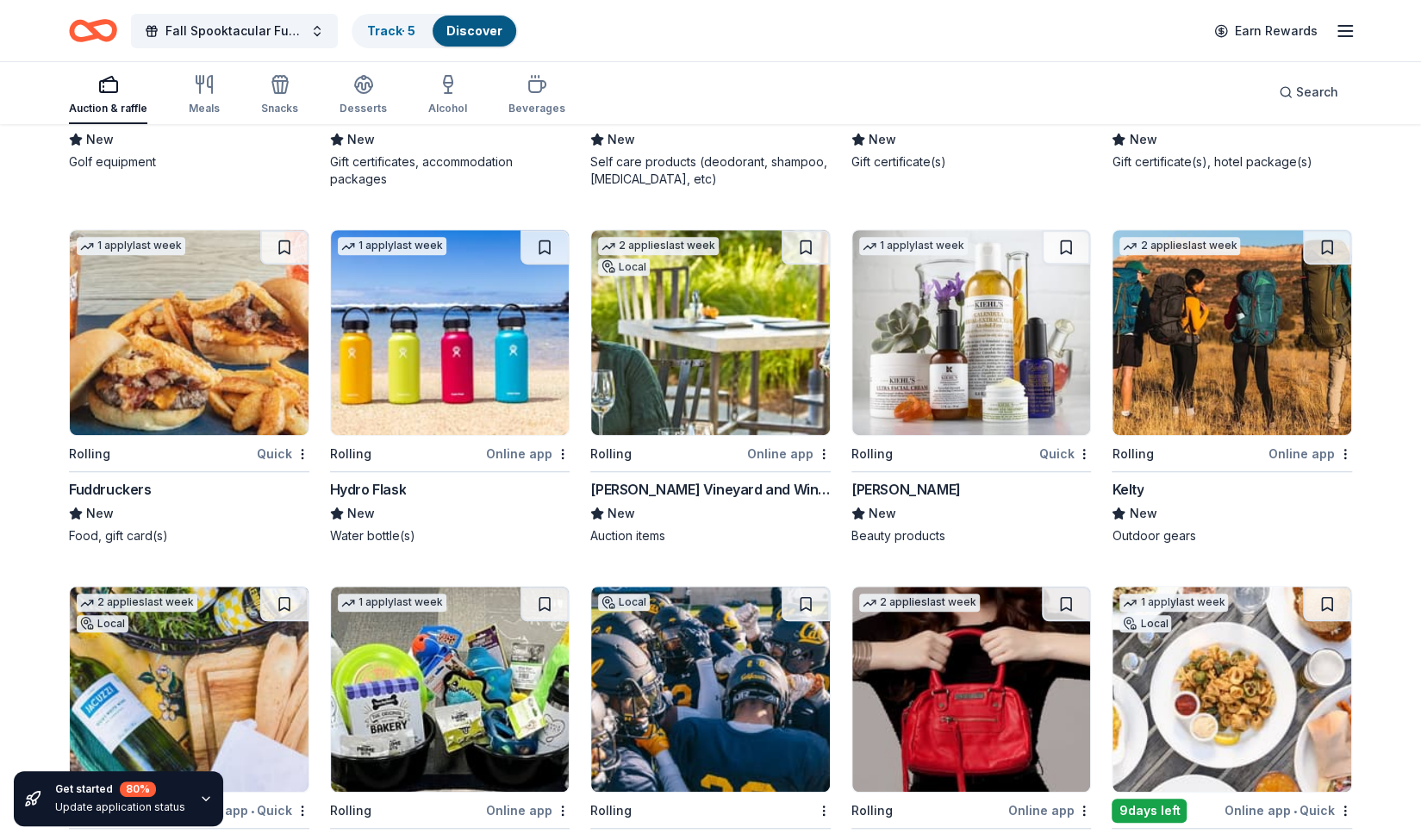
scroll to position [9146, 0]
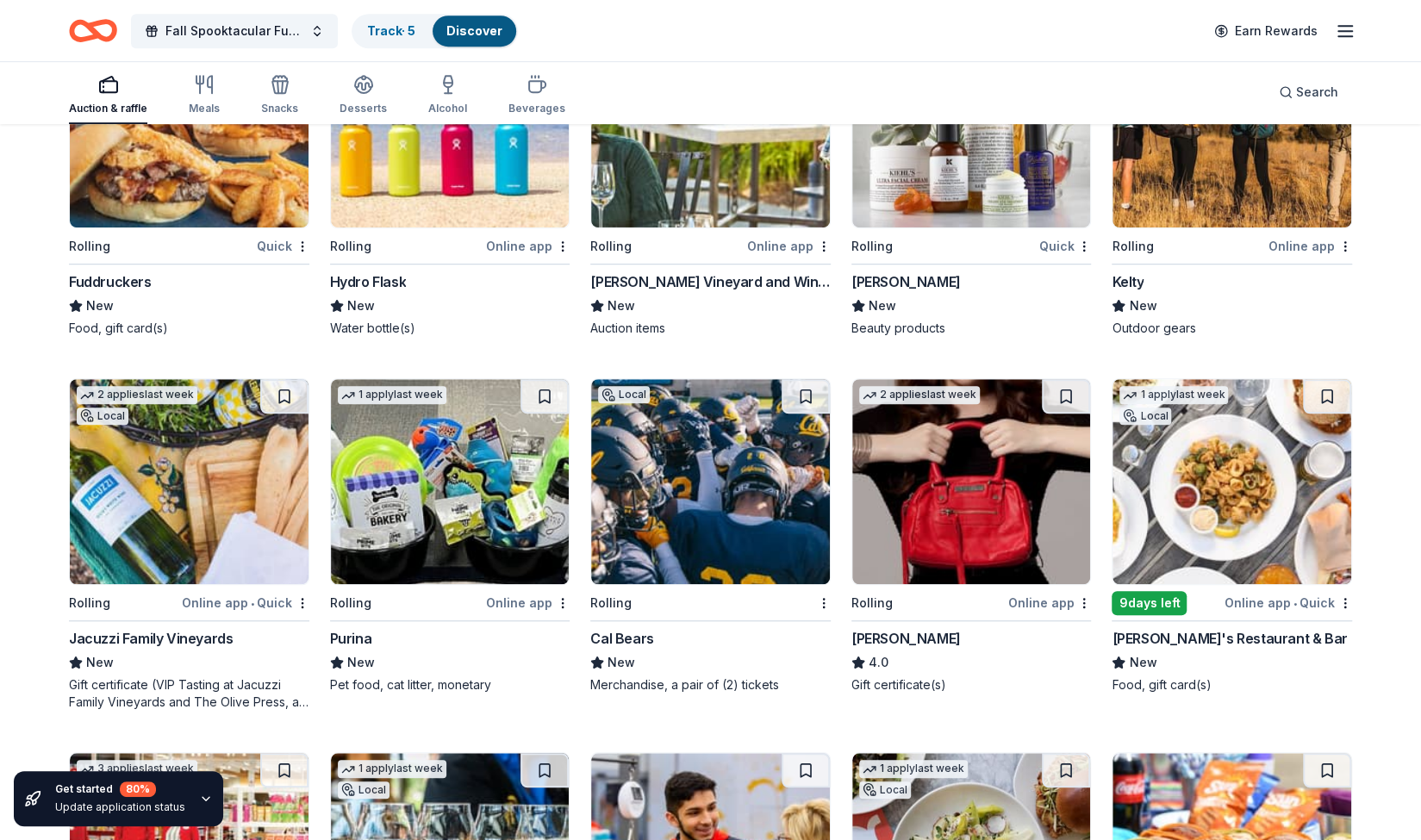
click at [694, 464] on img at bounding box center [710, 481] width 238 height 205
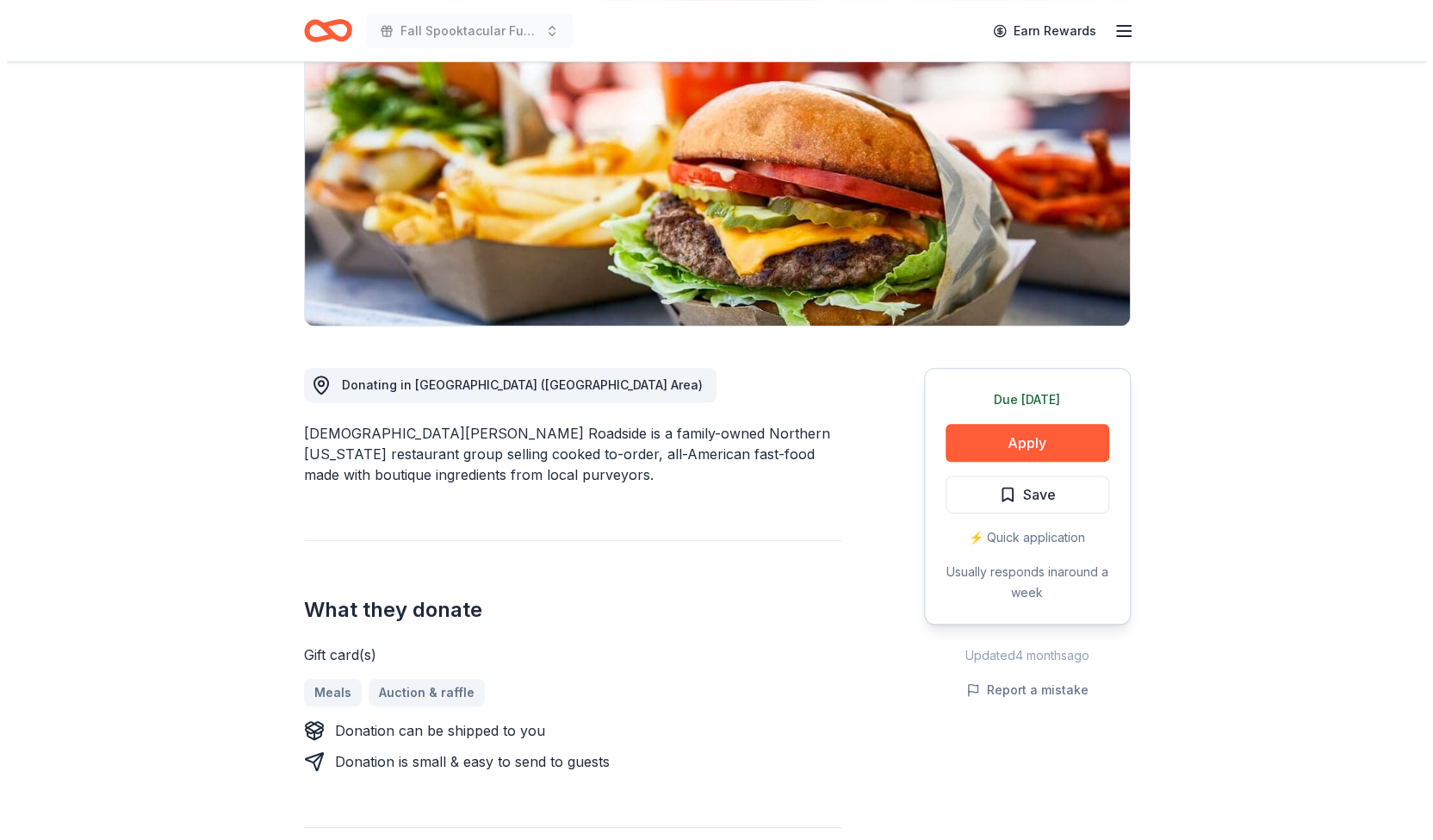
scroll to position [246, 0]
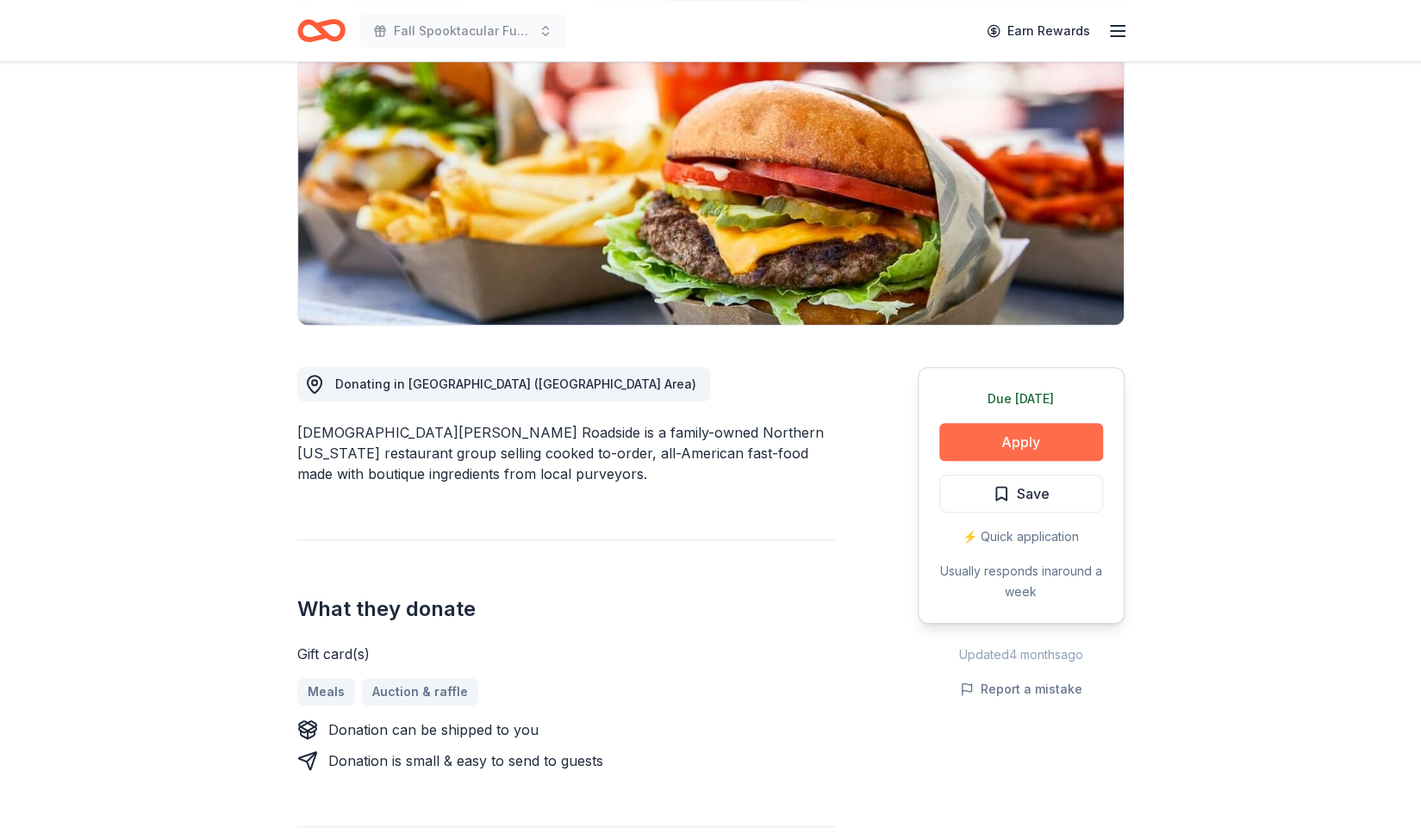
click at [995, 423] on button "Apply" at bounding box center [1021, 441] width 164 height 38
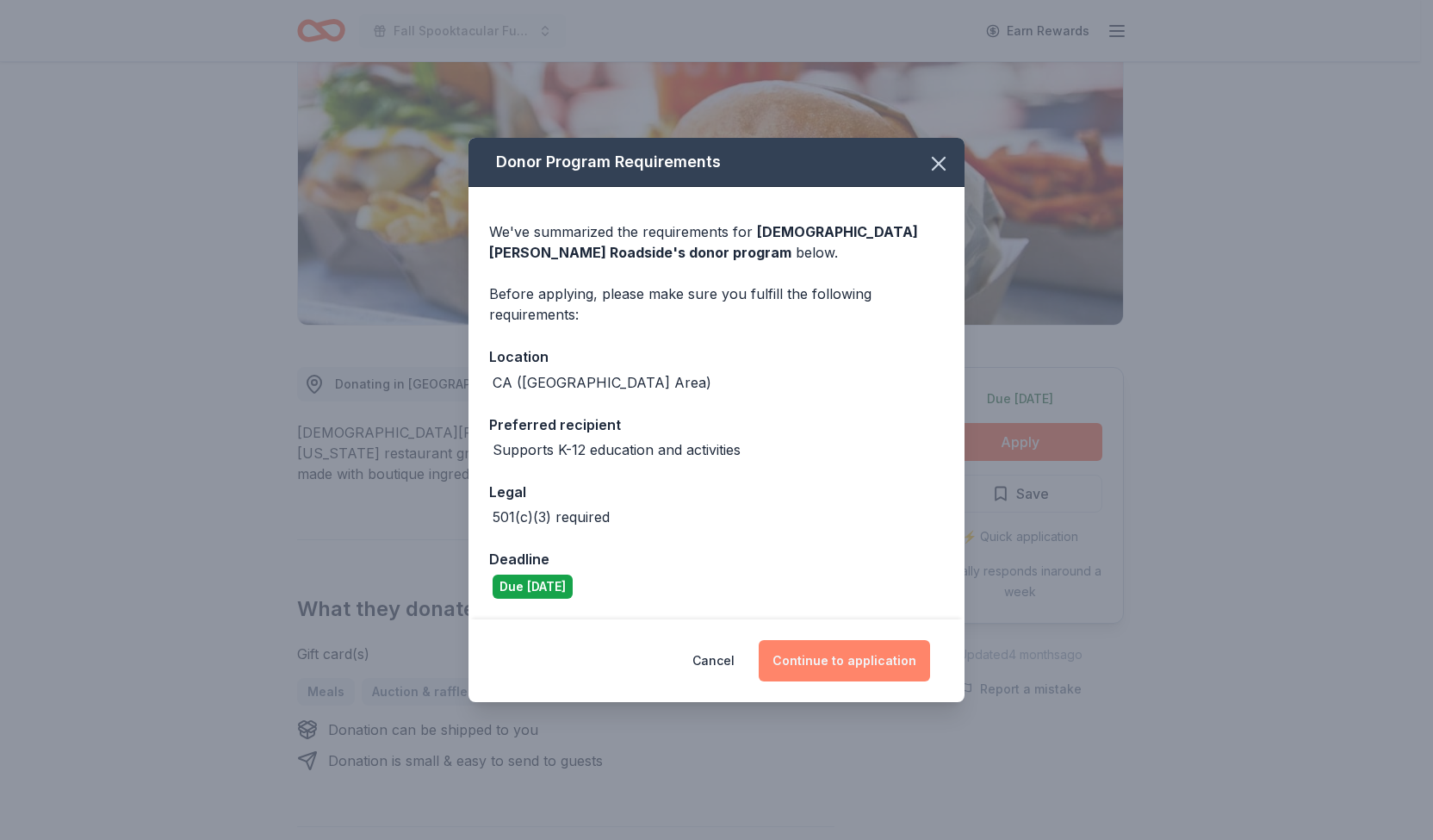
click at [806, 663] on button "Continue to application" at bounding box center [844, 660] width 171 height 42
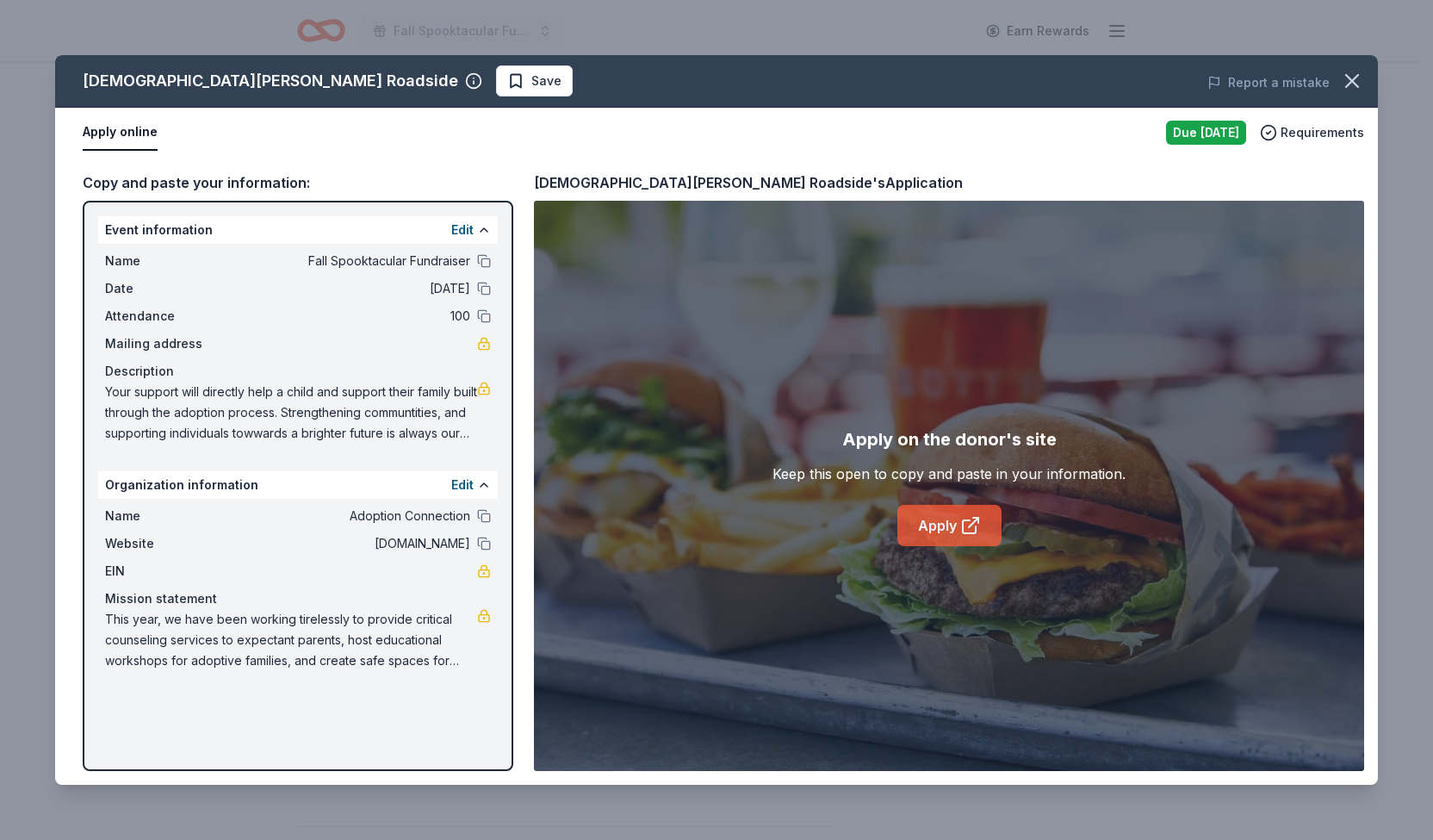
click at [925, 516] on link "Apply" at bounding box center [950, 525] width 105 height 42
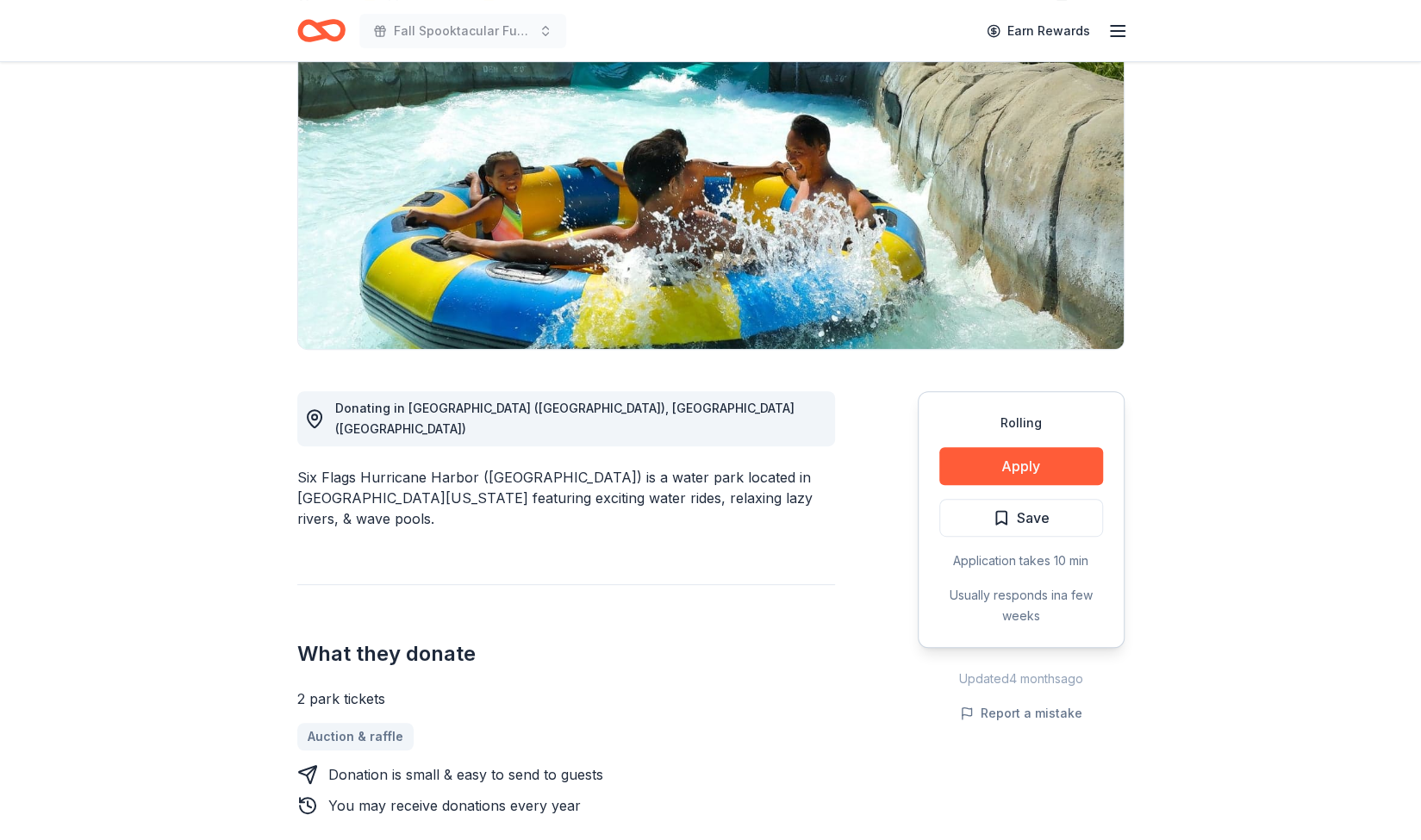
scroll to position [225, 0]
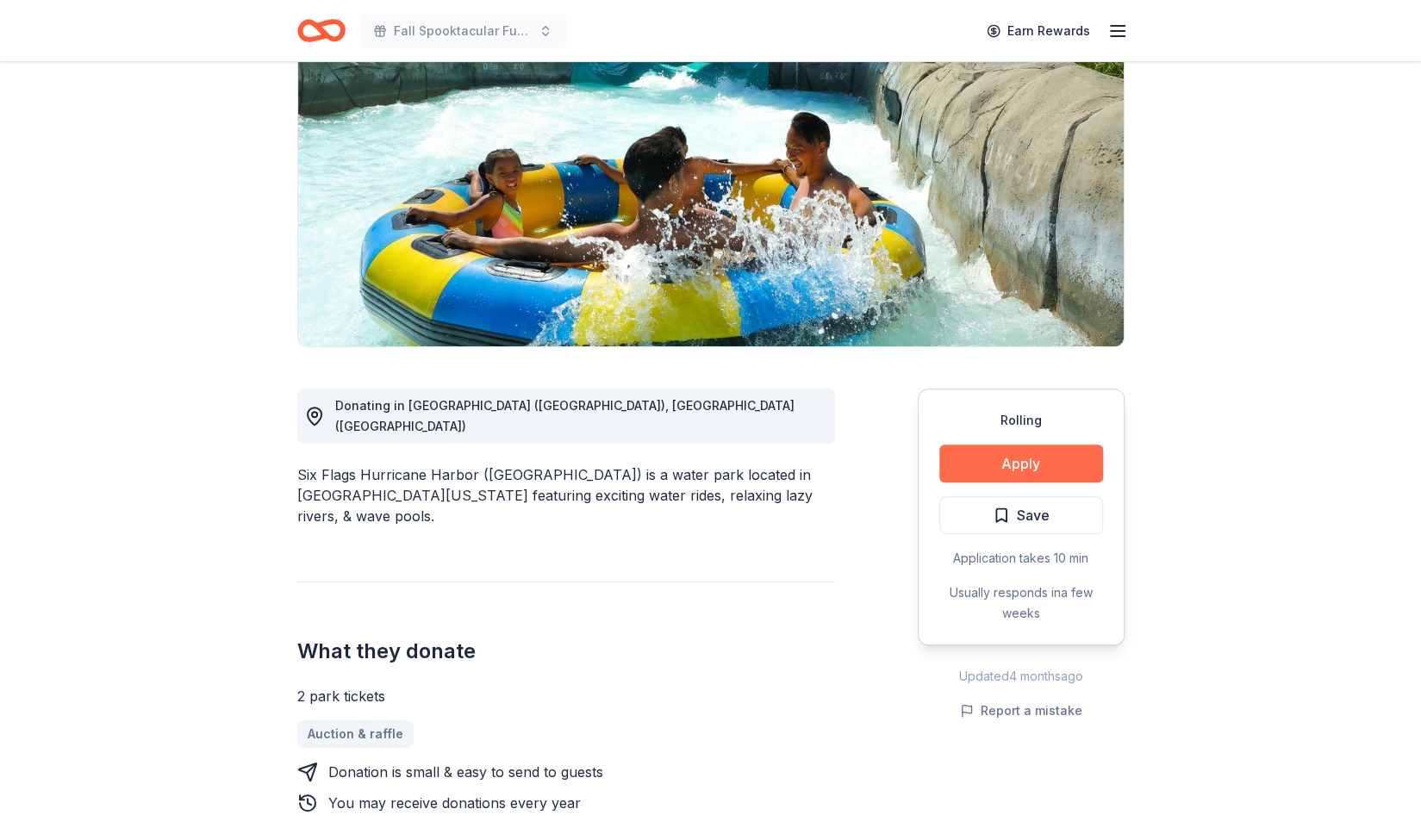
click at [1058, 445] on button "Apply" at bounding box center [1021, 463] width 164 height 38
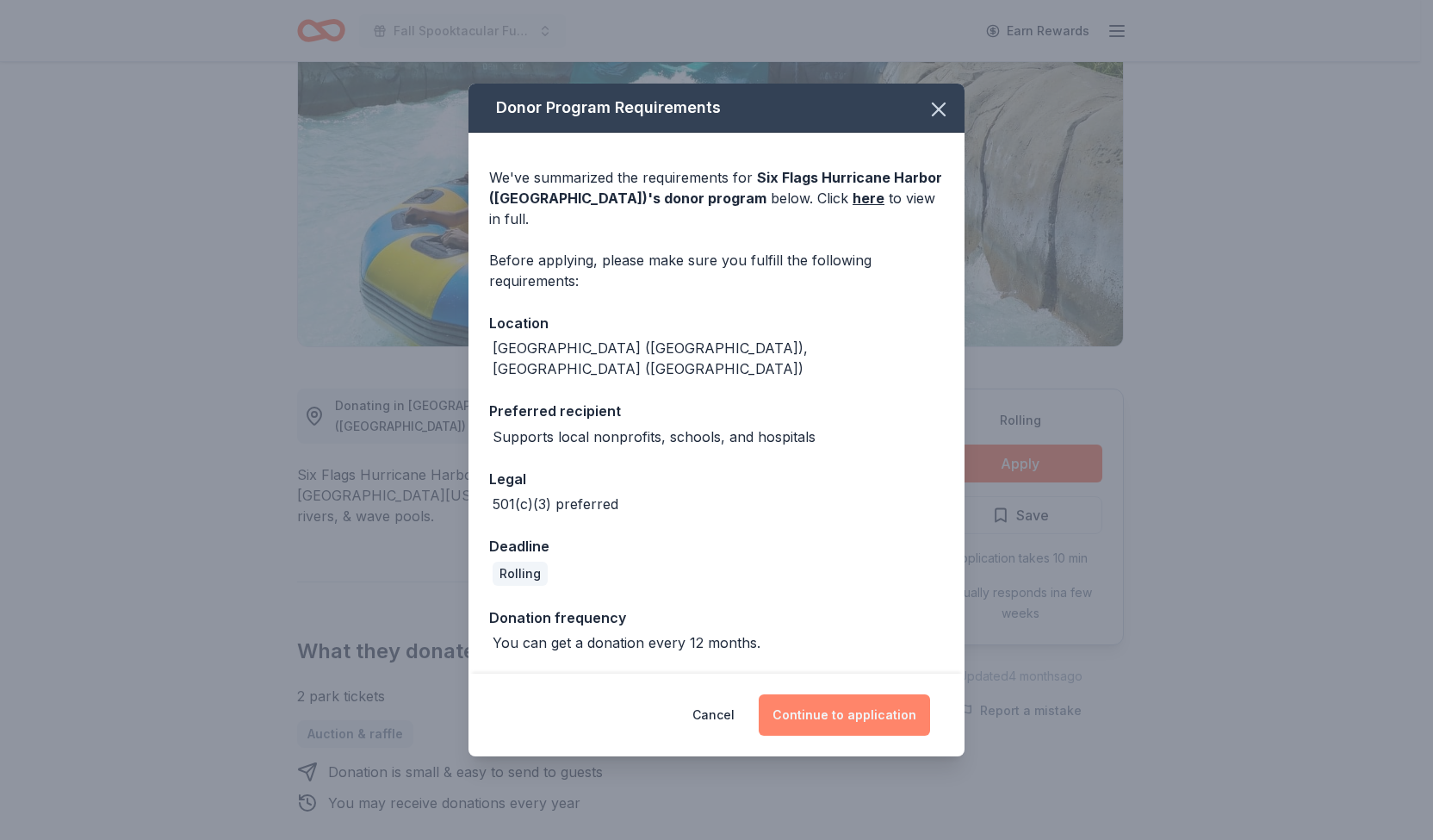
click at [816, 694] on button "Continue to application" at bounding box center [844, 714] width 171 height 42
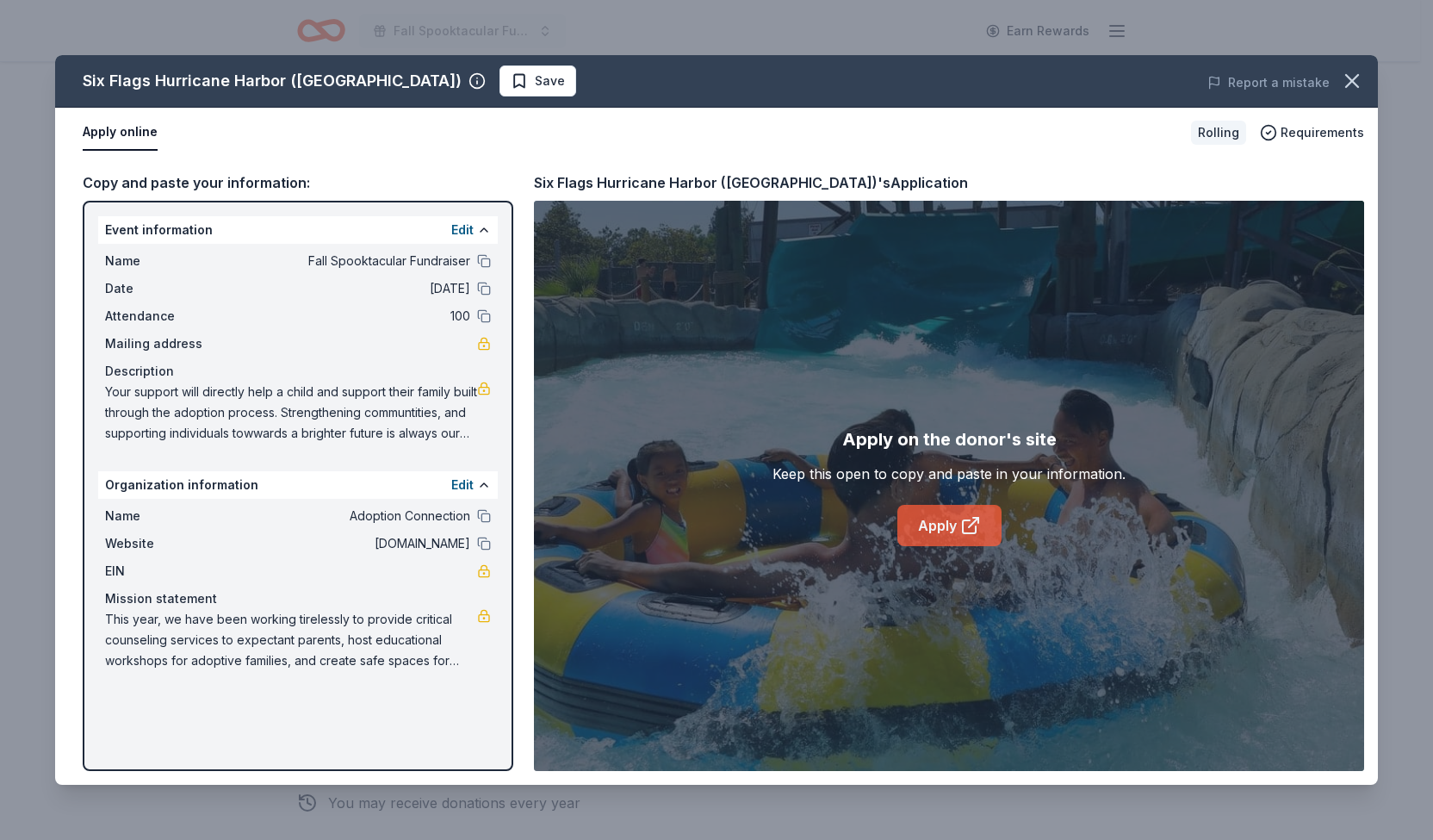
click at [925, 521] on link "Apply" at bounding box center [950, 525] width 105 height 42
click at [919, 529] on link "Apply" at bounding box center [950, 525] width 105 height 42
click at [1349, 76] on icon "button" at bounding box center [1351, 81] width 24 height 24
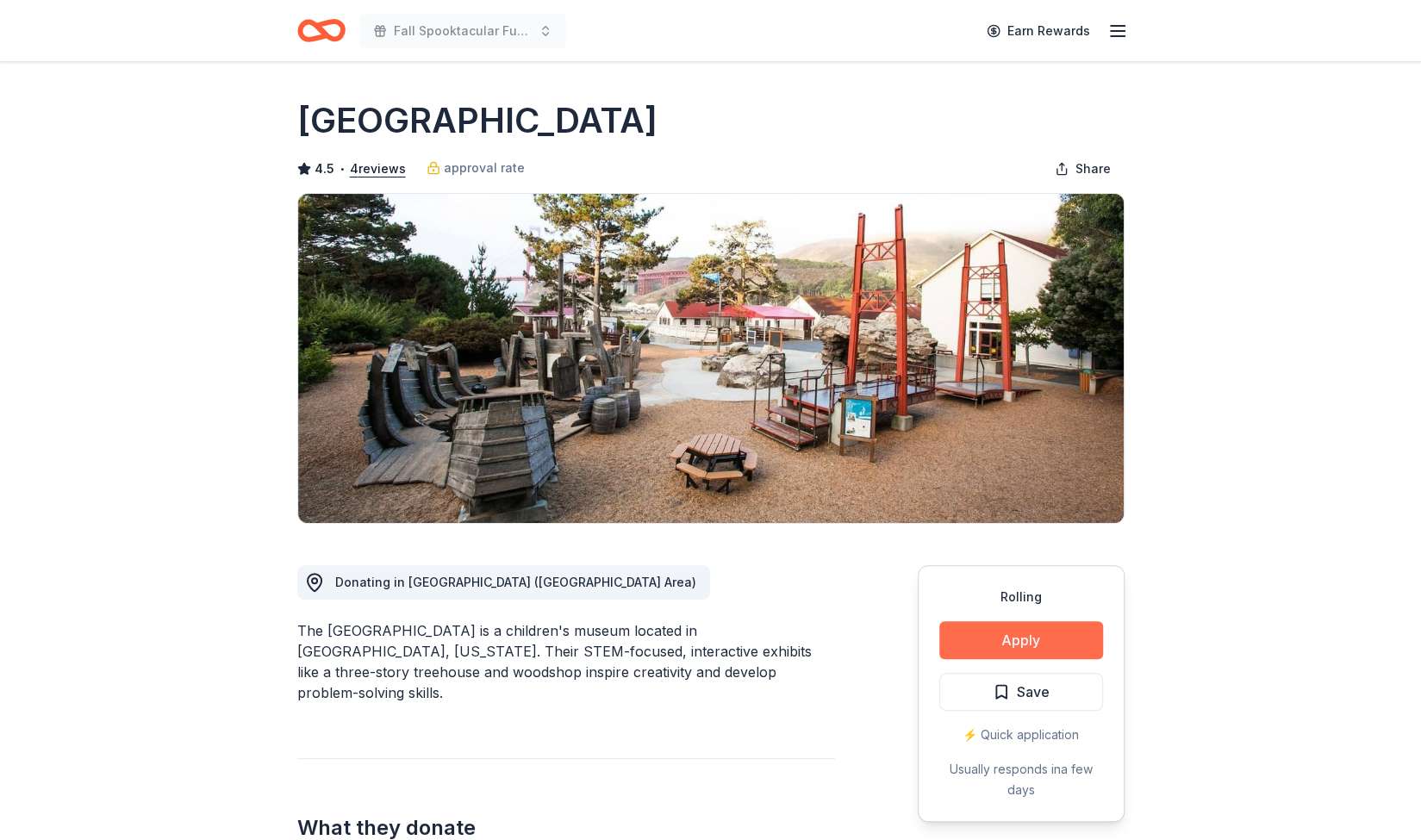
click at [1008, 632] on button "Apply" at bounding box center [1021, 640] width 164 height 38
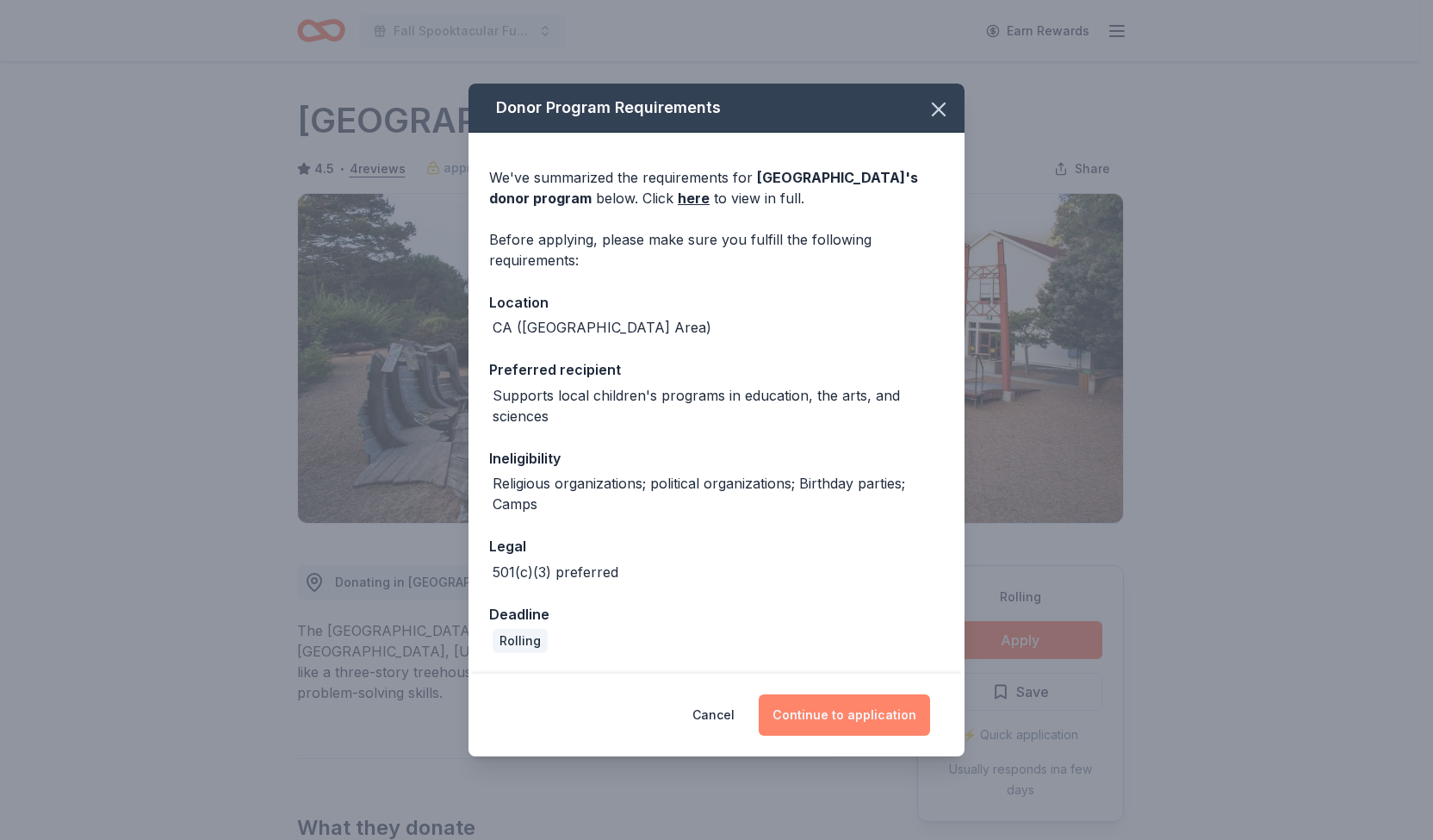
click at [848, 708] on button "Continue to application" at bounding box center [844, 714] width 171 height 42
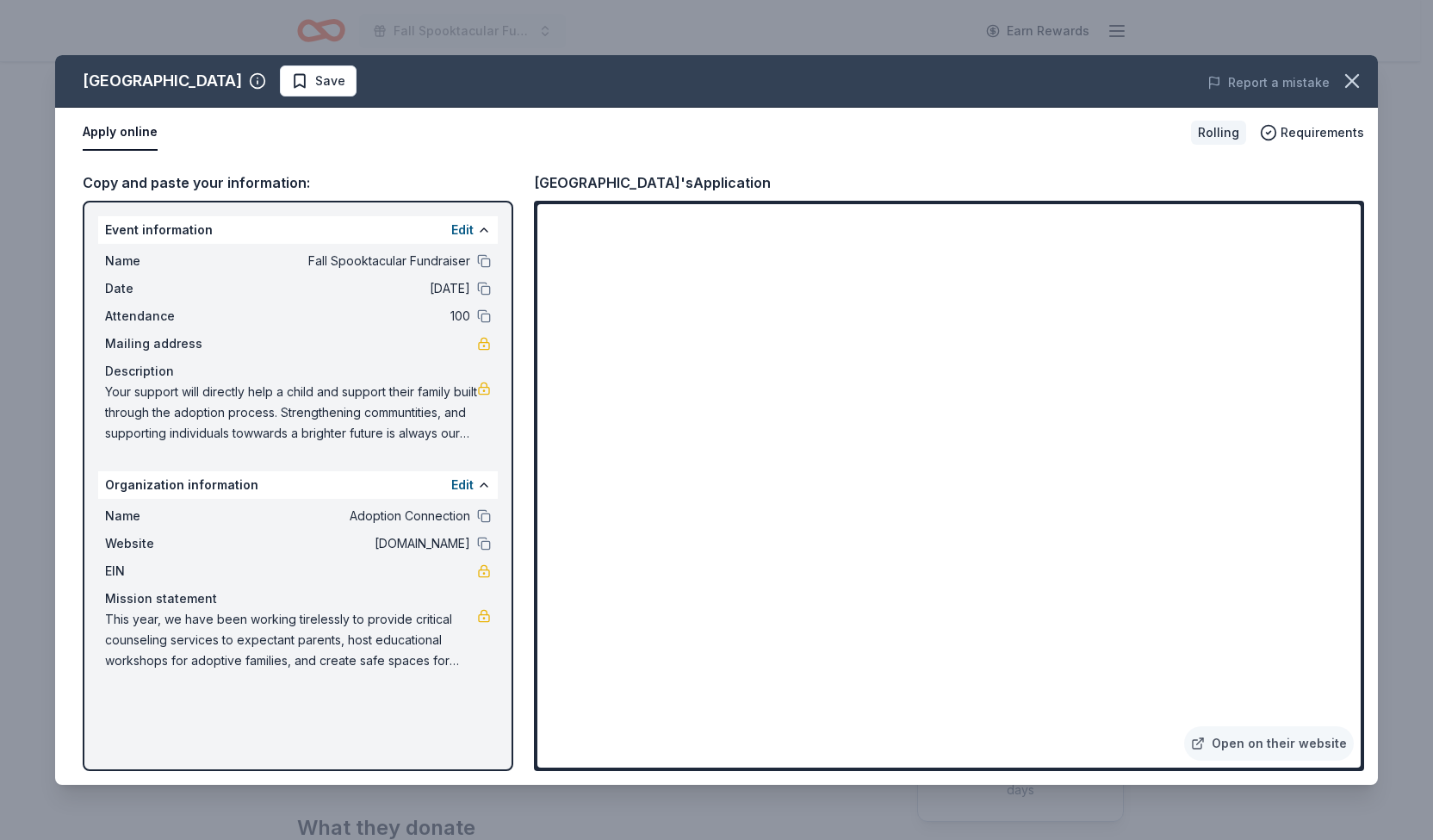
click at [971, 801] on div "Bay Area Discovery Museum Save Report a mistake Apply online Rolling Requiremen…" at bounding box center [716, 420] width 1433 height 840
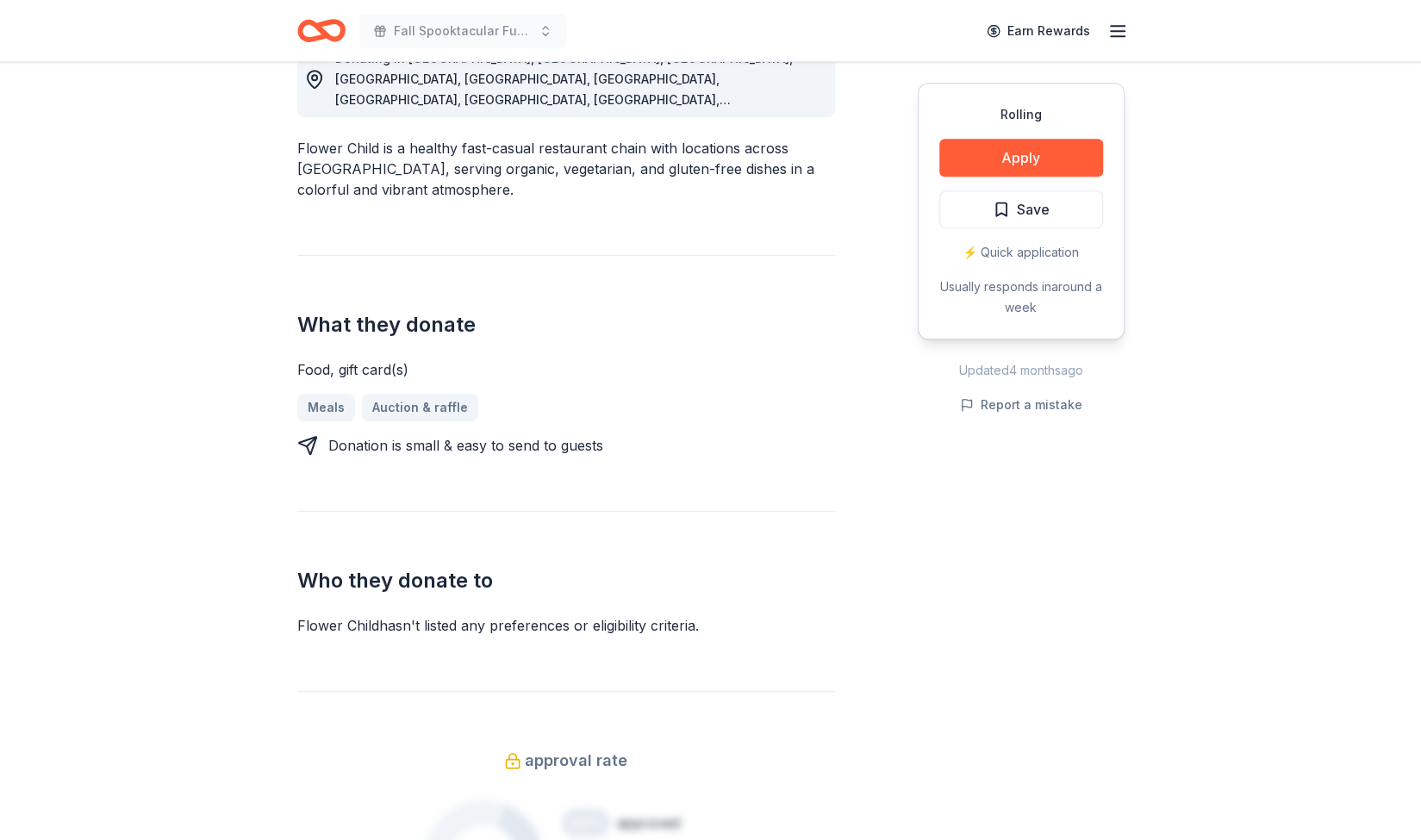
scroll to position [541, 0]
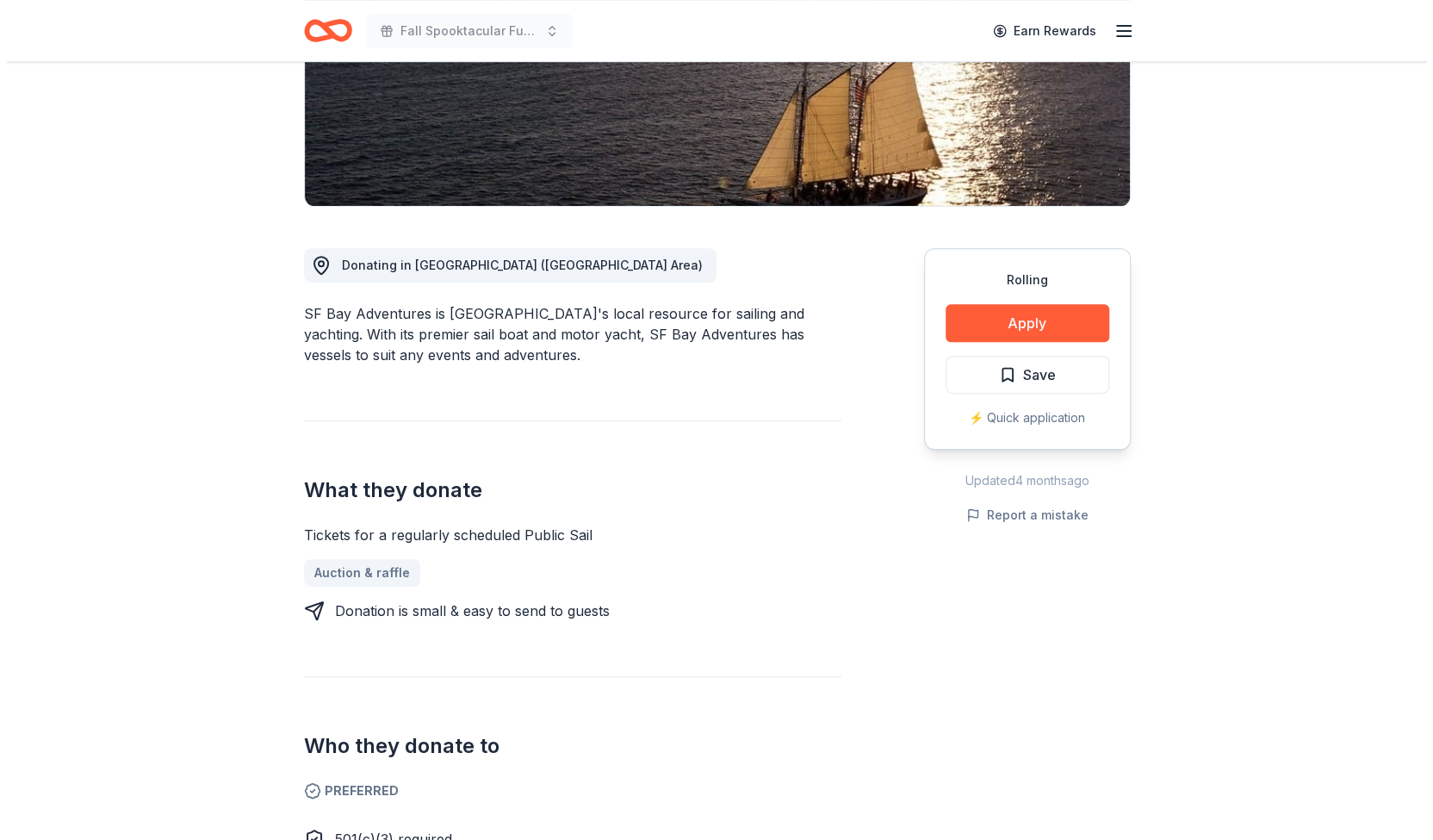
scroll to position [313, 0]
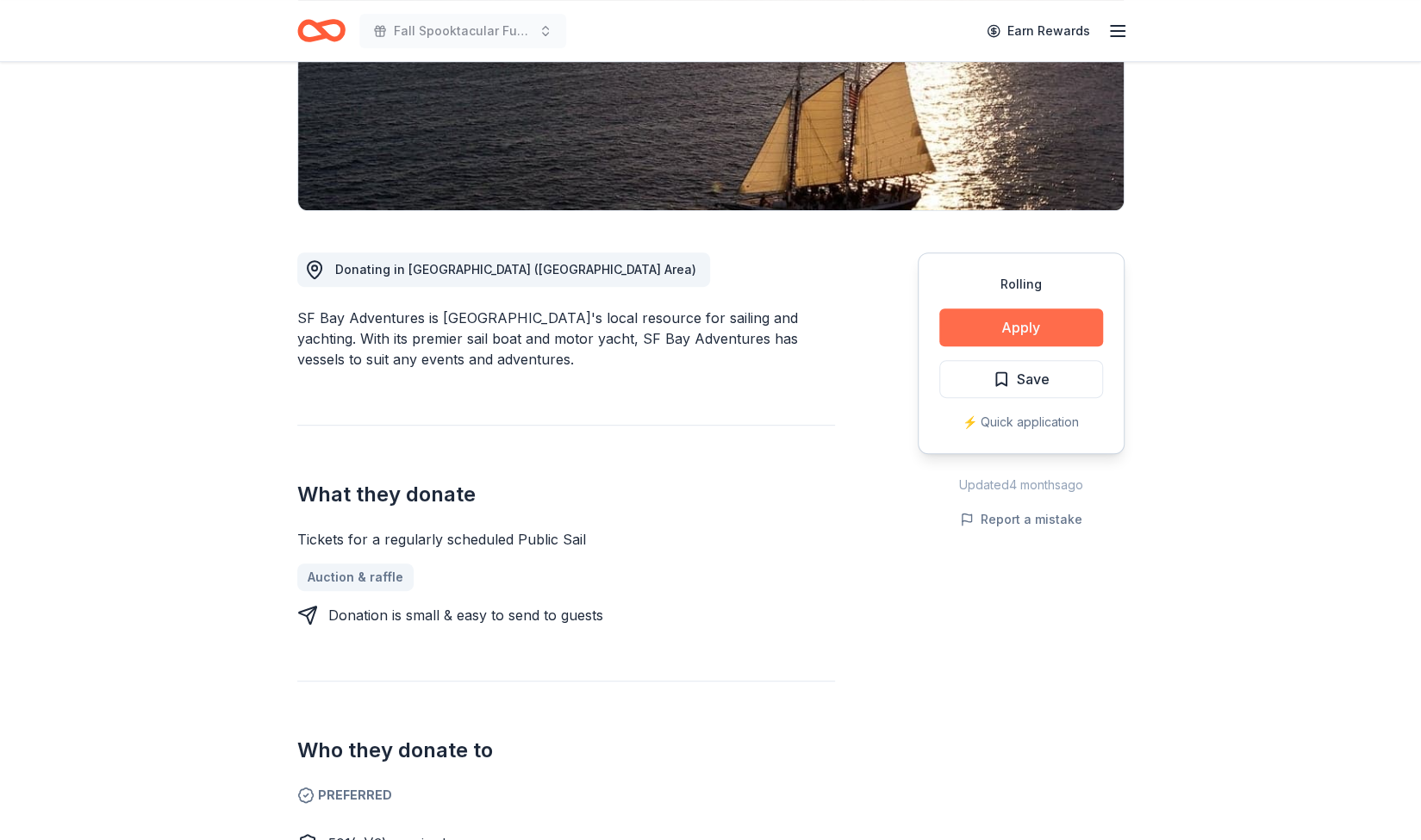
click at [988, 324] on button "Apply" at bounding box center [1021, 327] width 164 height 38
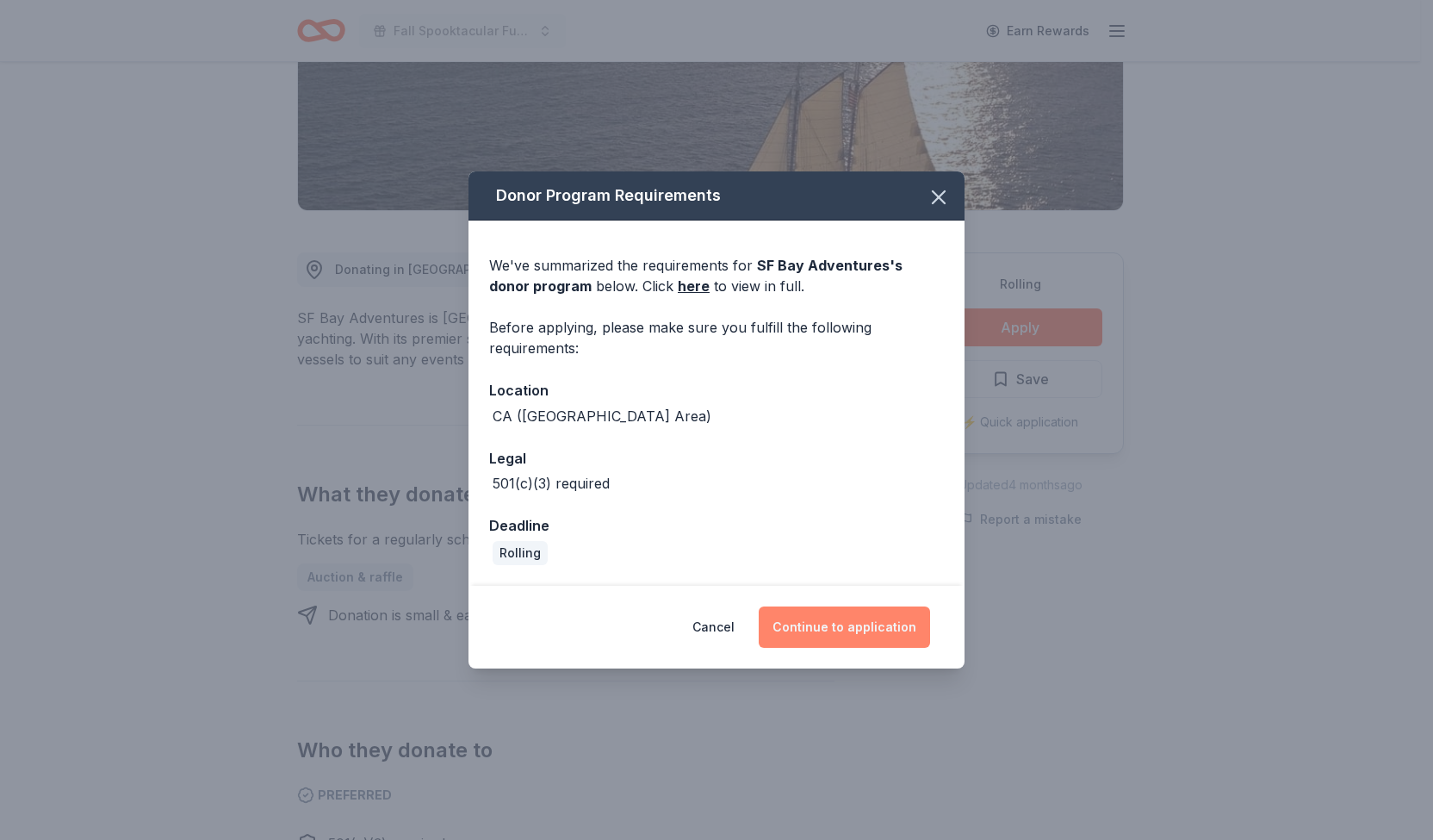
click at [806, 626] on button "Continue to application" at bounding box center [844, 626] width 171 height 42
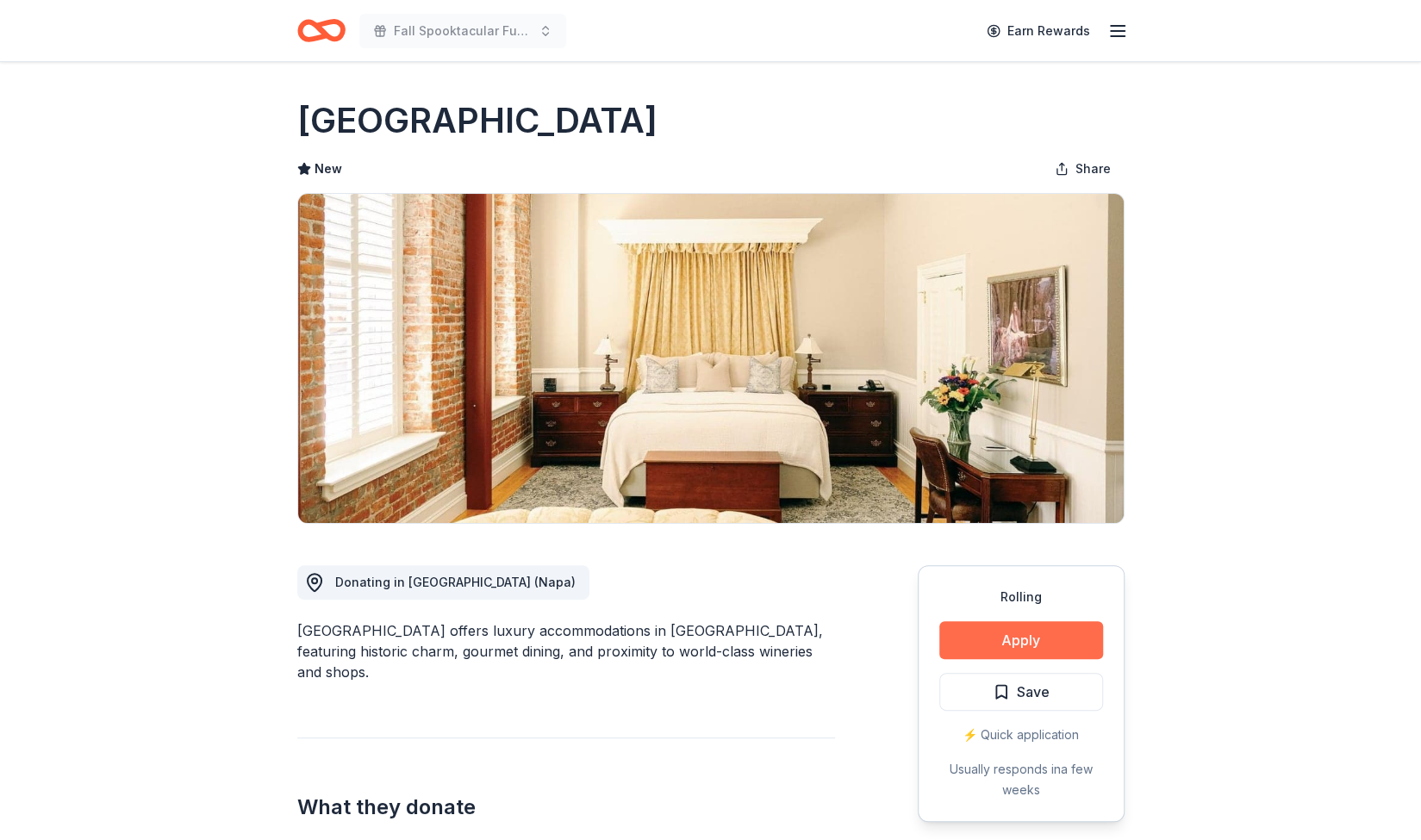
click at [1005, 633] on button "Apply" at bounding box center [1021, 640] width 164 height 38
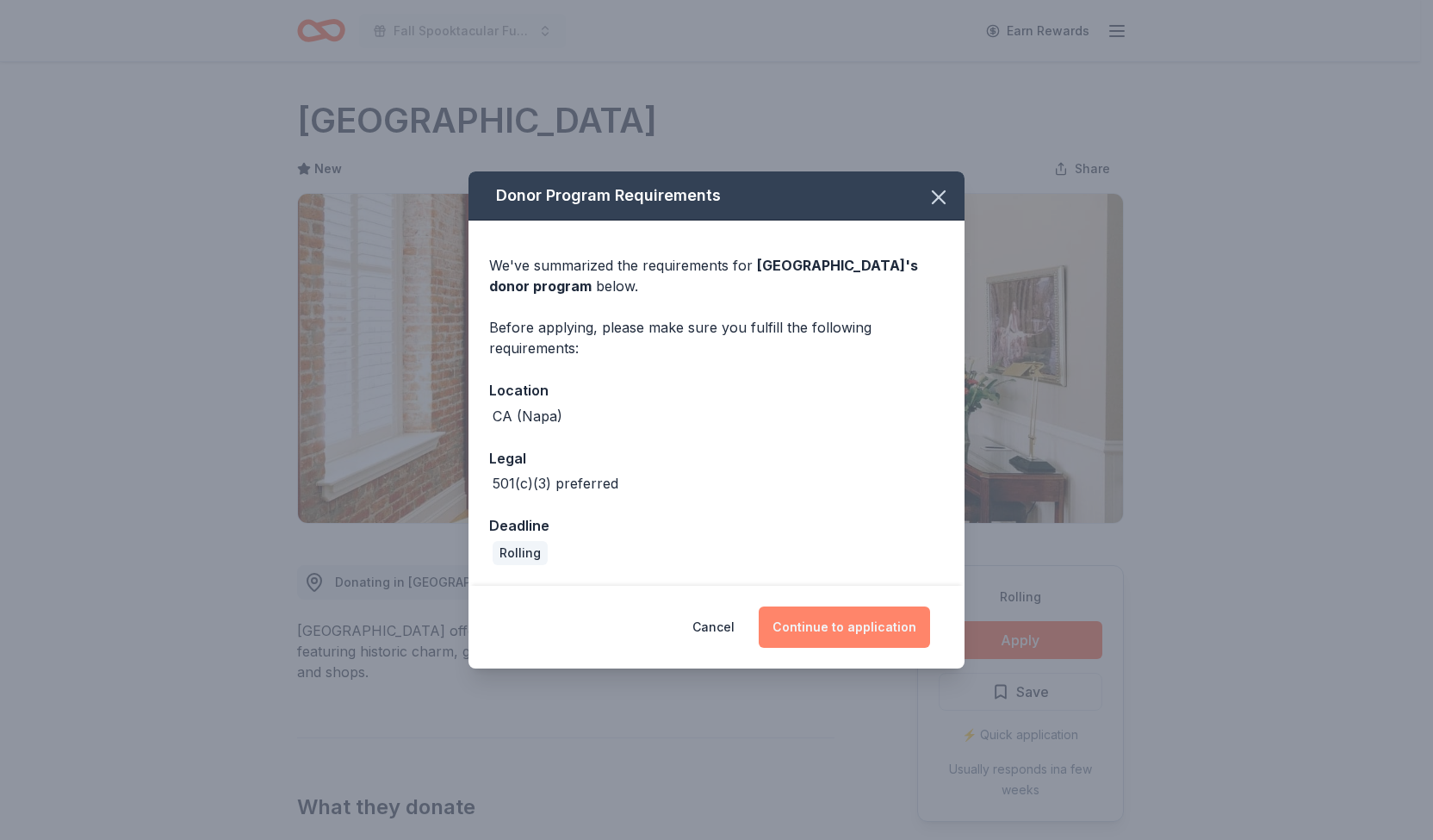
click at [868, 625] on button "Continue to application" at bounding box center [844, 626] width 171 height 42
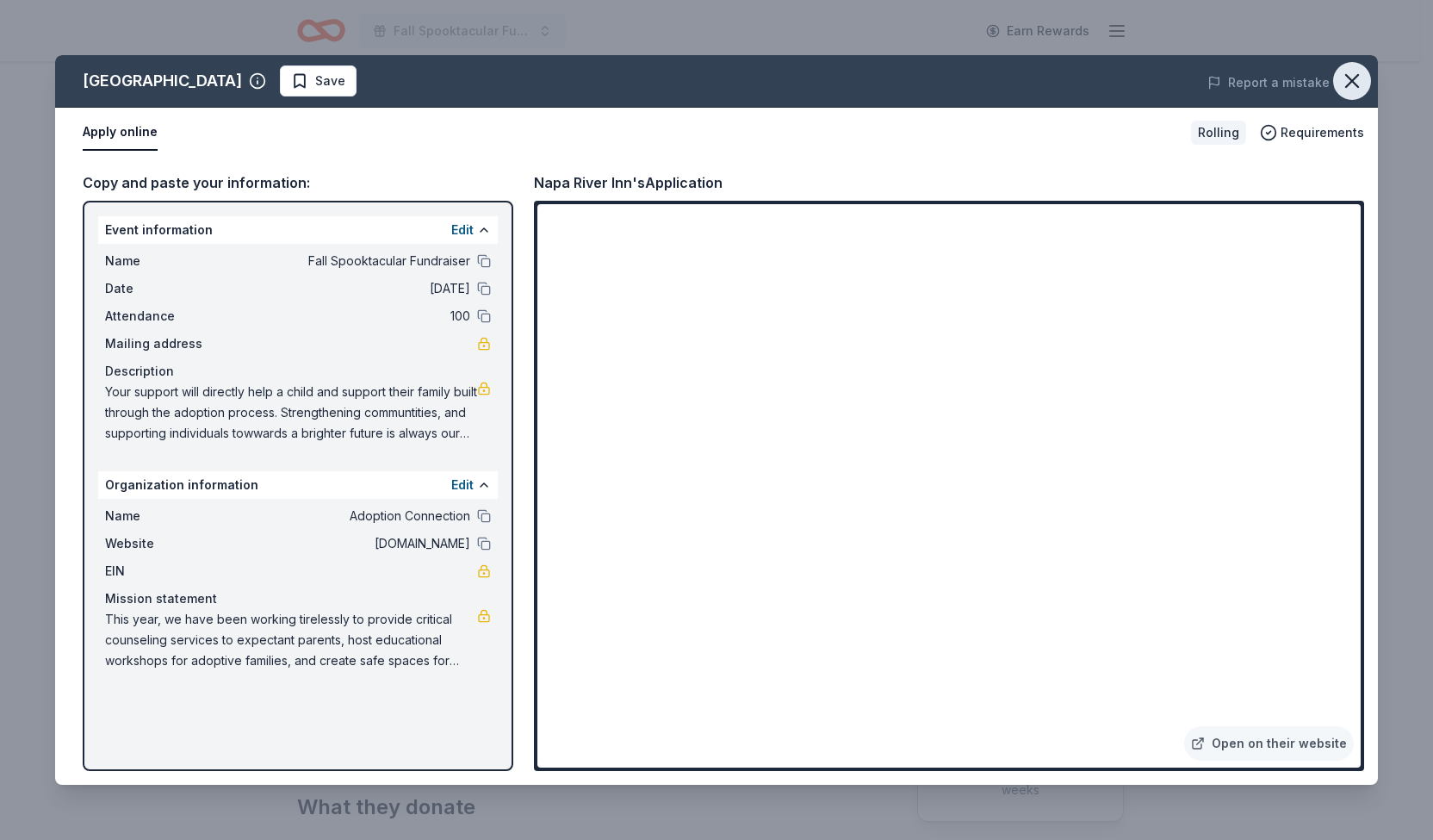
click at [1355, 77] on icon "button" at bounding box center [1351, 81] width 24 height 24
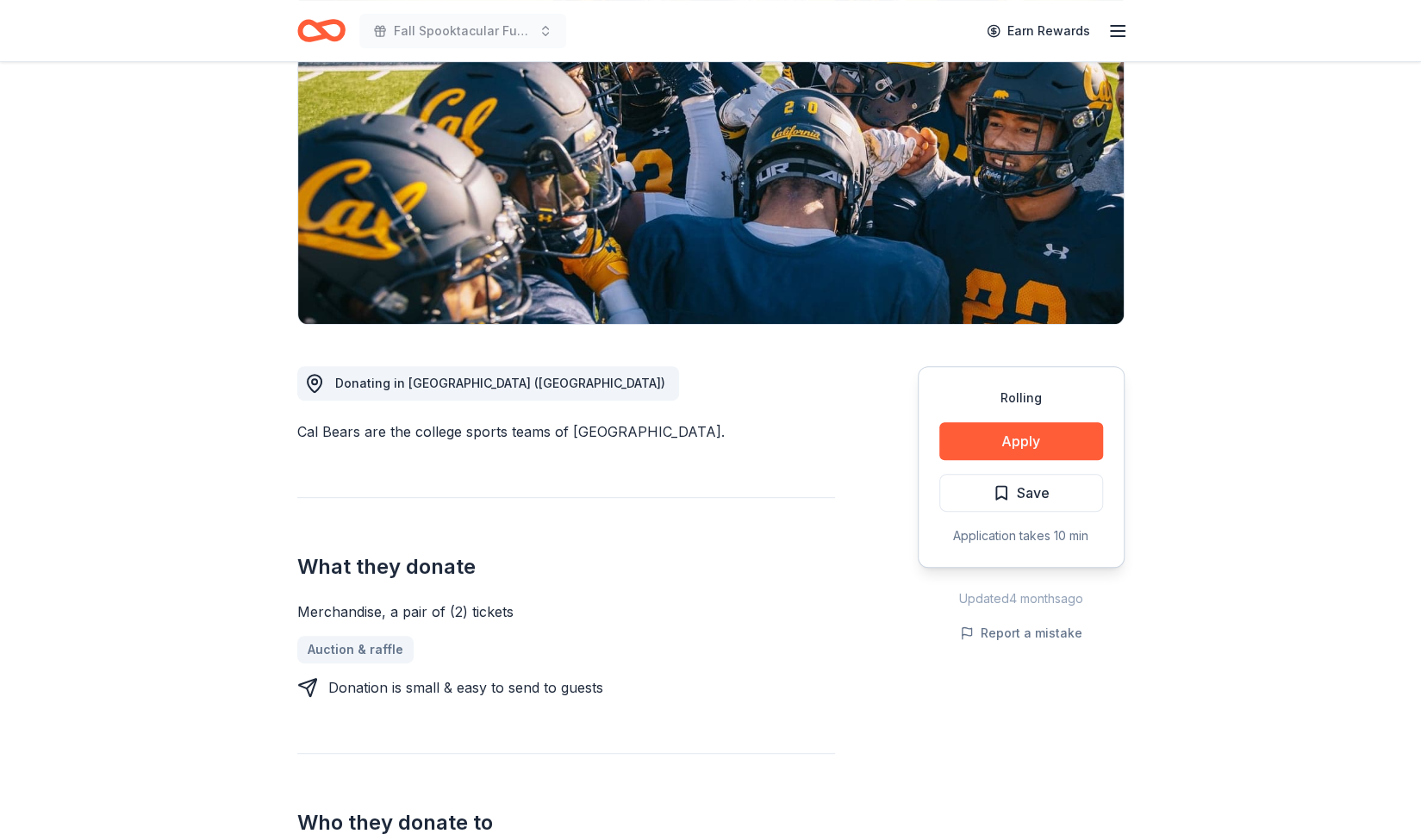
scroll to position [198, 0]
click at [995, 443] on button "Apply" at bounding box center [1021, 441] width 164 height 38
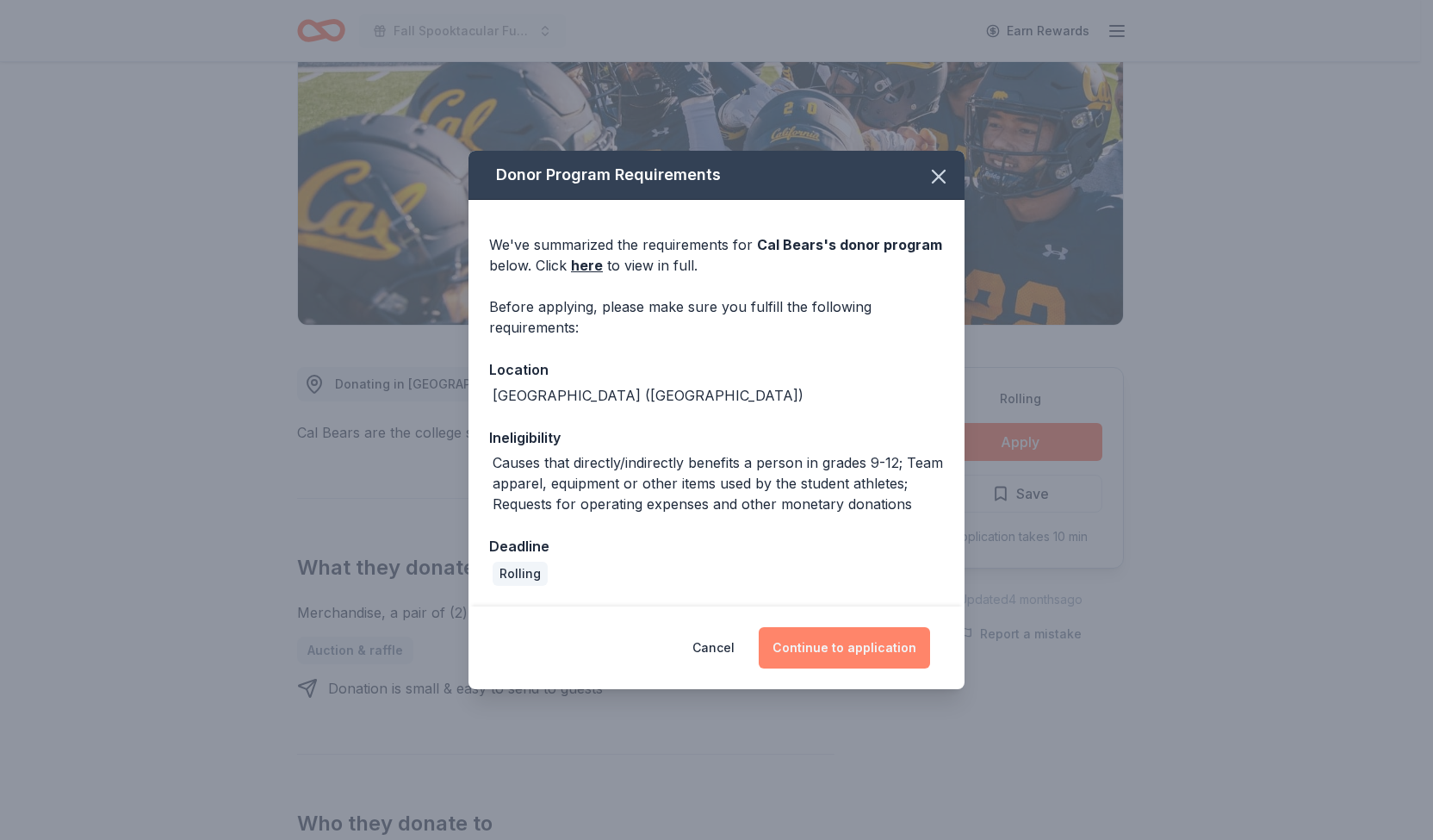
click at [816, 652] on button "Continue to application" at bounding box center [844, 648] width 171 height 42
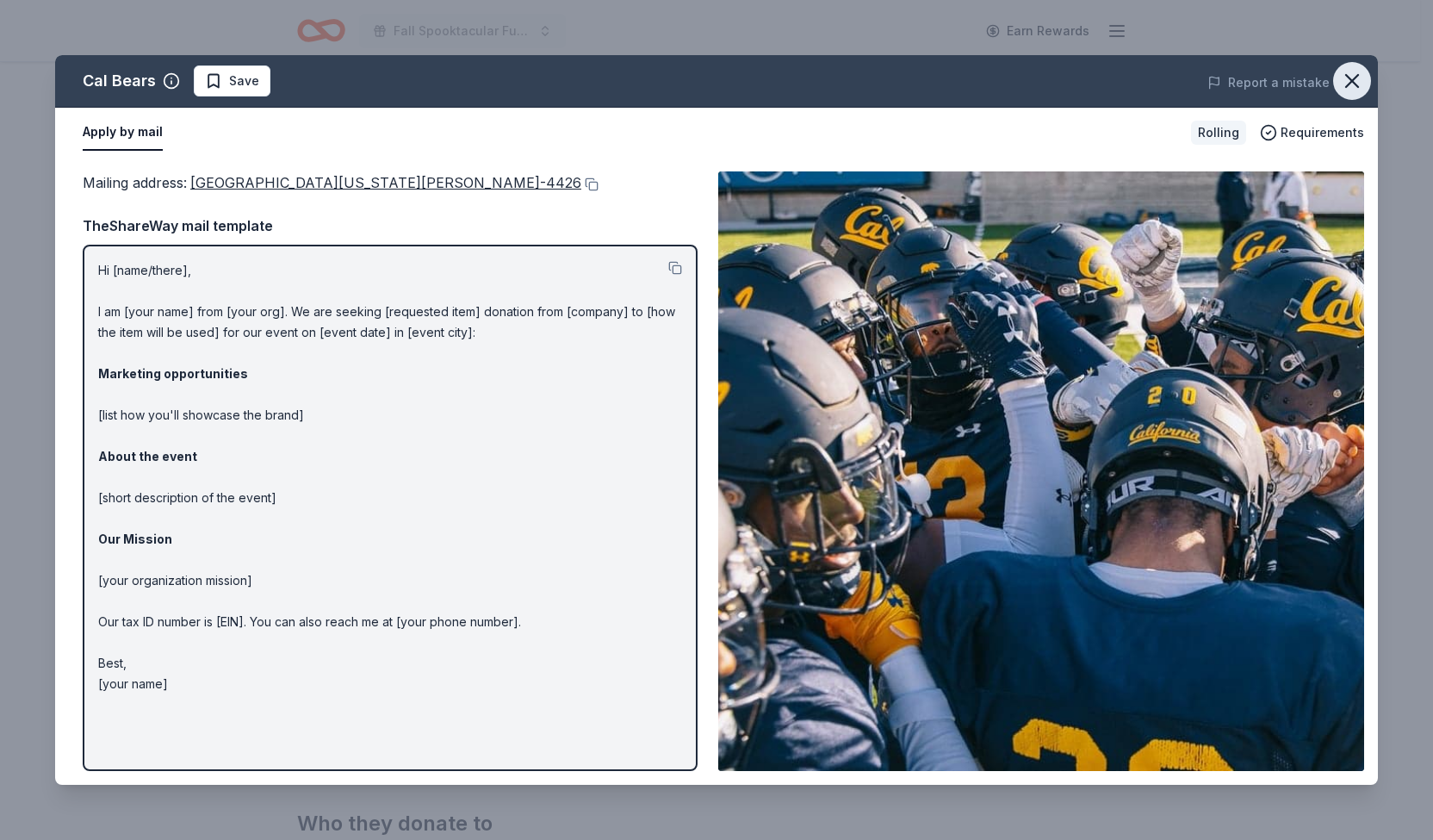
click at [1349, 89] on icon "button" at bounding box center [1351, 81] width 24 height 24
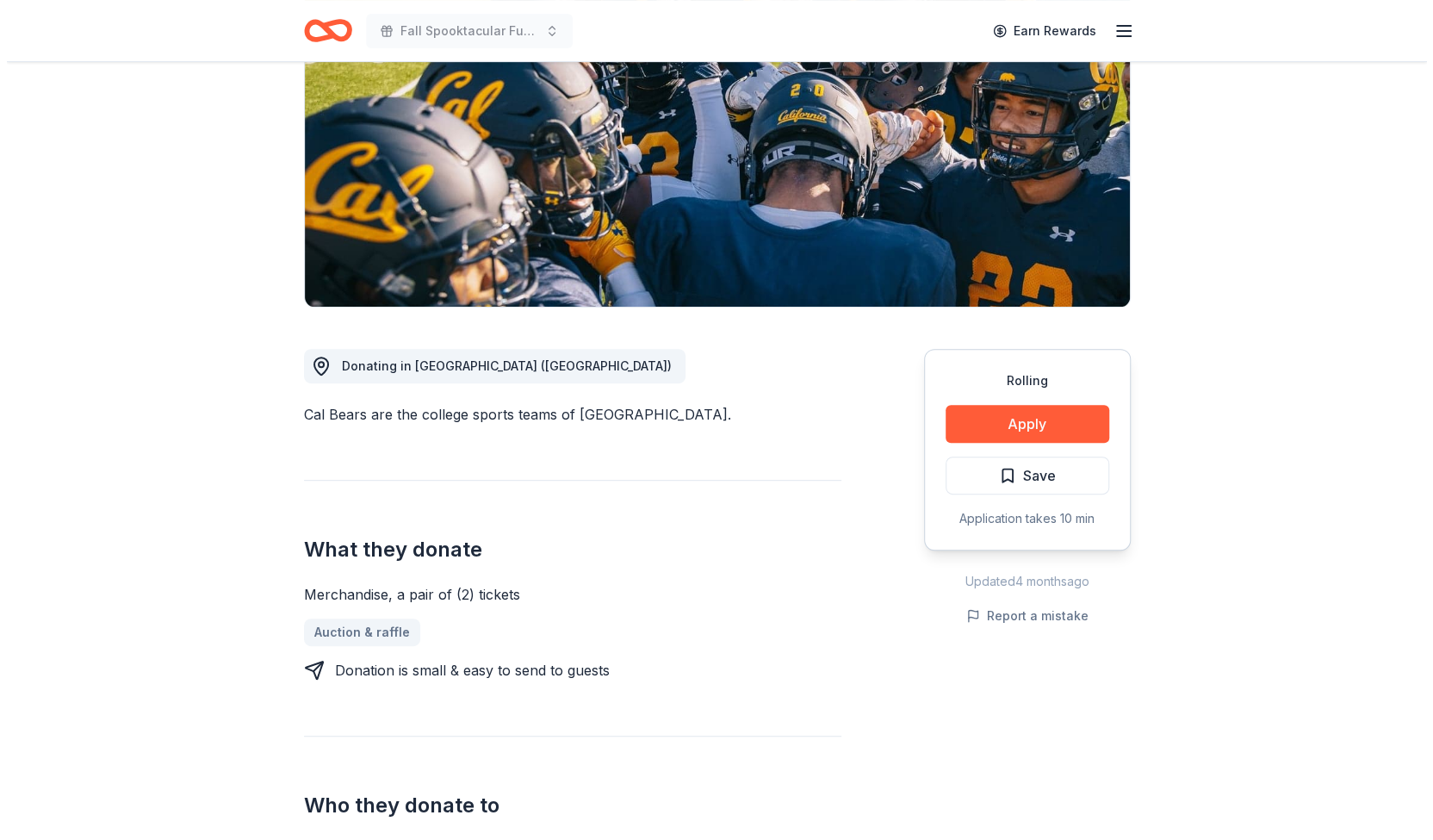
scroll to position [221, 0]
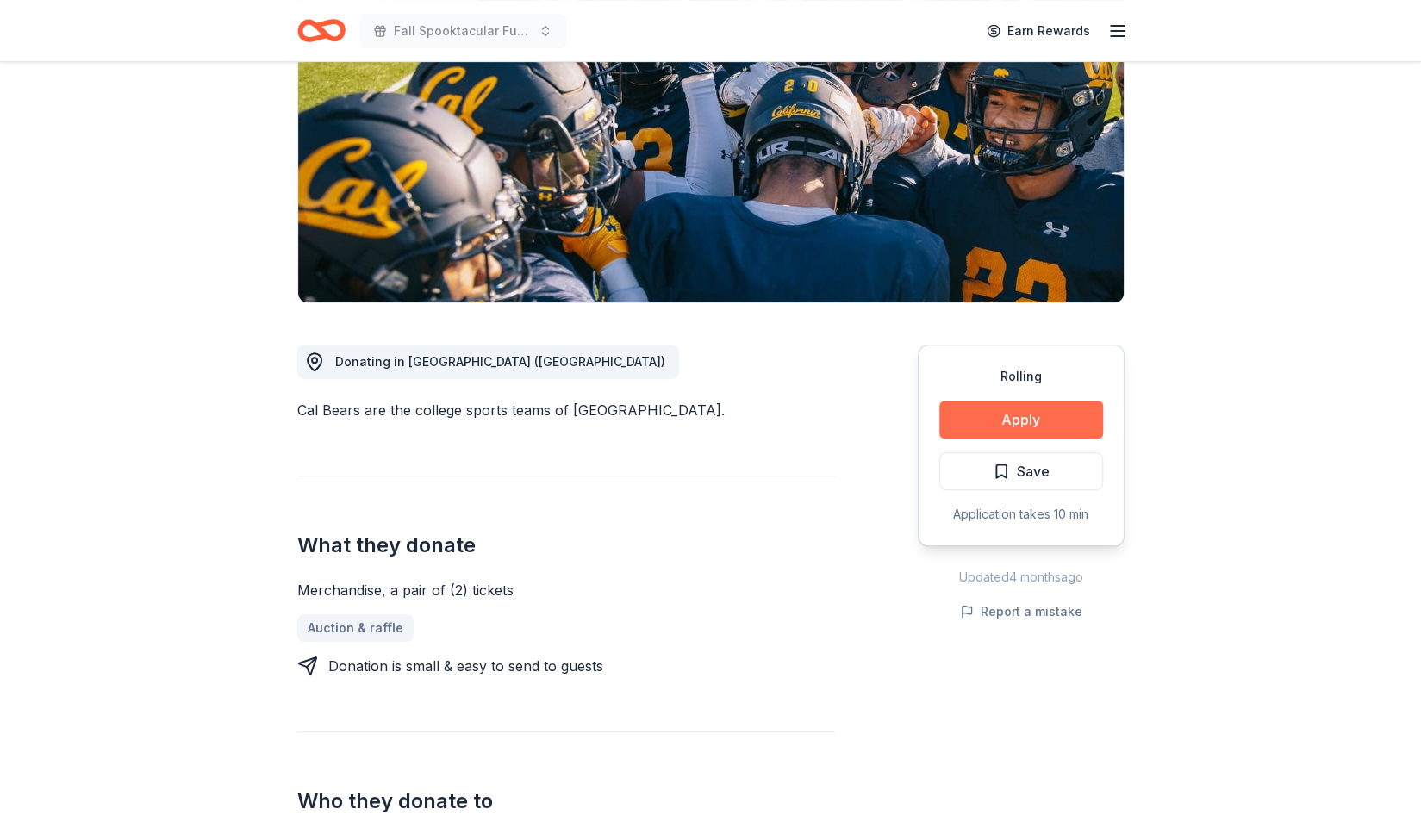
click at [1009, 411] on button "Apply" at bounding box center [1021, 419] width 164 height 38
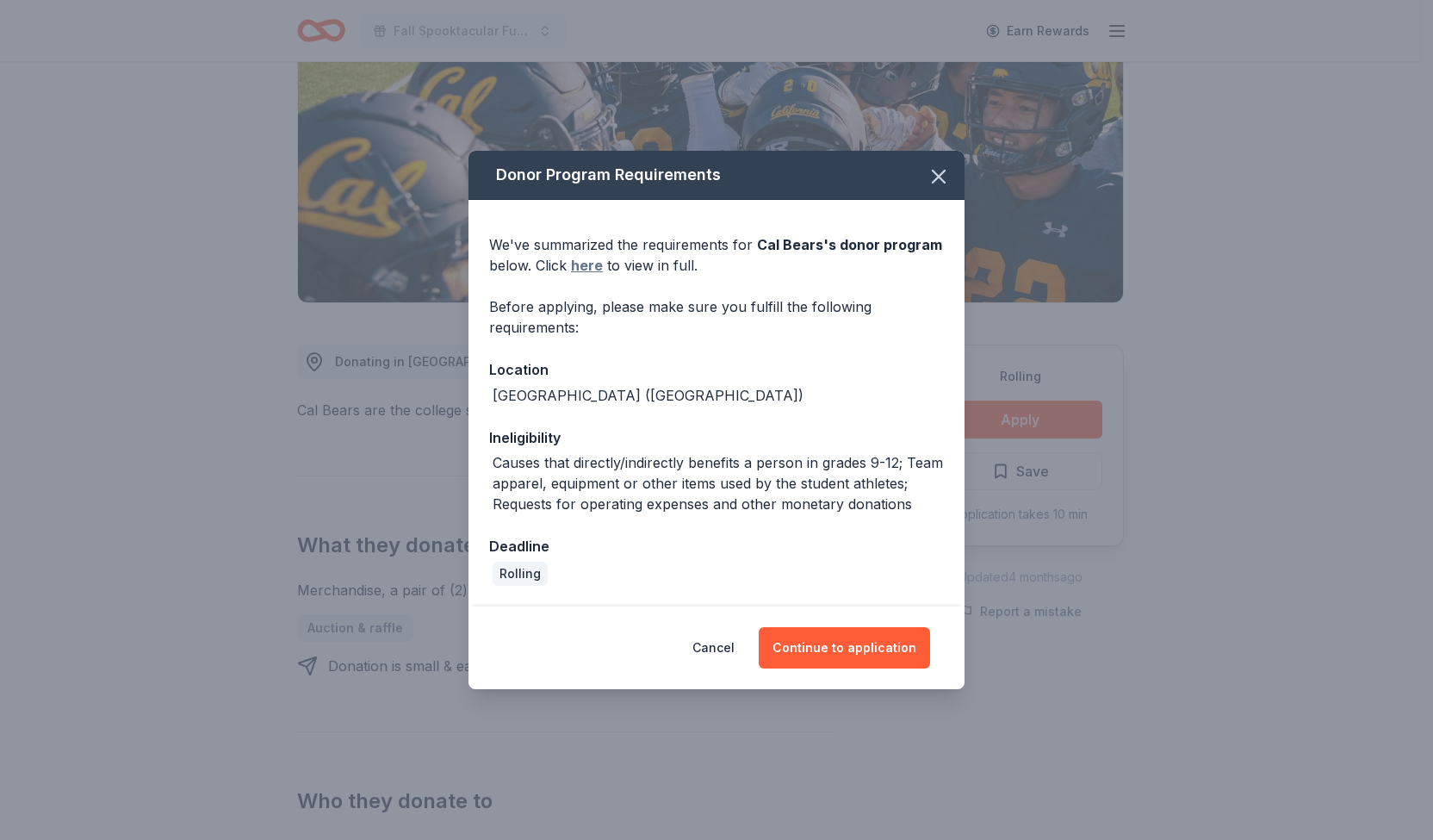
click at [585, 255] on link "here" at bounding box center [587, 265] width 32 height 20
